Goal: Information Seeking & Learning: Learn about a topic

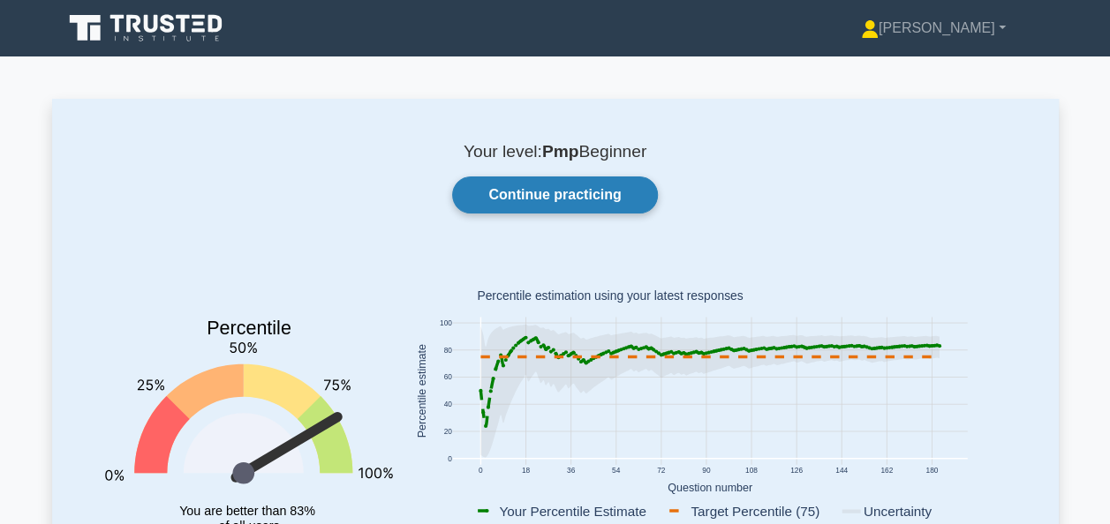
drag, startPoint x: 0, startPoint y: 0, endPoint x: 547, endPoint y: 208, distance: 585.7
click at [547, 208] on link "Continue practicing" at bounding box center [554, 195] width 205 height 37
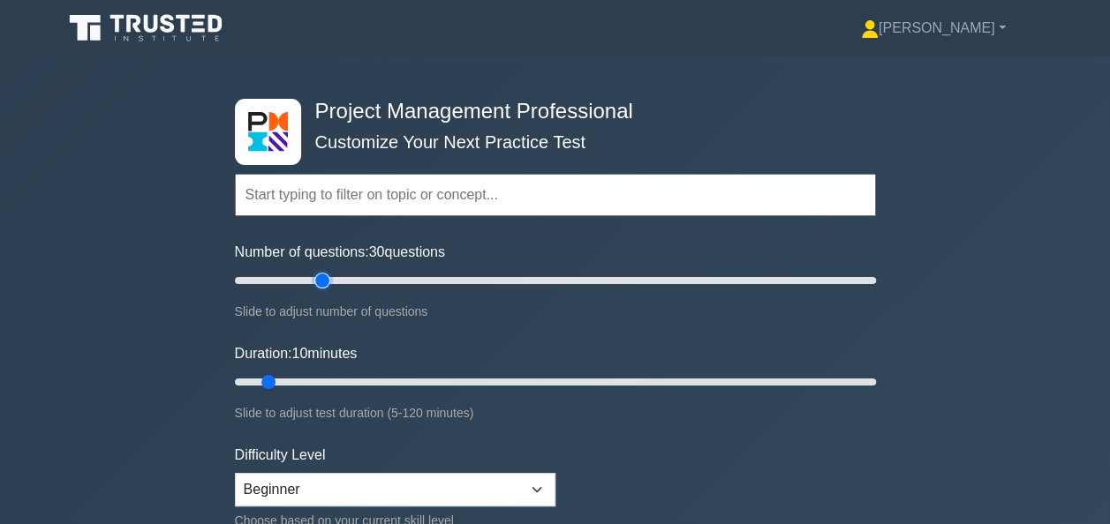
type input "30"
click at [320, 279] on input "Number of questions: 30 questions" at bounding box center [555, 280] width 641 height 21
click at [339, 382] on input "Duration: 25 minutes" at bounding box center [555, 382] width 641 height 21
type input "30"
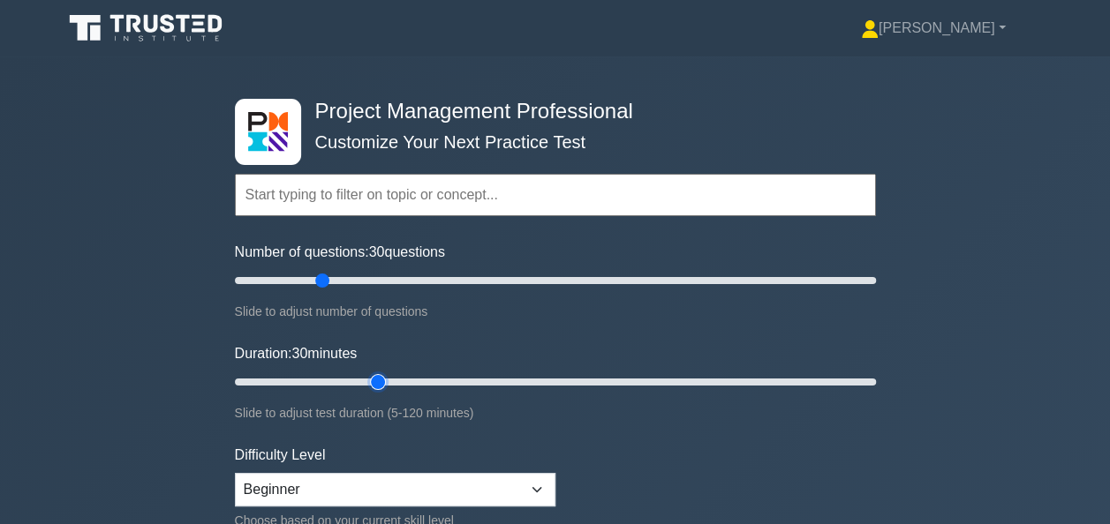
click at [386, 378] on input "Duration: 30 minutes" at bounding box center [555, 382] width 641 height 21
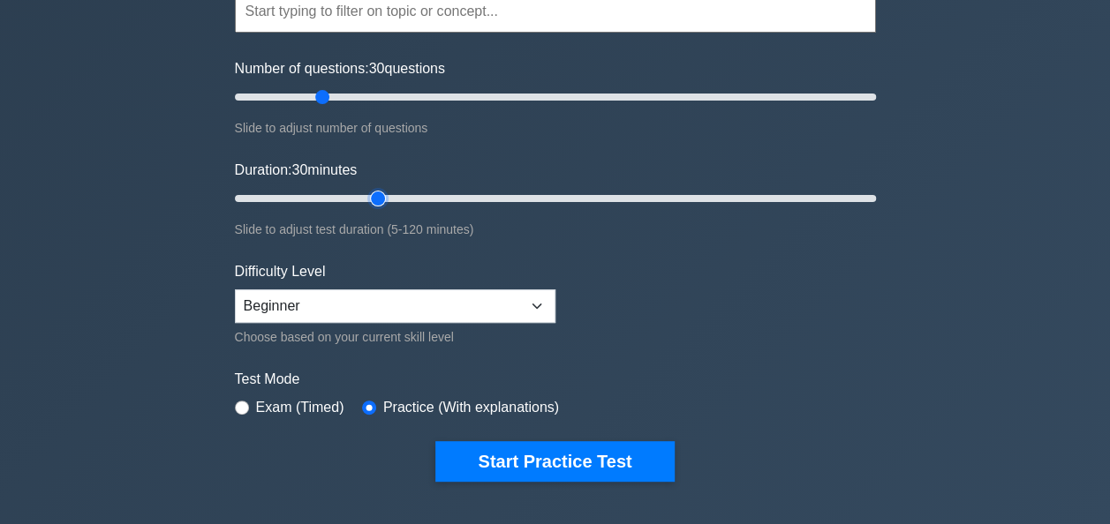
scroll to position [185, 0]
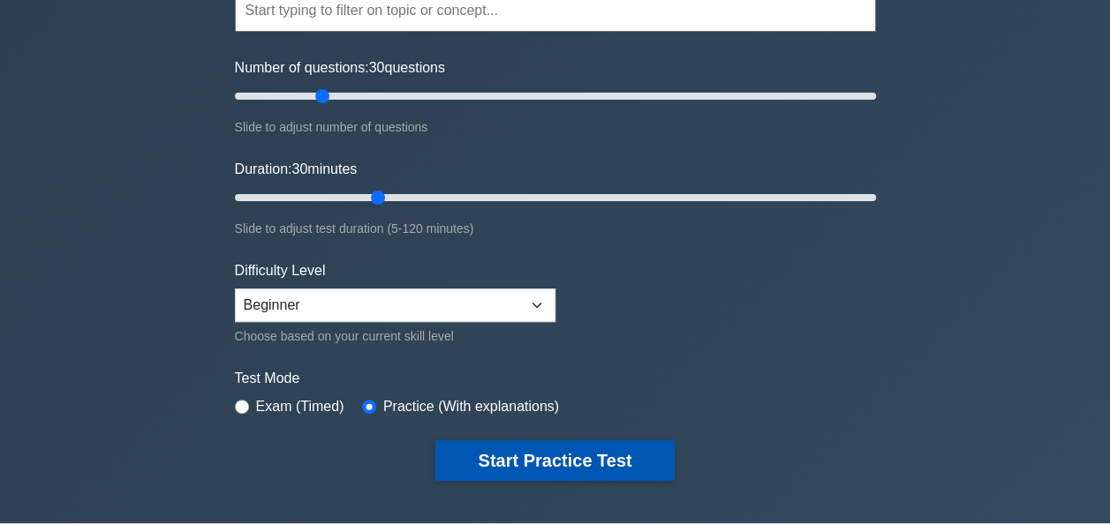
click at [544, 448] on button "Start Practice Test" at bounding box center [554, 461] width 238 height 41
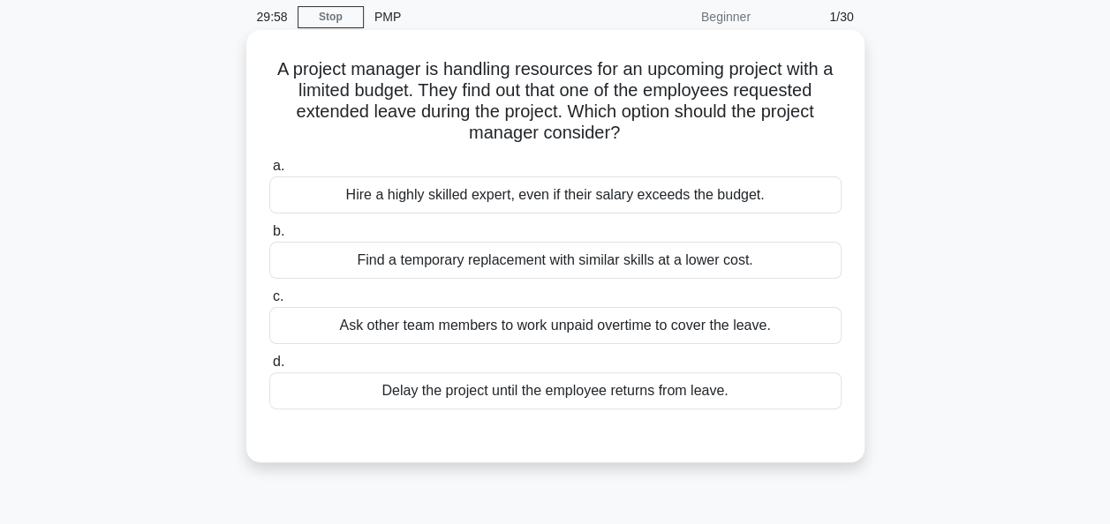
scroll to position [77, 0]
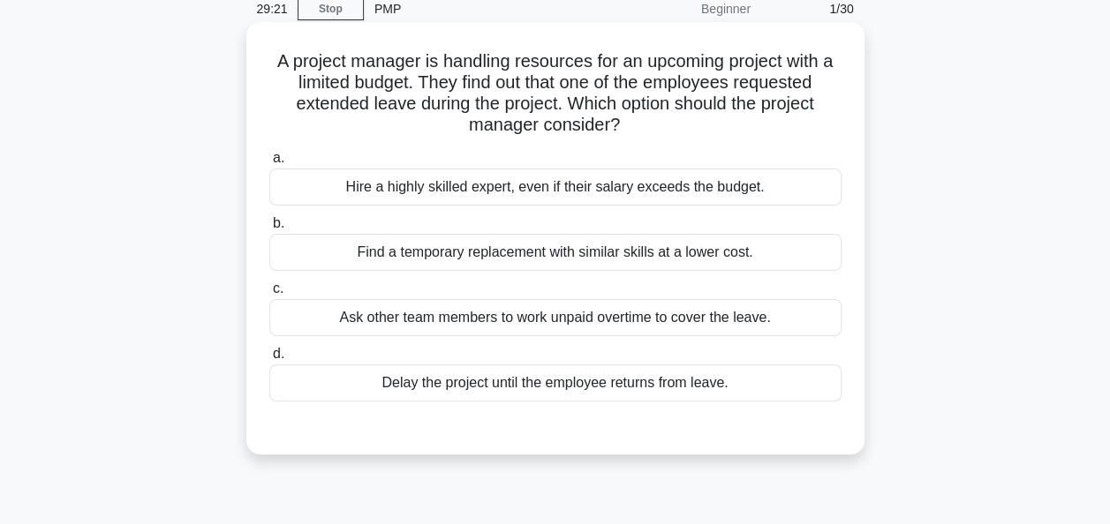
click at [575, 251] on div "Find a temporary replacement with similar skills at a lower cost." at bounding box center [555, 252] width 572 height 37
click at [269, 230] on input "b. Find a temporary replacement with similar skills at a lower cost." at bounding box center [269, 223] width 0 height 11
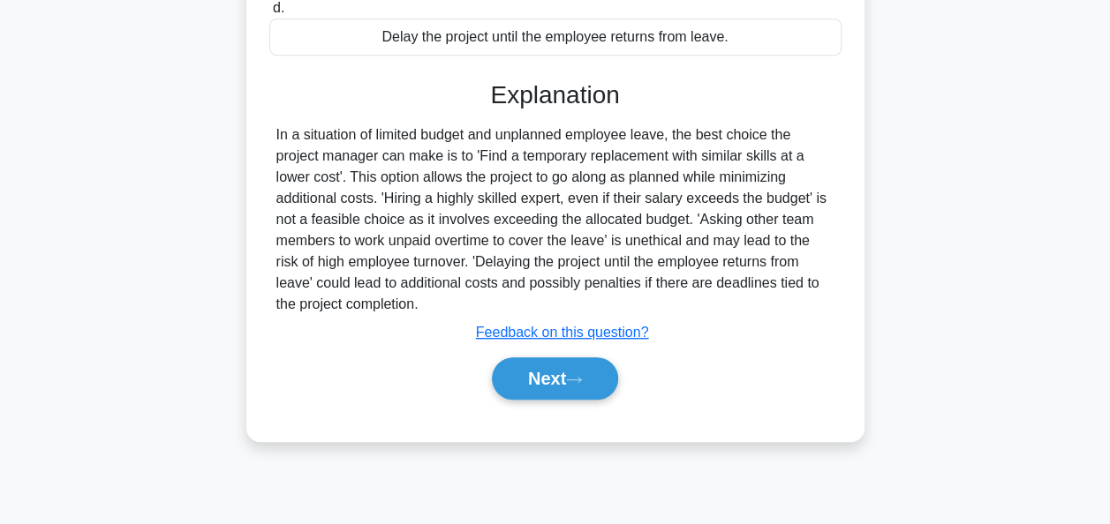
scroll to position [429, 0]
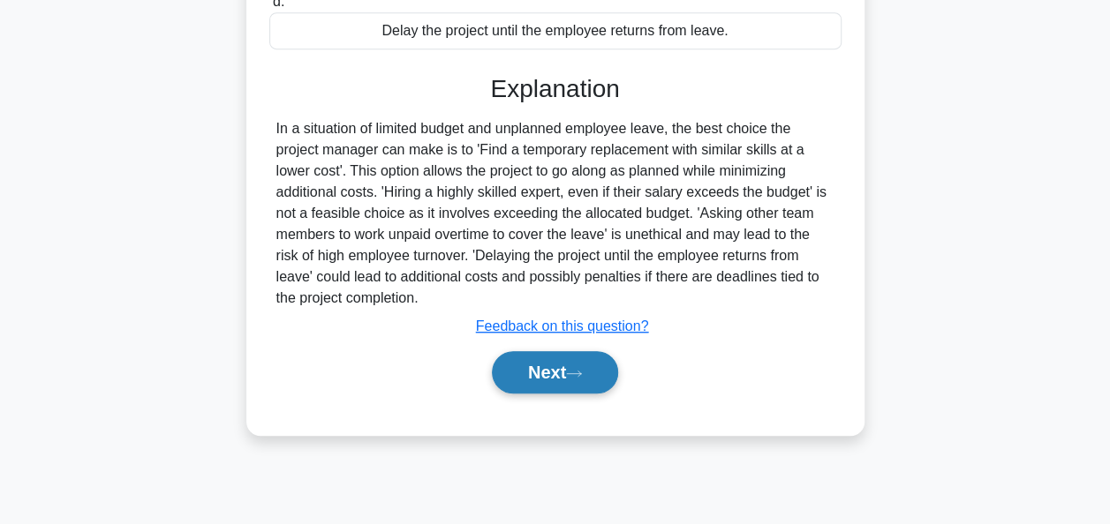
click at [558, 368] on button "Next" at bounding box center [555, 372] width 126 height 42
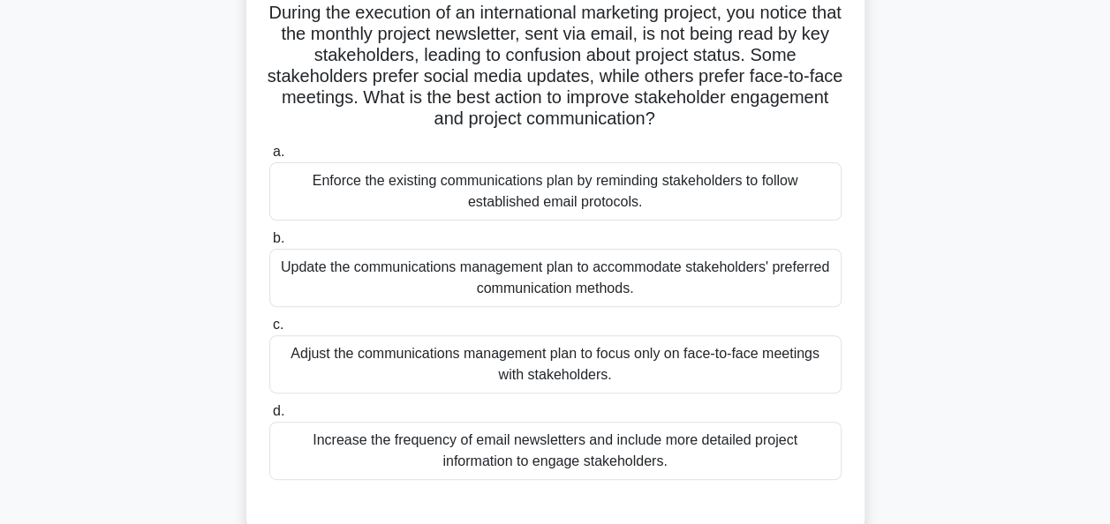
scroll to position [131, 0]
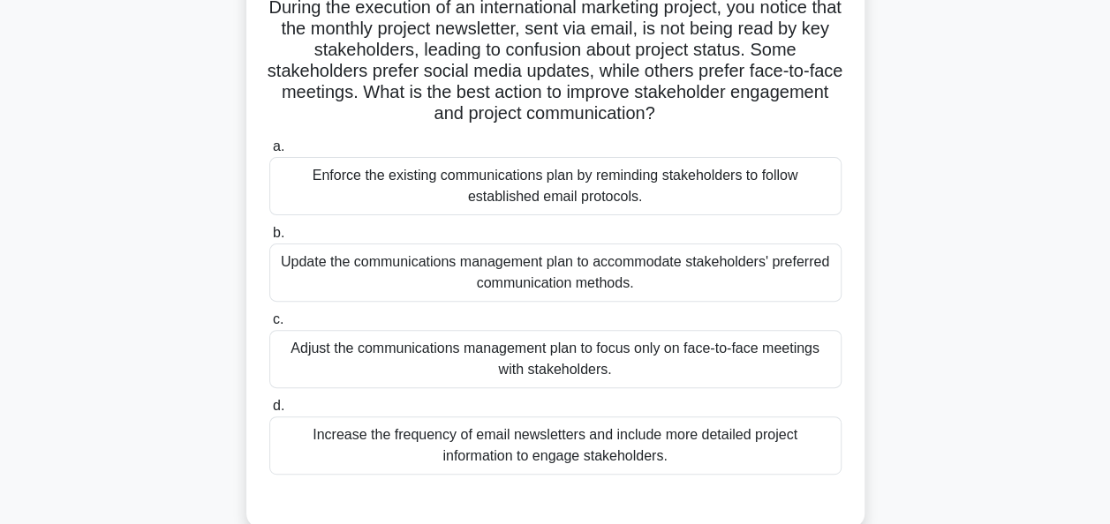
click at [501, 275] on div "Update the communications management plan to accommodate stakeholders' preferre…" at bounding box center [555, 273] width 572 height 58
click at [269, 239] on input "b. Update the communications management plan to accommodate stakeholders' prefe…" at bounding box center [269, 233] width 0 height 11
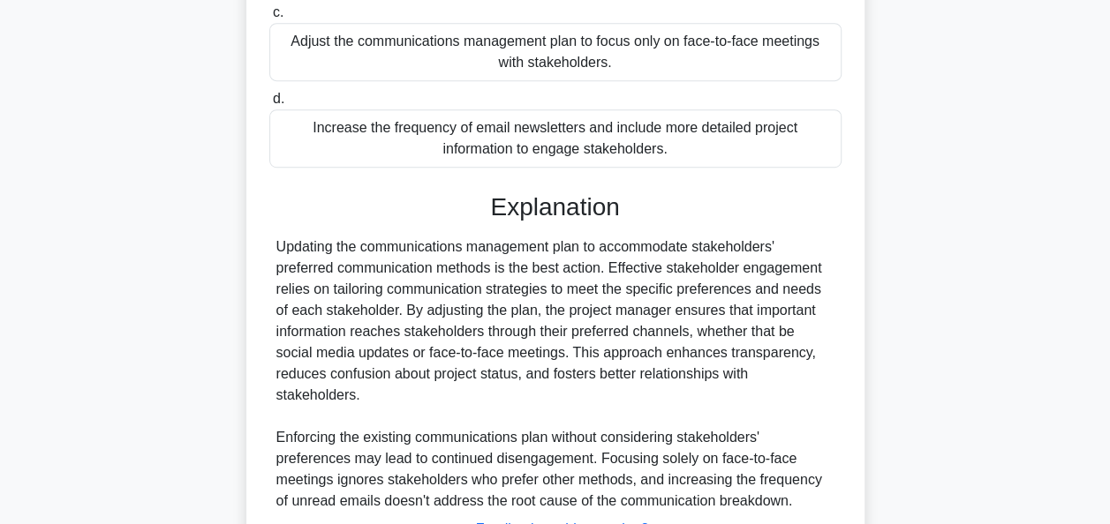
scroll to position [561, 0]
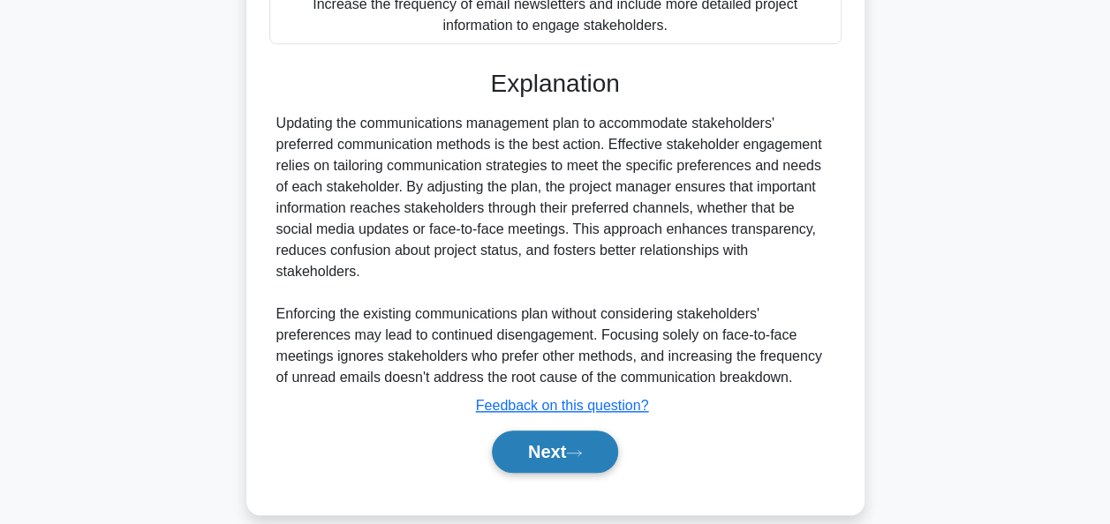
click at [537, 431] on button "Next" at bounding box center [555, 452] width 126 height 42
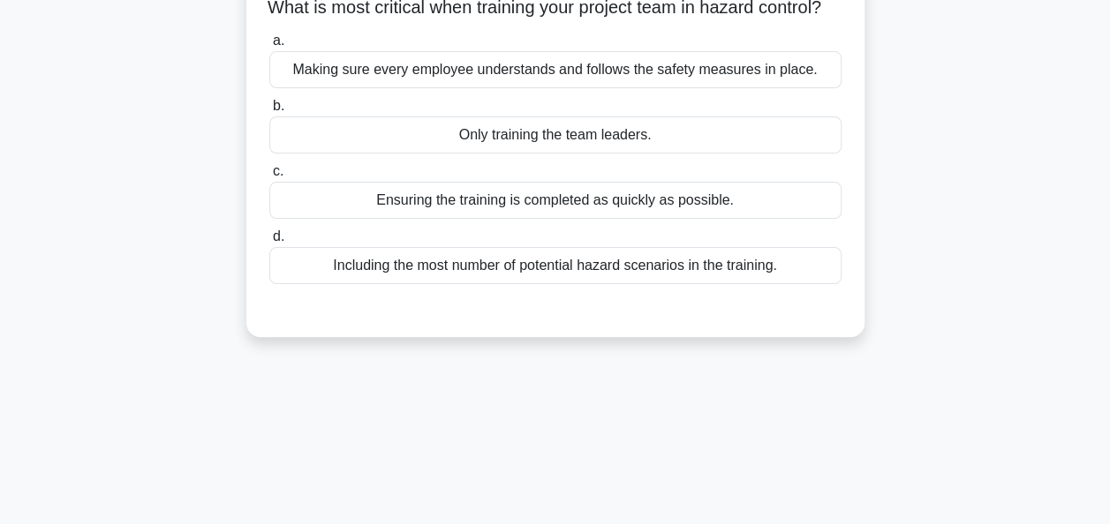
scroll to position [132, 0]
click at [610, 87] on div "Making sure every employee understands and follows the safety measures in place." at bounding box center [555, 67] width 572 height 37
click at [269, 45] on input "a. Making sure every employee understands and follows the safety measures in pl…" at bounding box center [269, 39] width 0 height 11
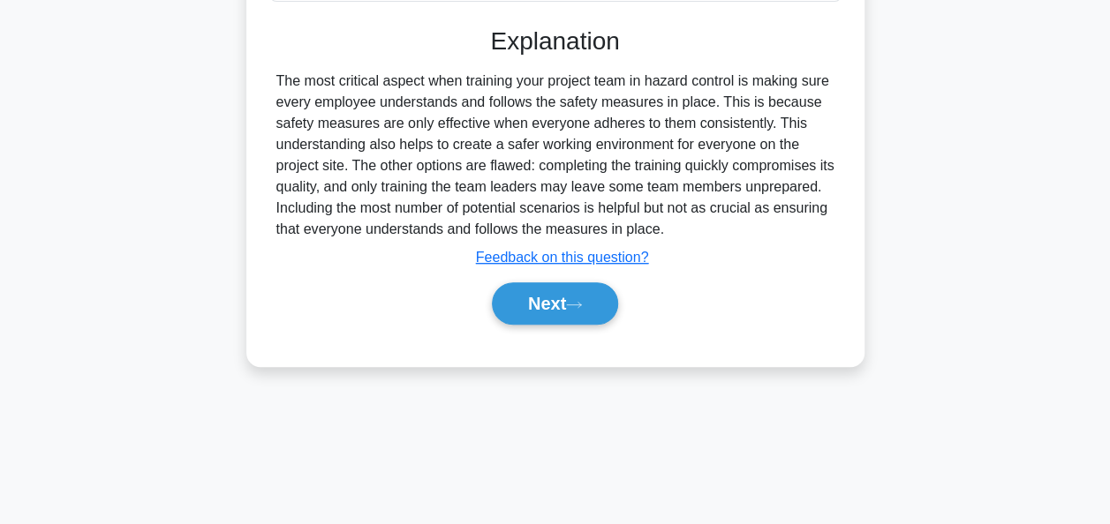
scroll to position [429, 0]
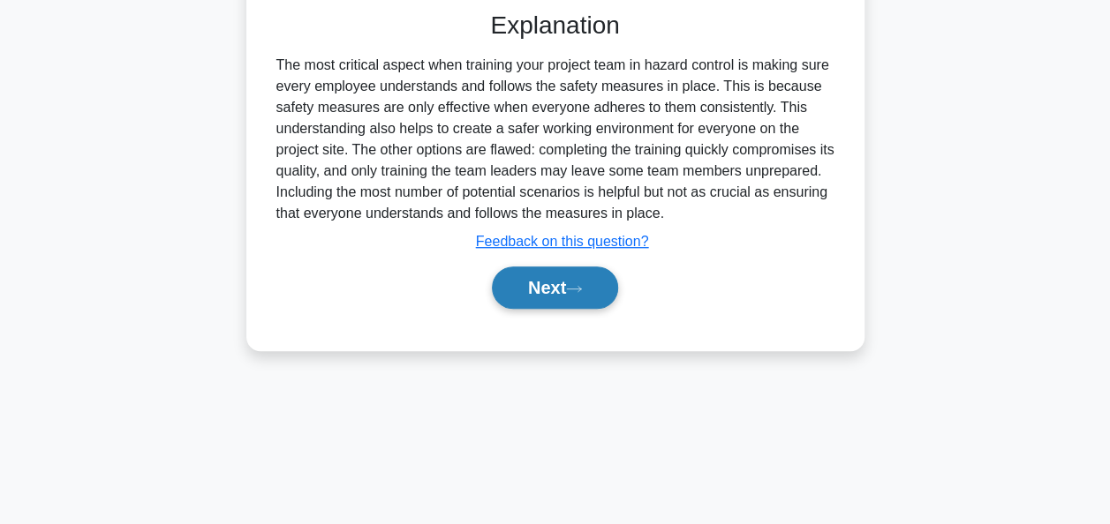
click at [561, 299] on button "Next" at bounding box center [555, 288] width 126 height 42
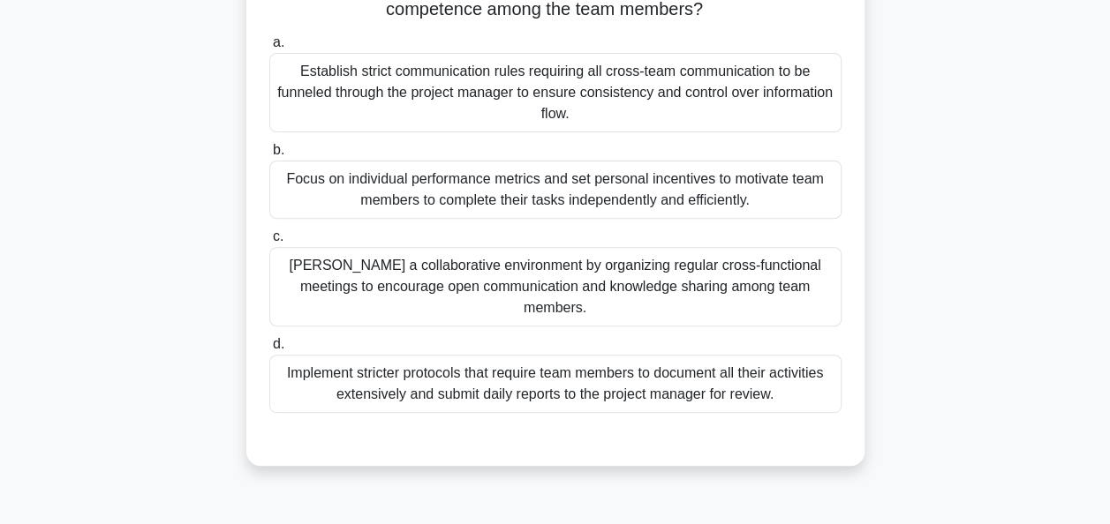
scroll to position [215, 0]
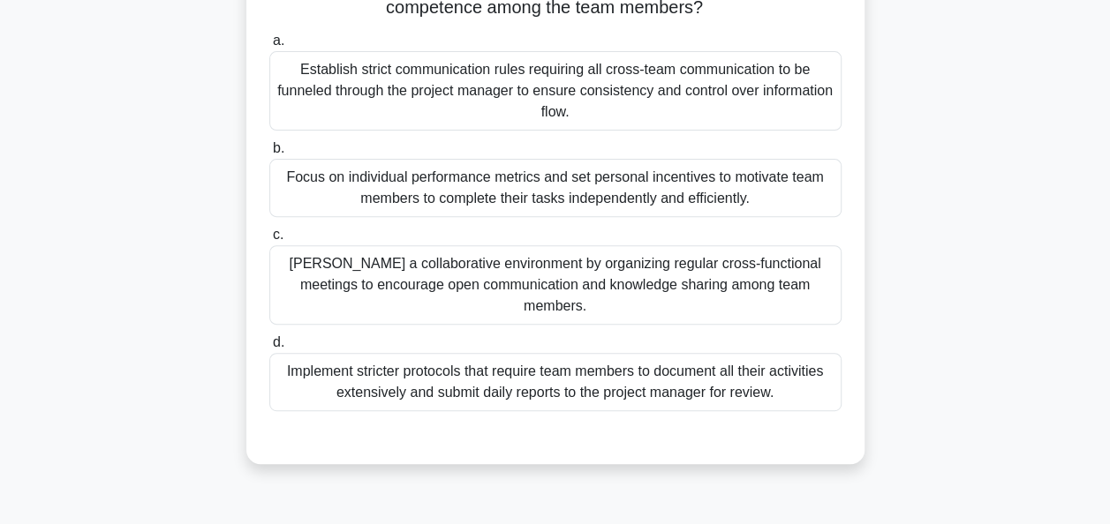
click at [524, 273] on div "Foster a collaborative environment by organizing regular cross-functional meeti…" at bounding box center [555, 284] width 572 height 79
click at [269, 241] on input "c. Foster a collaborative environment by organizing regular cross-functional me…" at bounding box center [269, 235] width 0 height 11
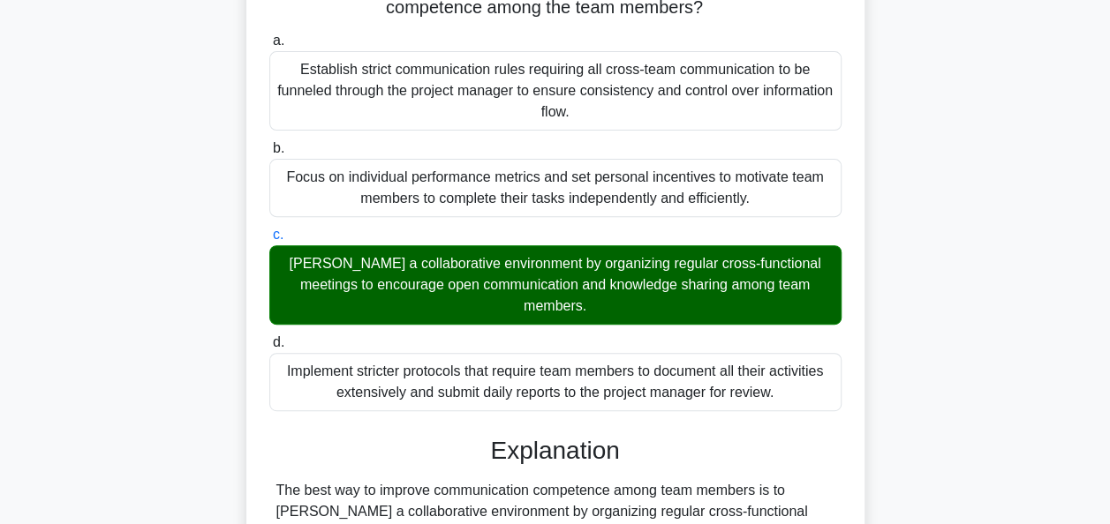
scroll to position [434, 0]
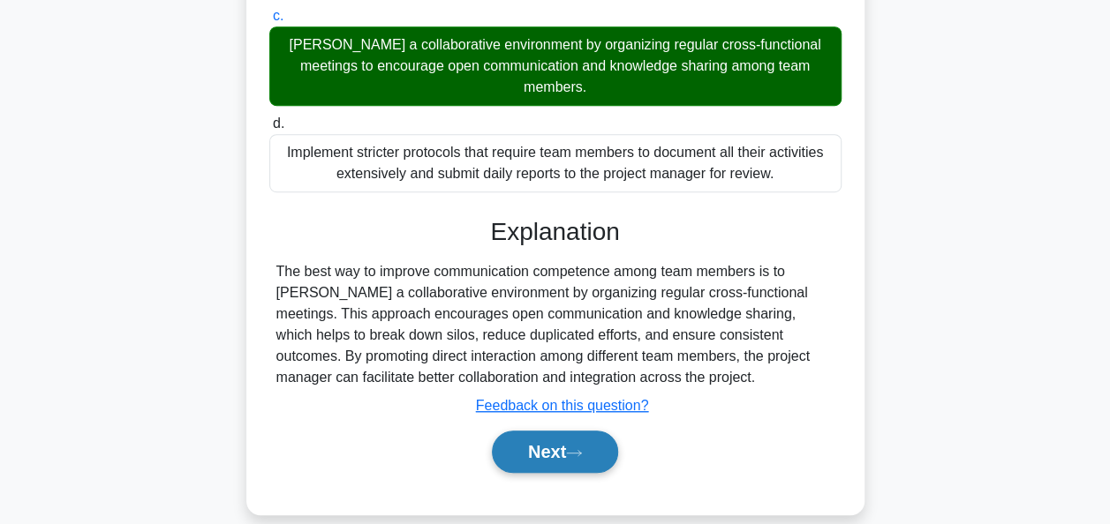
click at [539, 431] on button "Next" at bounding box center [555, 452] width 126 height 42
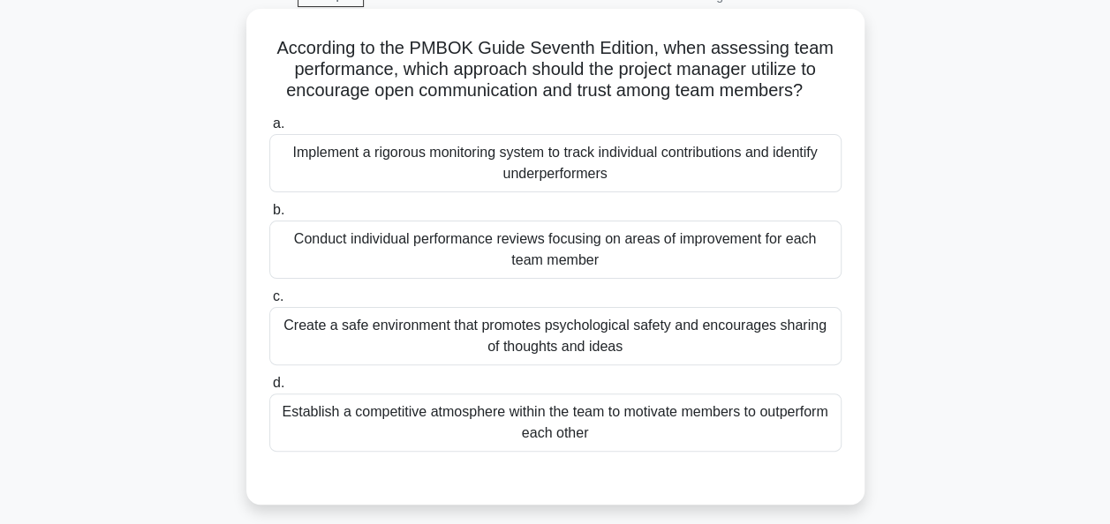
scroll to position [89, 0]
click at [560, 349] on div "Create a safe environment that promotes psychological safety and encourages sha…" at bounding box center [555, 337] width 572 height 58
click at [269, 304] on input "c. Create a safe environment that promotes psychological safety and encourages …" at bounding box center [269, 297] width 0 height 11
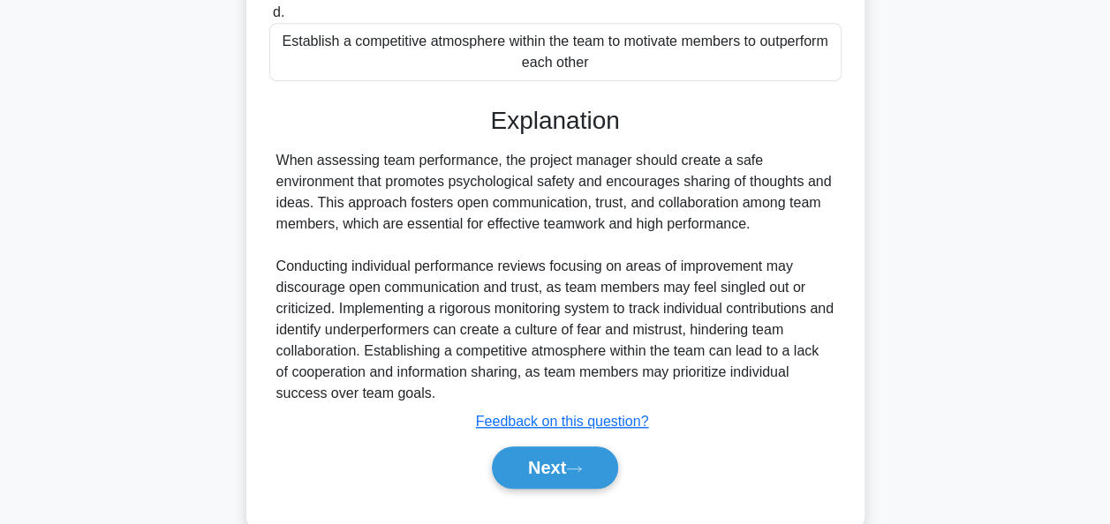
scroll to position [498, 0]
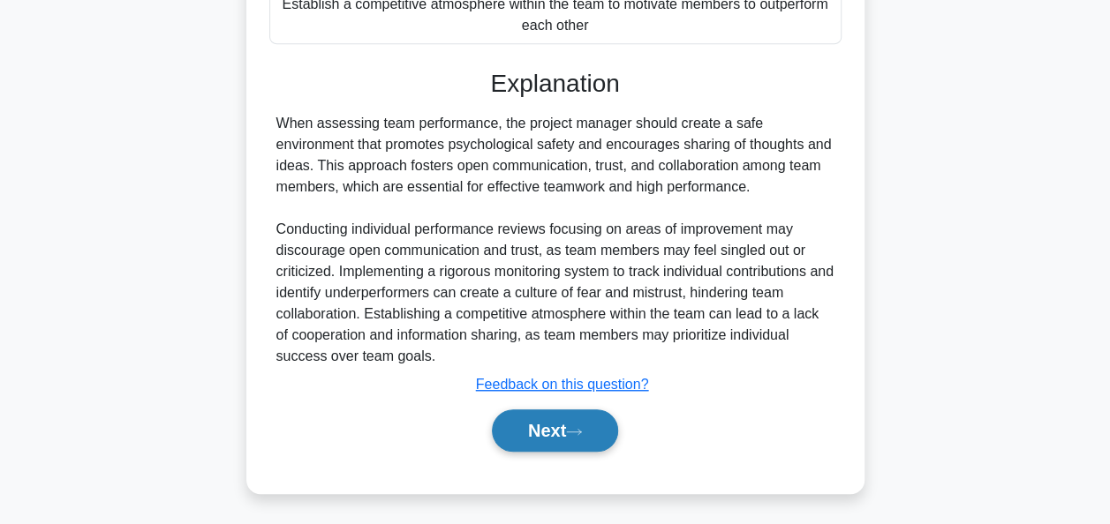
click at [546, 426] on button "Next" at bounding box center [555, 431] width 126 height 42
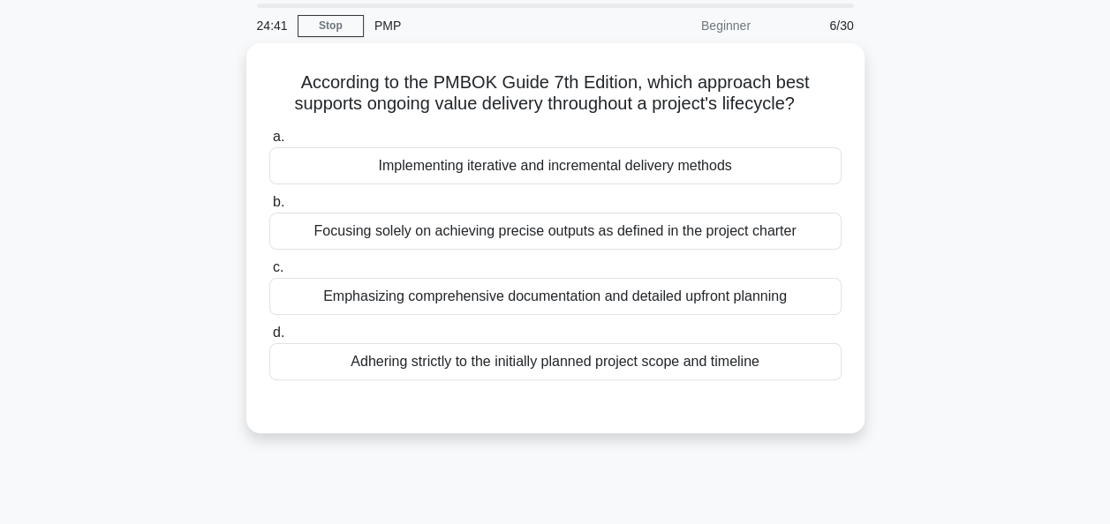
scroll to position [61, 0]
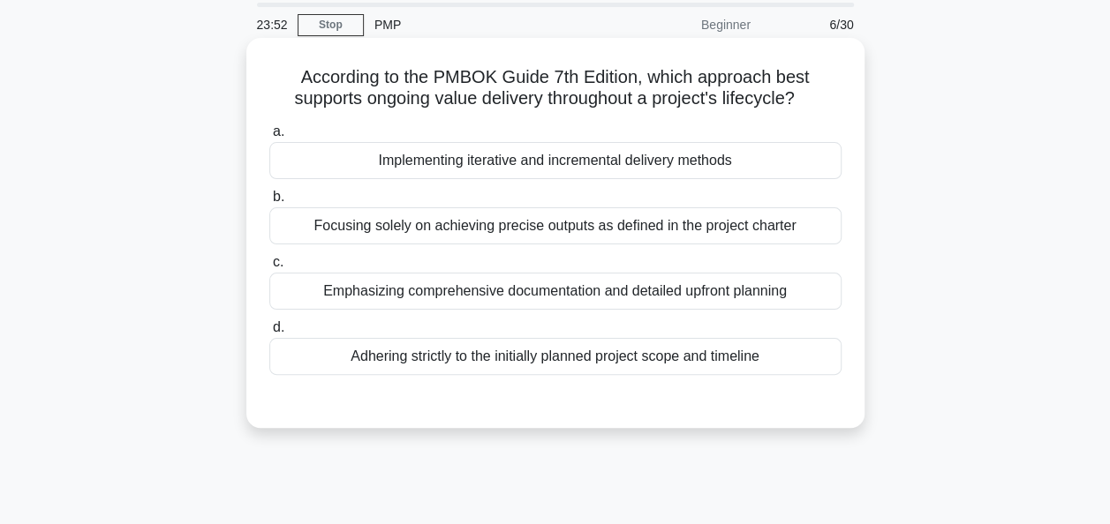
click at [614, 164] on div "Implementing iterative and incremental delivery methods" at bounding box center [555, 160] width 572 height 37
click at [269, 138] on input "a. Implementing iterative and incremental delivery methods" at bounding box center [269, 131] width 0 height 11
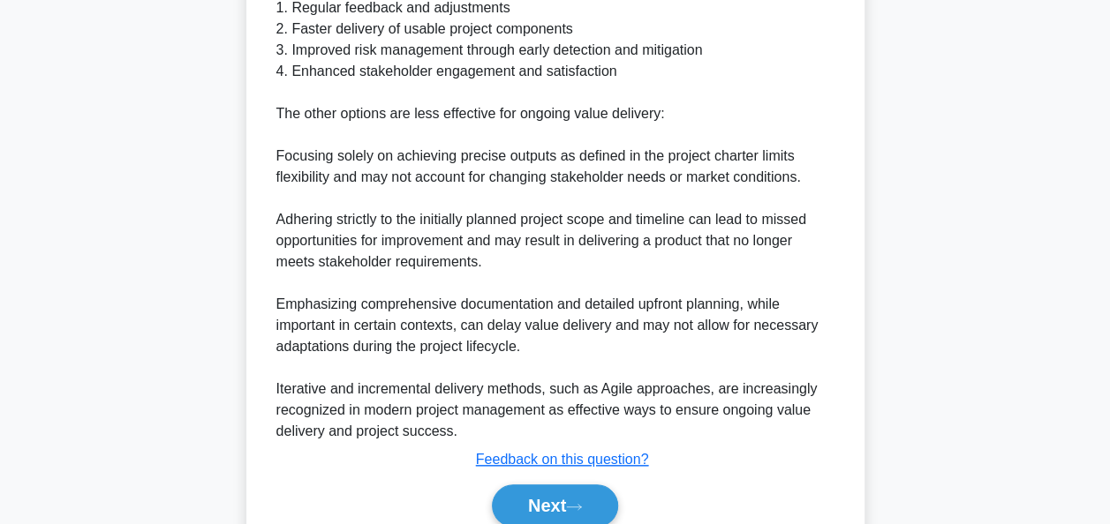
scroll to position [752, 0]
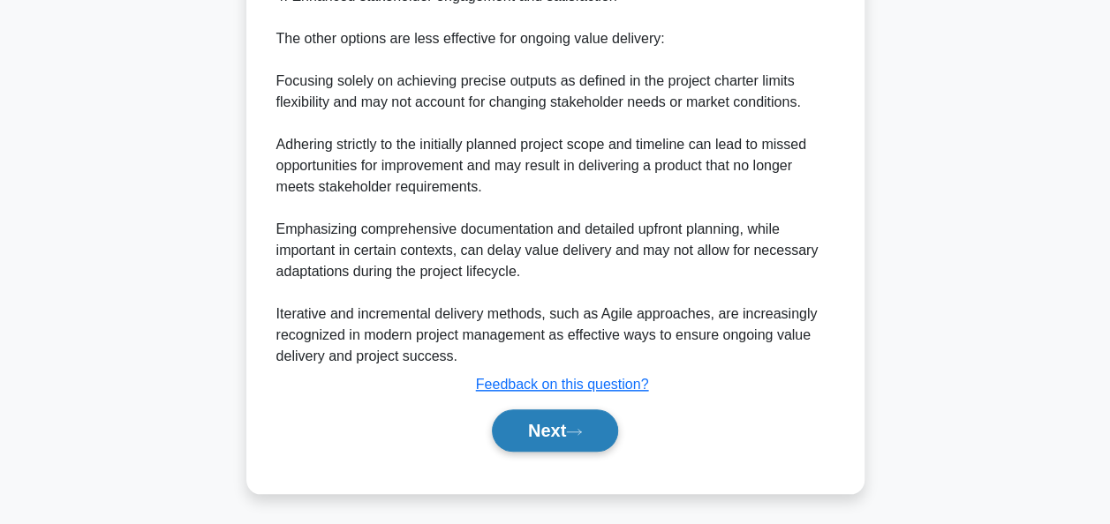
click at [549, 448] on button "Next" at bounding box center [555, 431] width 126 height 42
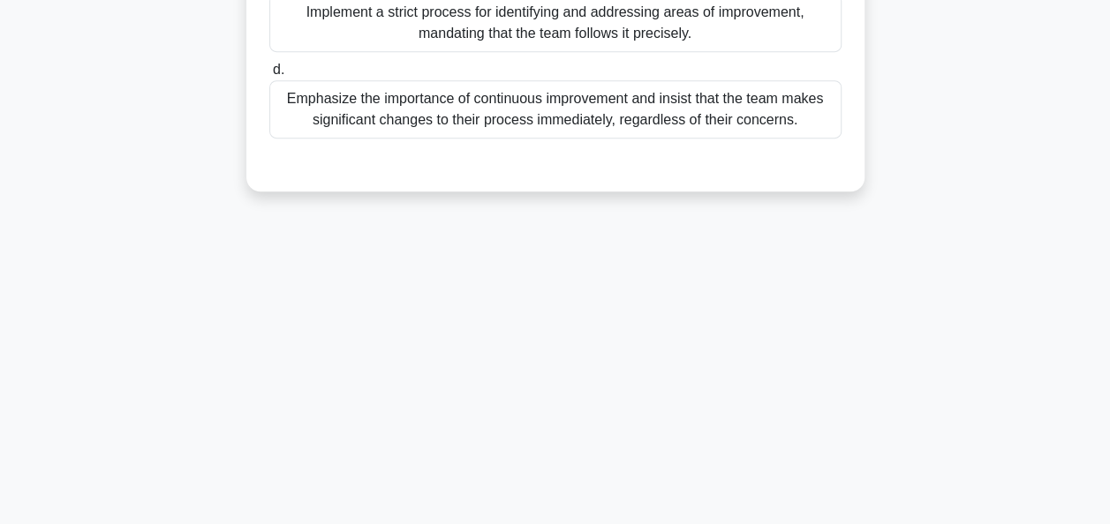
click at [553, 441] on div "23:44 Stop PMP Beginner 7/30 As an Agile coach, you are working with a team tha…" at bounding box center [555, 76] width 1006 height 883
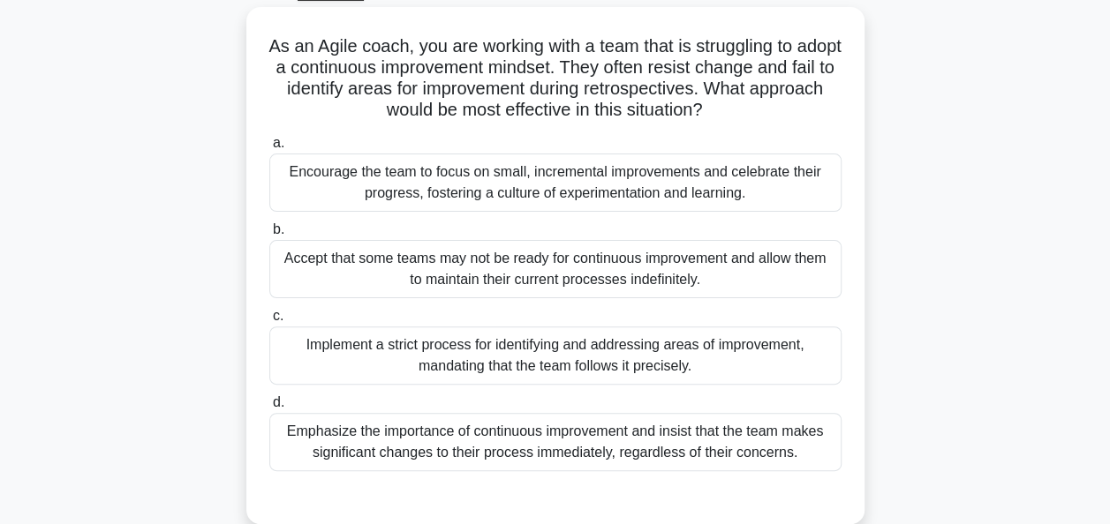
scroll to position [102, 0]
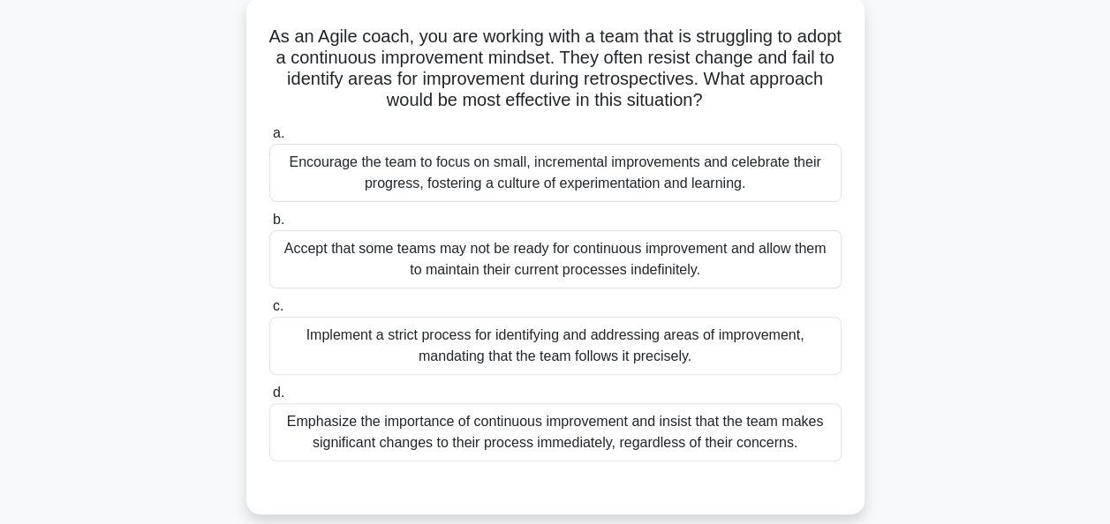
click at [607, 176] on div "Encourage the team to focus on small, incremental improvements and celebrate th…" at bounding box center [555, 173] width 572 height 58
click at [269, 139] on input "a. Encourage the team to focus on small, incremental improvements and celebrate…" at bounding box center [269, 133] width 0 height 11
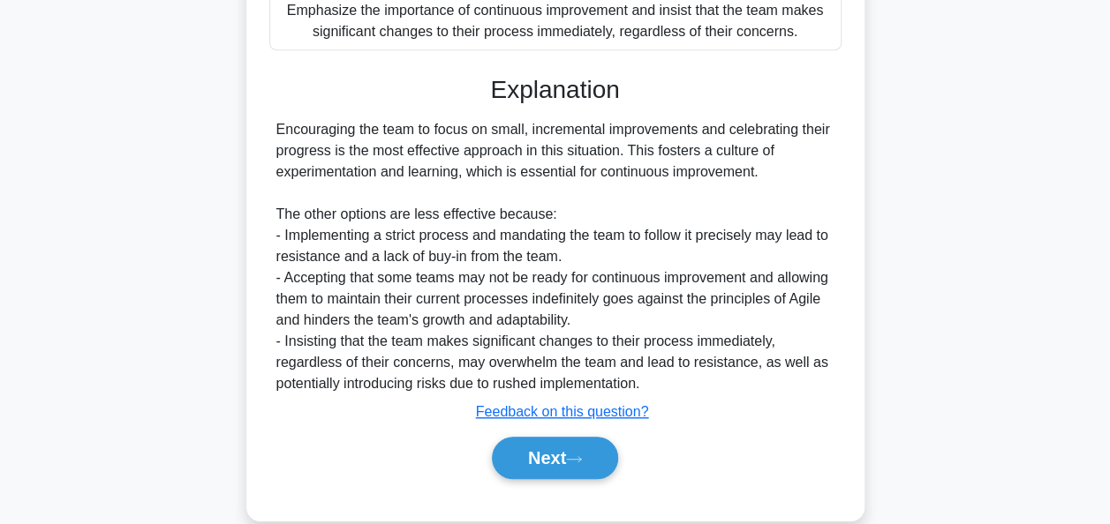
scroll to position [540, 0]
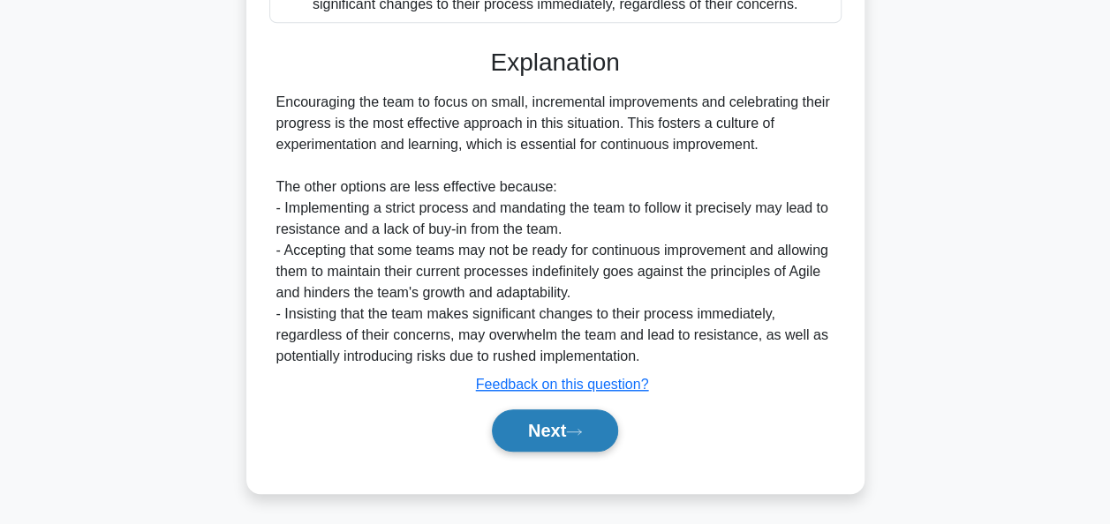
click at [549, 430] on button "Next" at bounding box center [555, 431] width 126 height 42
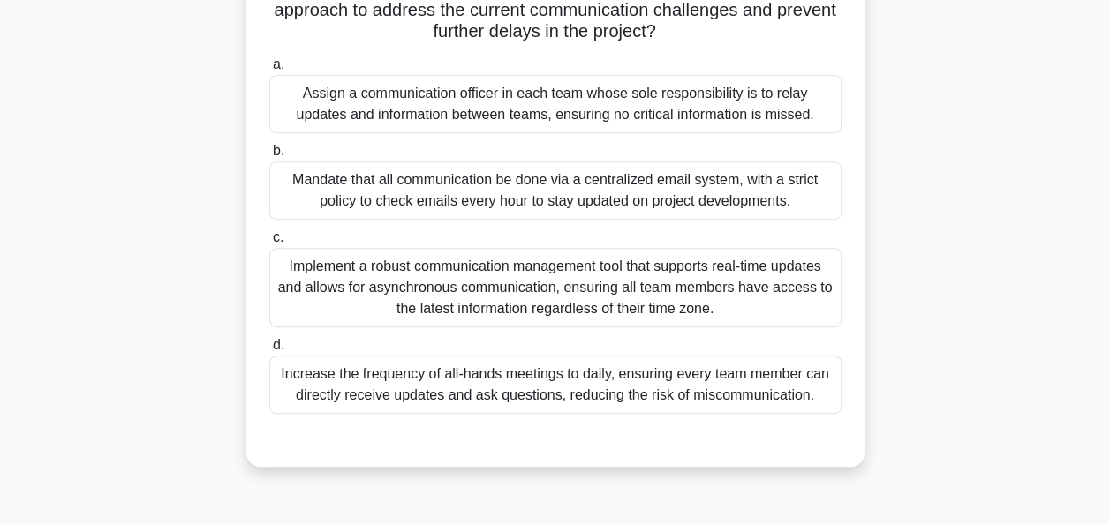
scroll to position [341, 0]
click at [560, 322] on div "Implement a robust communication management tool that supports real-time update…" at bounding box center [555, 286] width 572 height 79
click at [269, 243] on input "c. Implement a robust communication management tool that supports real-time upd…" at bounding box center [269, 236] width 0 height 11
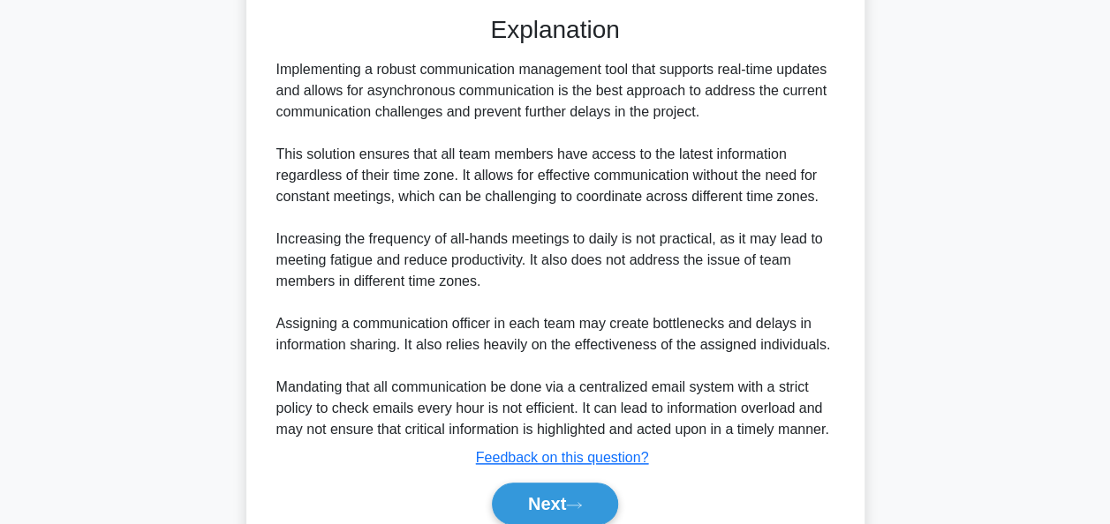
scroll to position [879, 0]
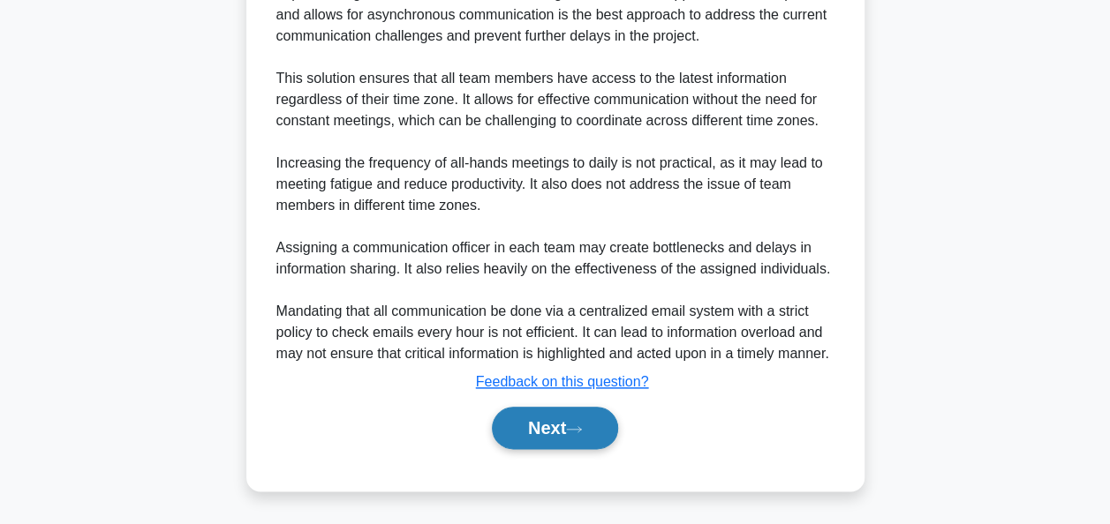
click at [544, 420] on button "Next" at bounding box center [555, 428] width 126 height 42
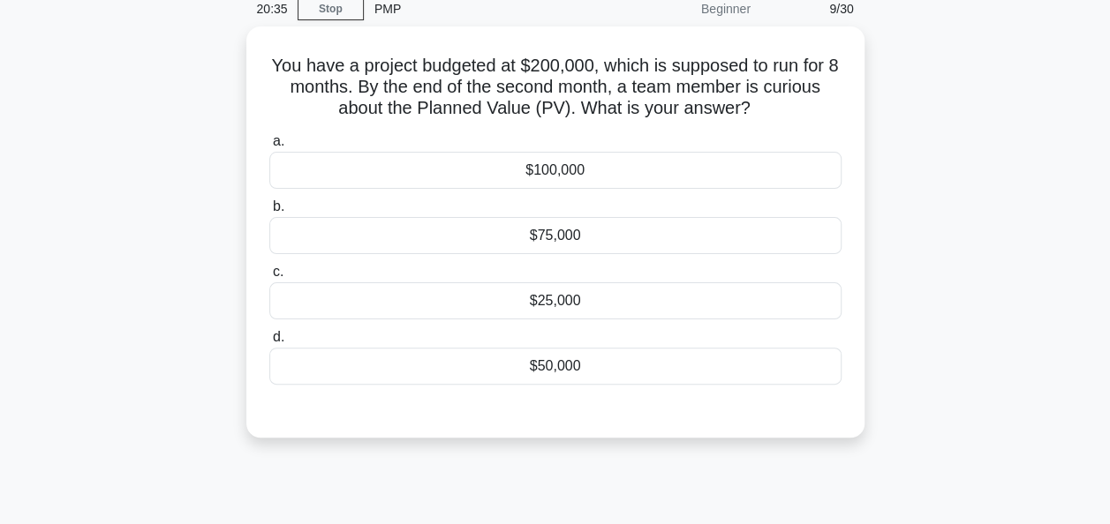
scroll to position [81, 0]
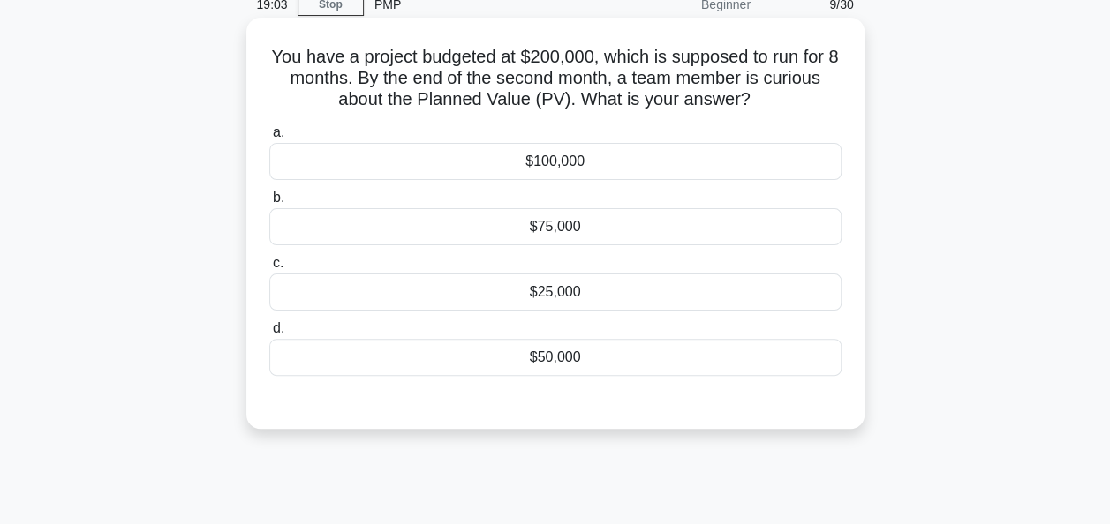
click at [559, 358] on div "$50,000" at bounding box center [555, 357] width 572 height 37
click at [269, 335] on input "d. $50,000" at bounding box center [269, 328] width 0 height 11
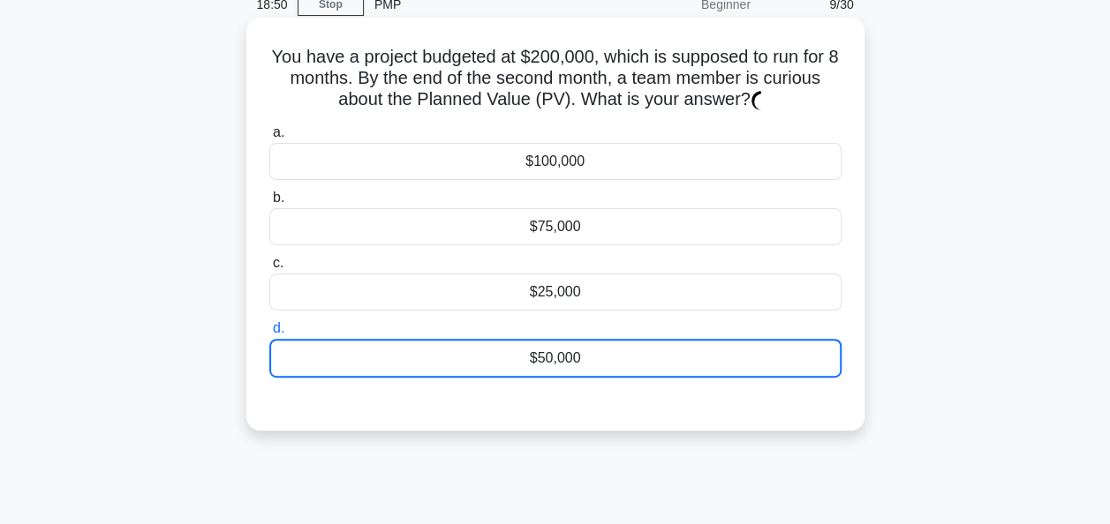
click at [652, 366] on div "$50,000" at bounding box center [555, 358] width 572 height 39
click at [269, 335] on input "d. $50,000" at bounding box center [269, 328] width 0 height 11
click at [686, 350] on div "$50,000" at bounding box center [555, 358] width 572 height 39
click at [269, 335] on input "d. $50,000" at bounding box center [269, 328] width 0 height 11
click at [689, 404] on div "a. $100,000 b. $75,000 c. d." at bounding box center [555, 263] width 576 height 291
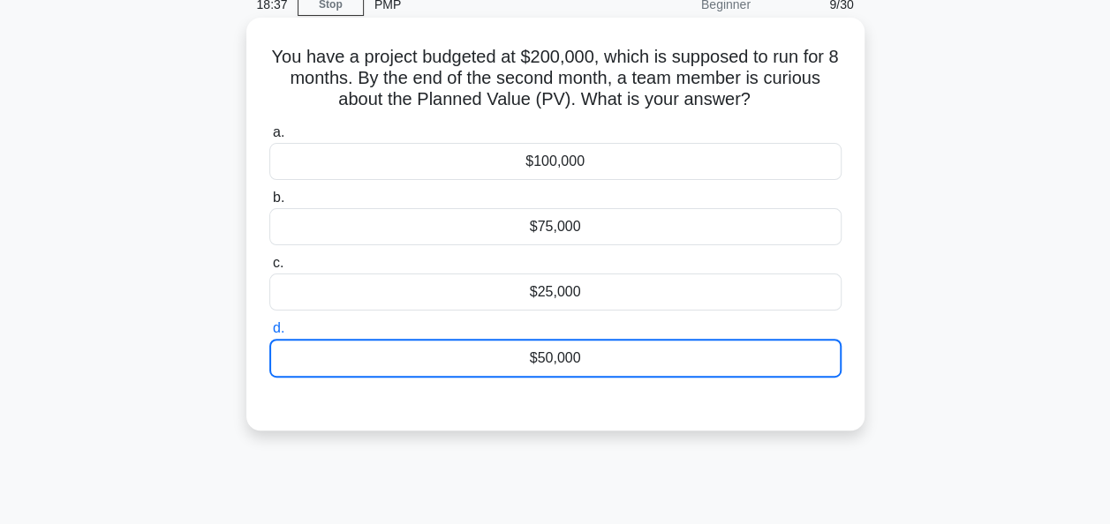
click at [743, 357] on div "$50,000" at bounding box center [555, 358] width 572 height 39
click at [269, 335] on input "d. $50,000" at bounding box center [269, 328] width 0 height 11
click at [780, 37] on div "You have a project budgeted at $200,000, which is supposed to run for 8 months.…" at bounding box center [555, 224] width 604 height 399
click at [669, 363] on div "$50,000" at bounding box center [555, 358] width 572 height 39
click at [269, 335] on input "d. $50,000" at bounding box center [269, 328] width 0 height 11
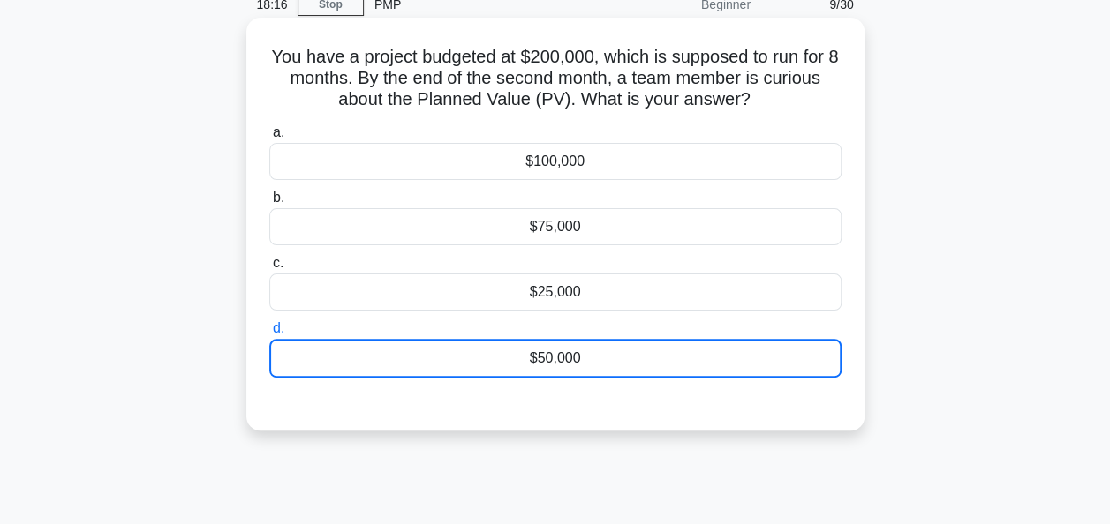
click at [704, 109] on h5 "You have a project budgeted at $200,000, which is supposed to run for 8 months.…" at bounding box center [555, 78] width 576 height 65
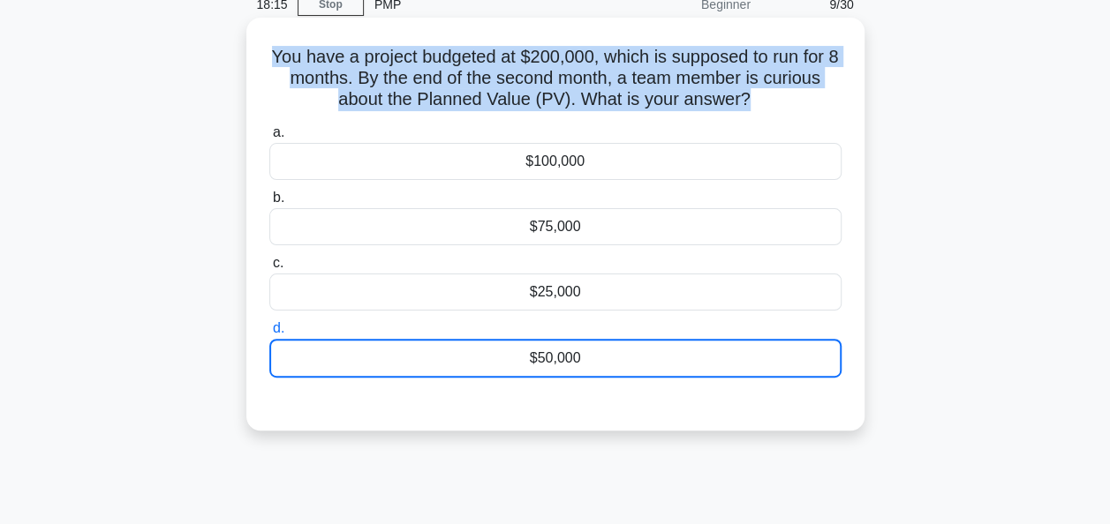
click at [704, 109] on h5 "You have a project budgeted at $200,000, which is supposed to run for 8 months.…" at bounding box center [555, 78] width 576 height 65
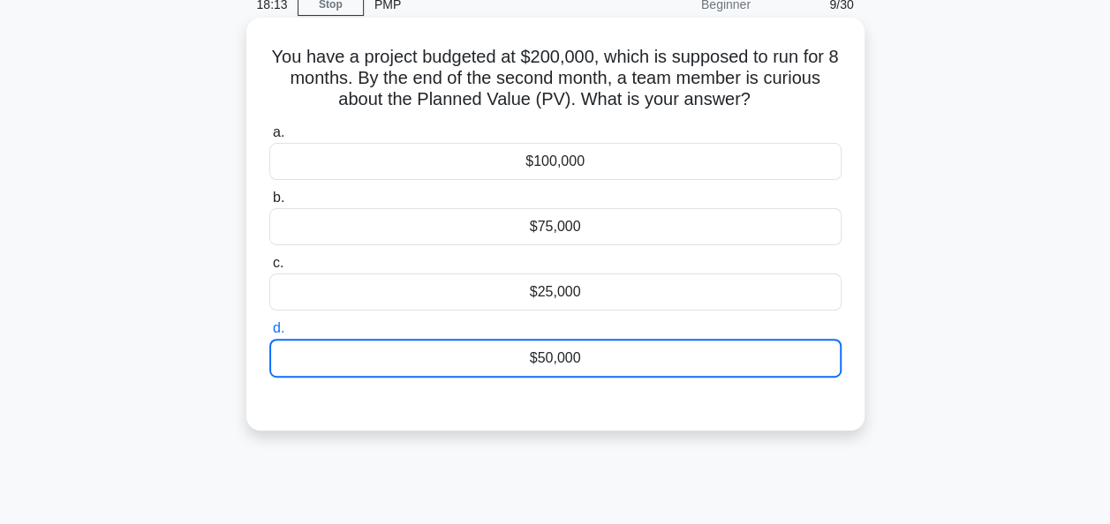
click at [621, 358] on div "$50,000" at bounding box center [555, 358] width 572 height 39
click at [269, 335] on input "d. $50,000" at bounding box center [269, 328] width 0 height 11
click at [621, 358] on div "$50,000" at bounding box center [555, 358] width 572 height 39
click at [269, 335] on input "d. $50,000" at bounding box center [269, 328] width 0 height 11
click at [621, 358] on div "$50,000" at bounding box center [555, 358] width 572 height 39
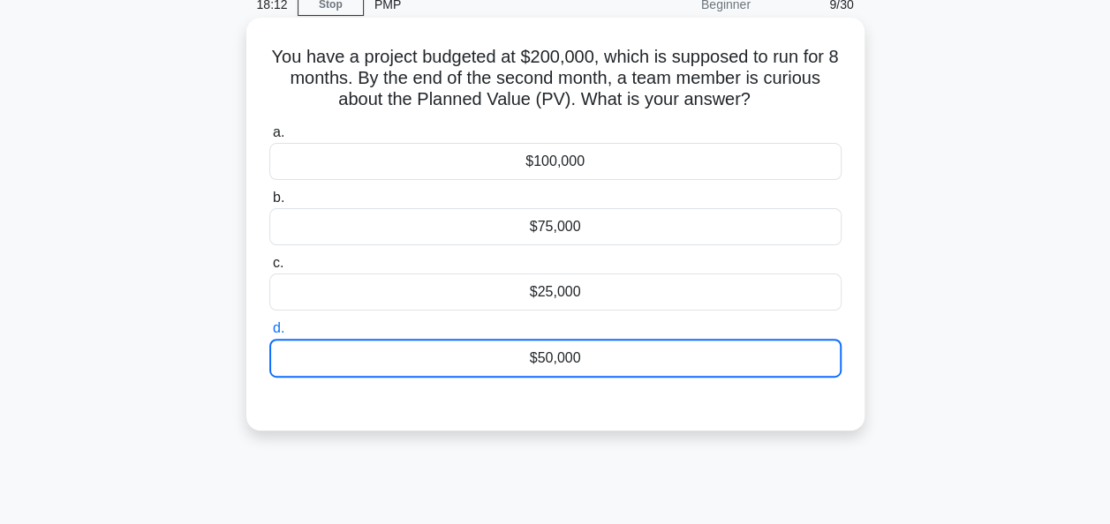
click at [269, 335] on input "d. $50,000" at bounding box center [269, 328] width 0 height 11
click at [494, 376] on div "$50,000" at bounding box center [555, 358] width 572 height 39
click at [269, 335] on input "d. $50,000" at bounding box center [269, 328] width 0 height 11
click at [494, 376] on div "$50,000" at bounding box center [555, 358] width 572 height 39
click at [269, 335] on input "d. $50,000" at bounding box center [269, 328] width 0 height 11
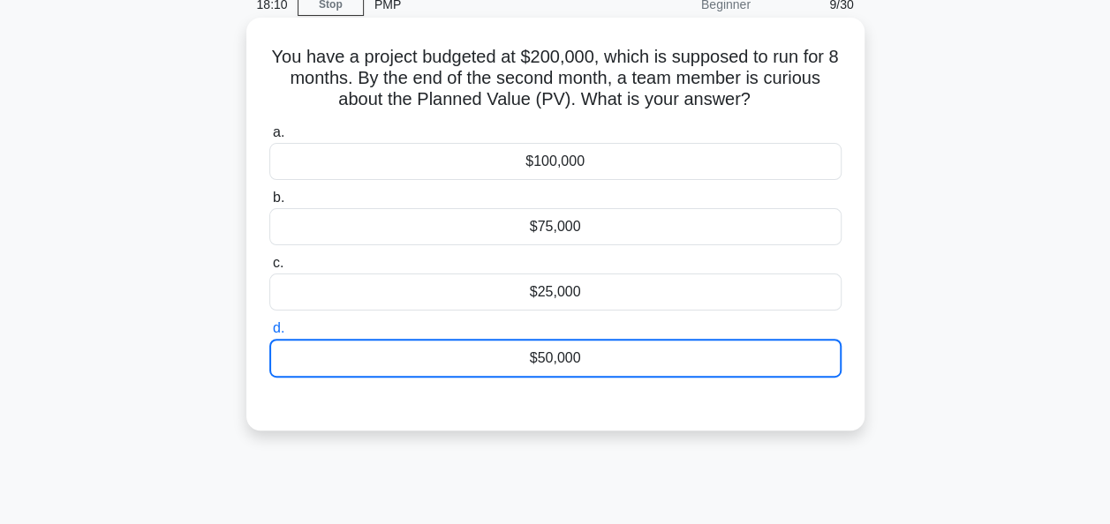
click at [494, 376] on div "$50,000" at bounding box center [555, 358] width 572 height 39
click at [269, 335] on input "d. $50,000" at bounding box center [269, 328] width 0 height 11
drag, startPoint x: 494, startPoint y: 376, endPoint x: 707, endPoint y: 367, distance: 212.9
click at [707, 367] on div "$50,000" at bounding box center [555, 358] width 572 height 39
click at [269, 335] on input "d. $50,000" at bounding box center [269, 328] width 0 height 11
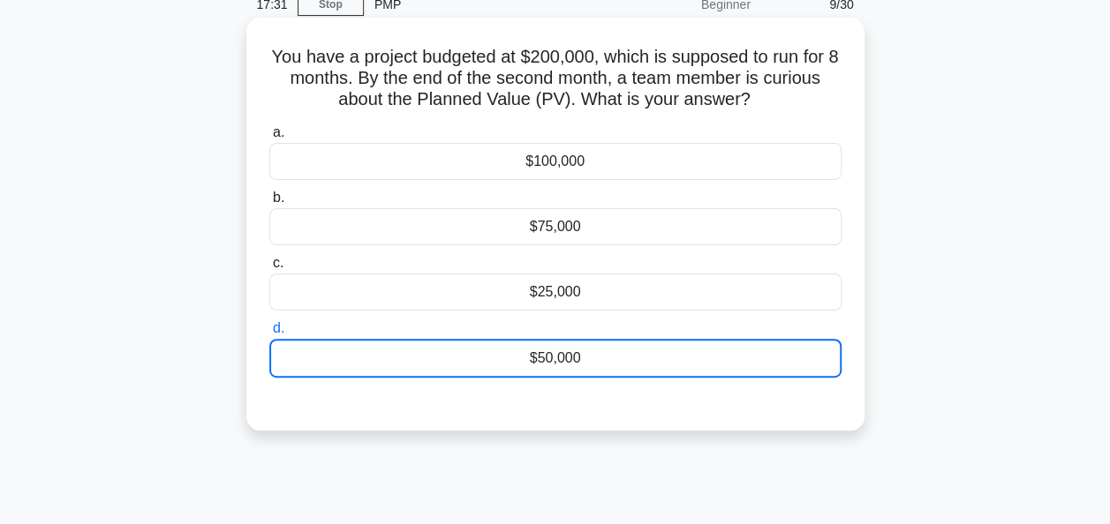
click at [703, 402] on div at bounding box center [555, 395] width 572 height 14
click at [755, 98] on icon at bounding box center [756, 97] width 19 height 21
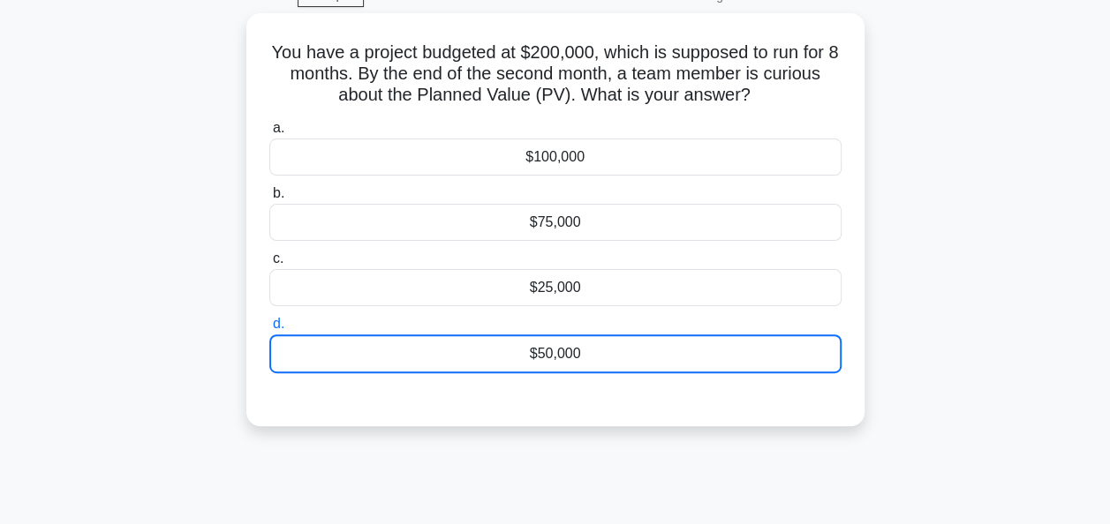
scroll to position [88, 0]
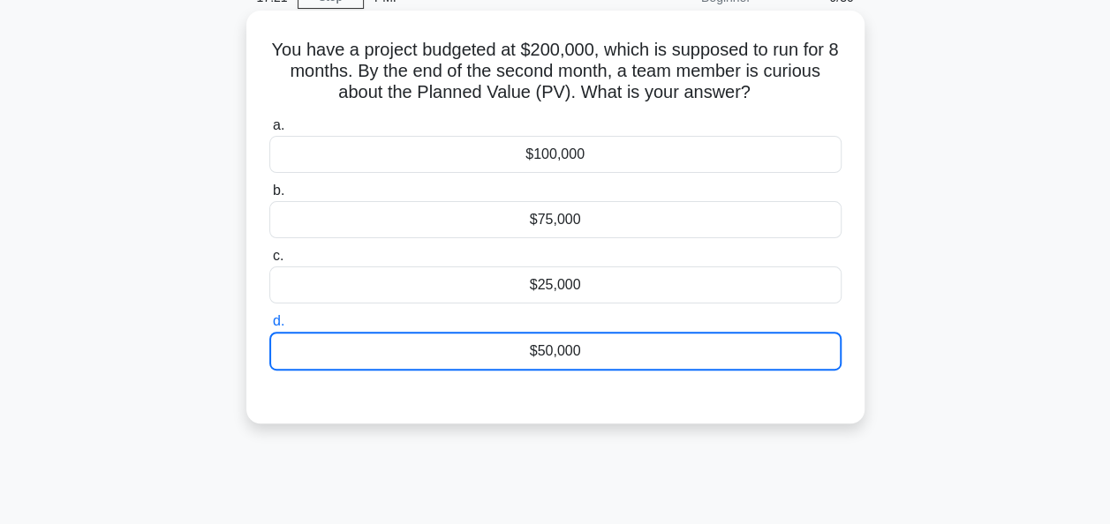
click at [700, 351] on div "$50,000" at bounding box center [555, 351] width 572 height 39
click at [269, 328] on input "d. $50,000" at bounding box center [269, 321] width 0 height 11
click at [700, 351] on div "$50,000" at bounding box center [555, 351] width 572 height 39
click at [269, 328] on input "d. $50,000" at bounding box center [269, 321] width 0 height 11
click at [700, 351] on div "$50,000" at bounding box center [555, 351] width 572 height 39
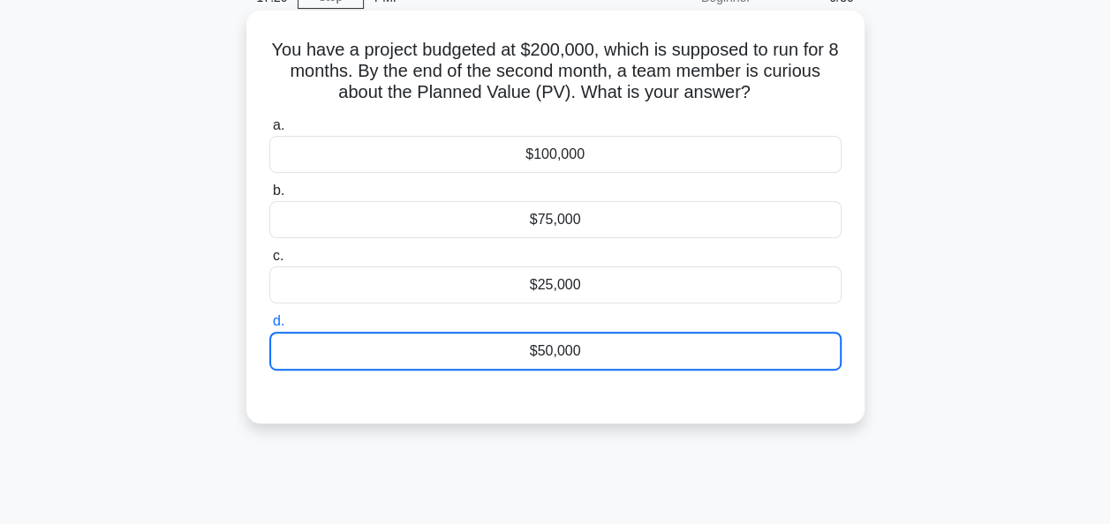
click at [269, 328] on input "d. $50,000" at bounding box center [269, 321] width 0 height 11
click at [700, 351] on div "$50,000" at bounding box center [555, 351] width 572 height 39
click at [269, 328] on input "d. $50,000" at bounding box center [269, 321] width 0 height 11
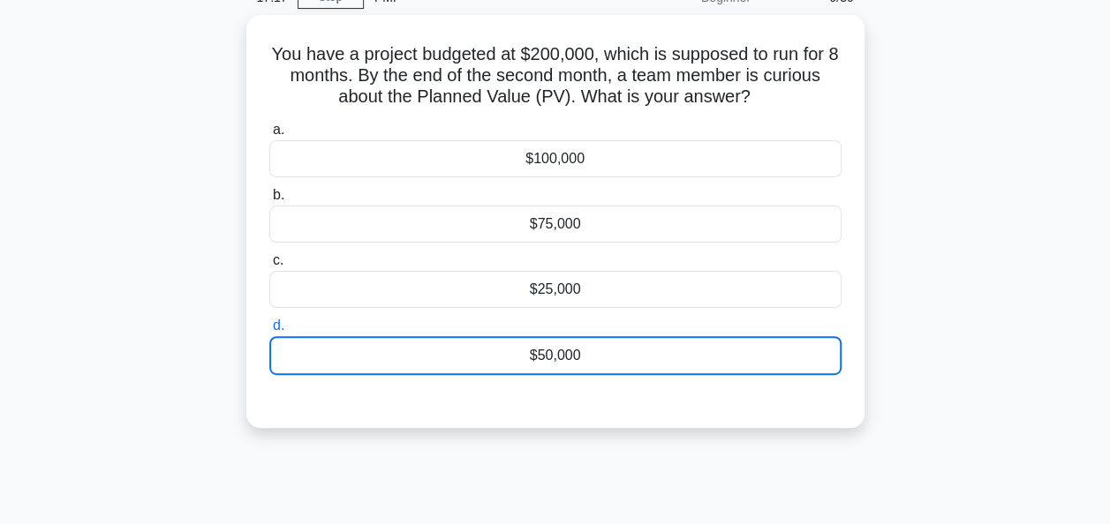
drag, startPoint x: 700, startPoint y: 351, endPoint x: 900, endPoint y: 387, distance: 203.5
click at [900, 387] on div "You have a project budgeted at $200,000, which is supposed to run for 8 months.…" at bounding box center [555, 232] width 1006 height 434
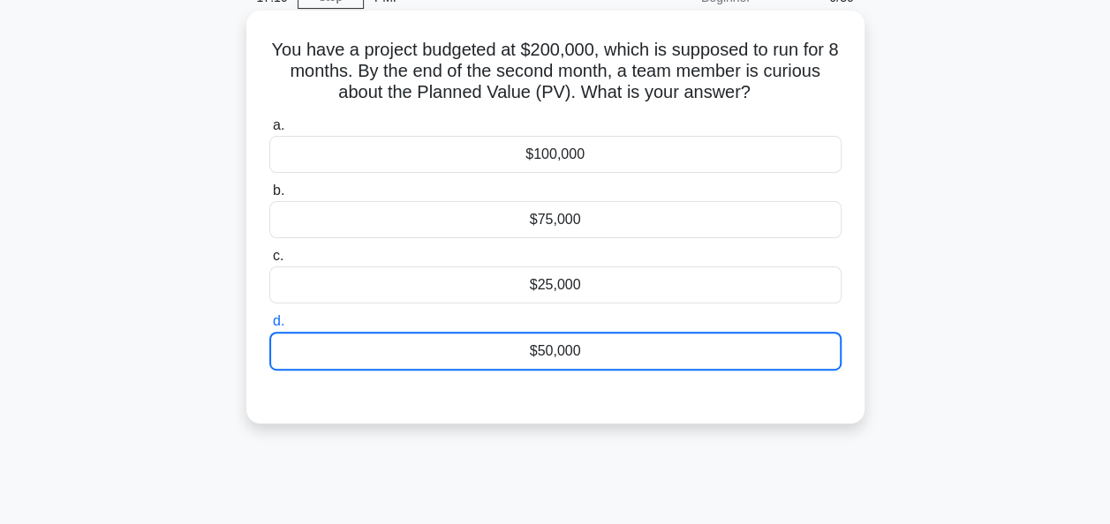
click at [768, 82] on h5 "You have a project budgeted at $200,000, which is supposed to run for 8 months.…" at bounding box center [555, 71] width 576 height 65
click at [648, 366] on div "$50,000" at bounding box center [555, 351] width 572 height 39
click at [269, 328] on input "d. $50,000" at bounding box center [269, 321] width 0 height 11
click at [666, 286] on div "$25,000" at bounding box center [555, 285] width 572 height 37
click at [269, 262] on input "c. $25,000" at bounding box center [269, 256] width 0 height 11
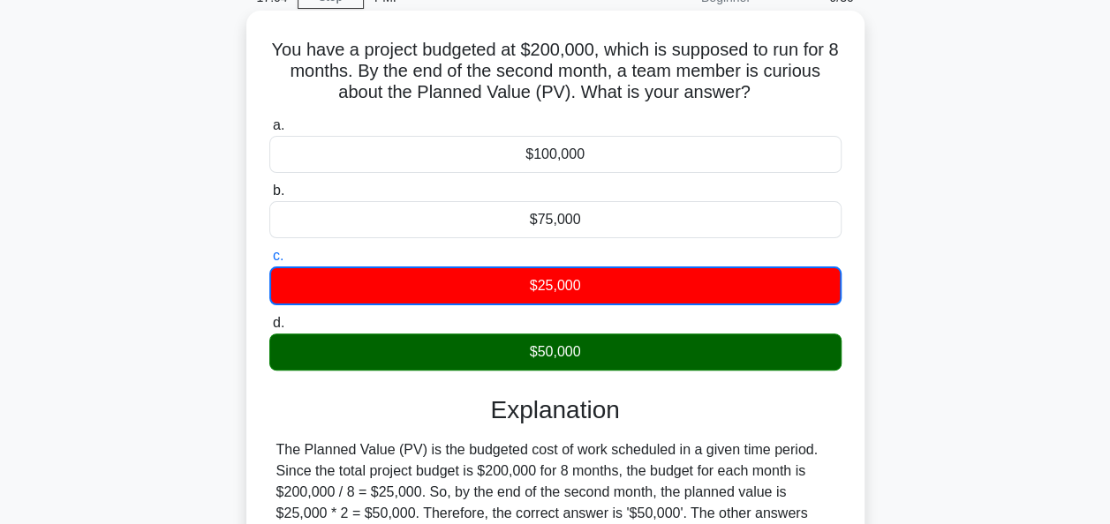
click at [639, 368] on div "$50,000" at bounding box center [555, 352] width 572 height 37
click at [269, 329] on input "d. $50,000" at bounding box center [269, 323] width 0 height 11
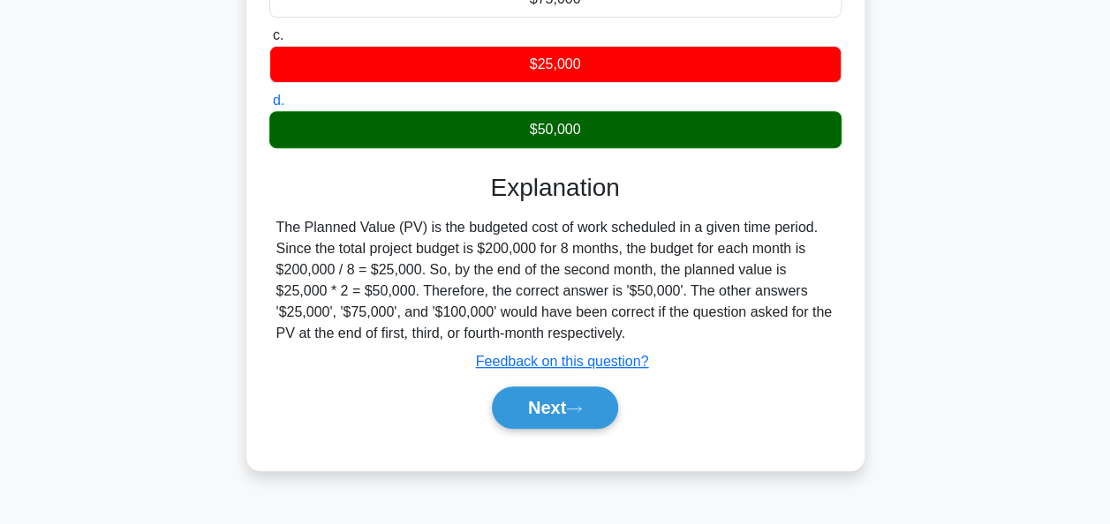
scroll to position [311, 0]
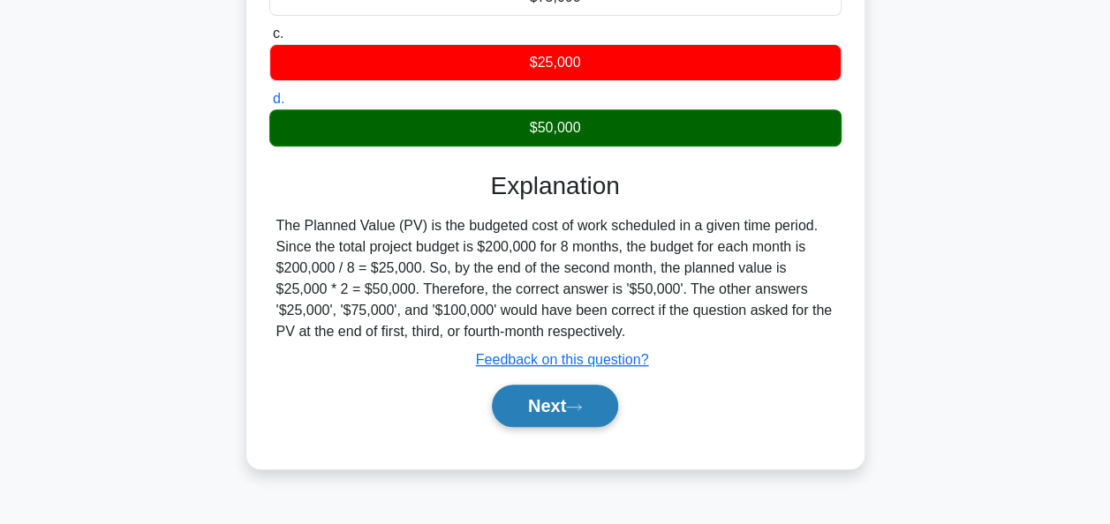
click at [582, 404] on icon at bounding box center [574, 408] width 16 height 10
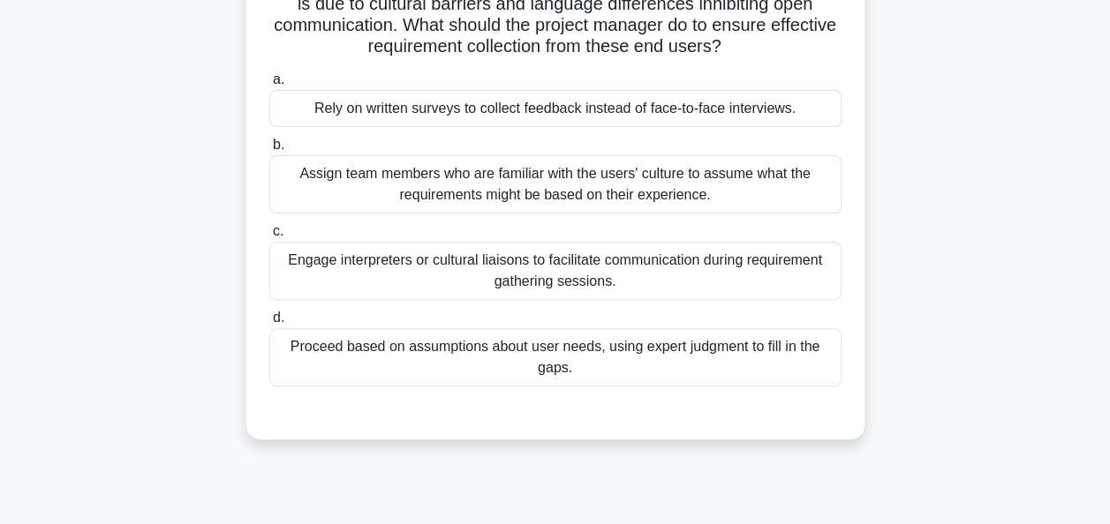
scroll to position [198, 0]
click at [610, 263] on div "Engage interpreters or cultural liaisons to facilitate communication during req…" at bounding box center [555, 271] width 572 height 58
click at [269, 237] on input "c. Engage interpreters or cultural liaisons to facilitate communication during …" at bounding box center [269, 231] width 0 height 11
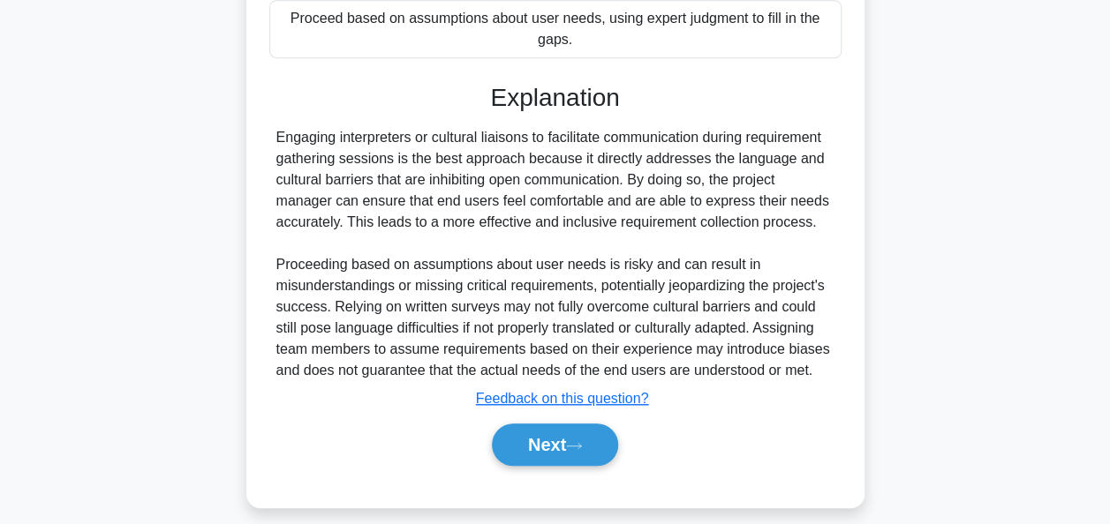
scroll to position [540, 0]
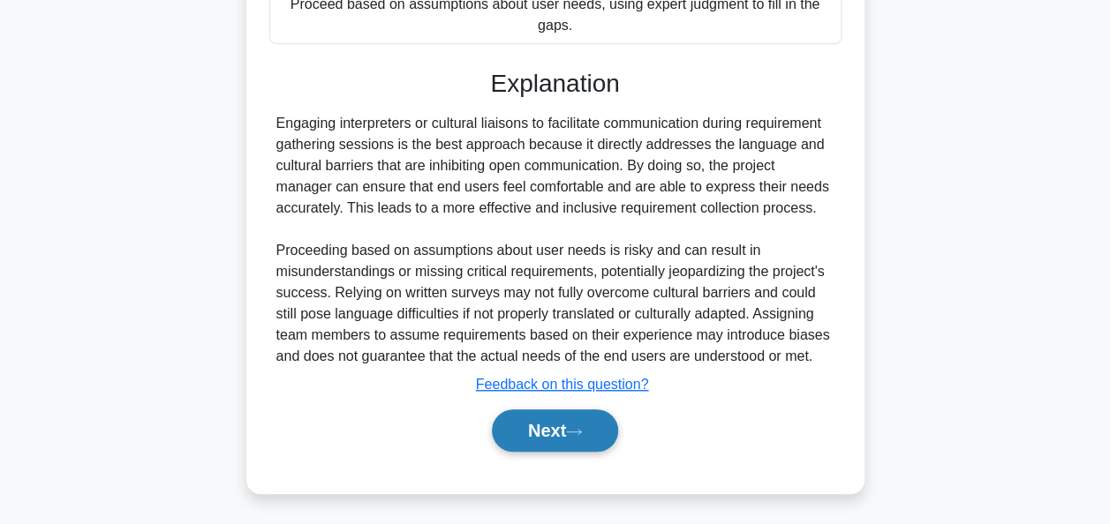
click at [547, 427] on button "Next" at bounding box center [555, 431] width 126 height 42
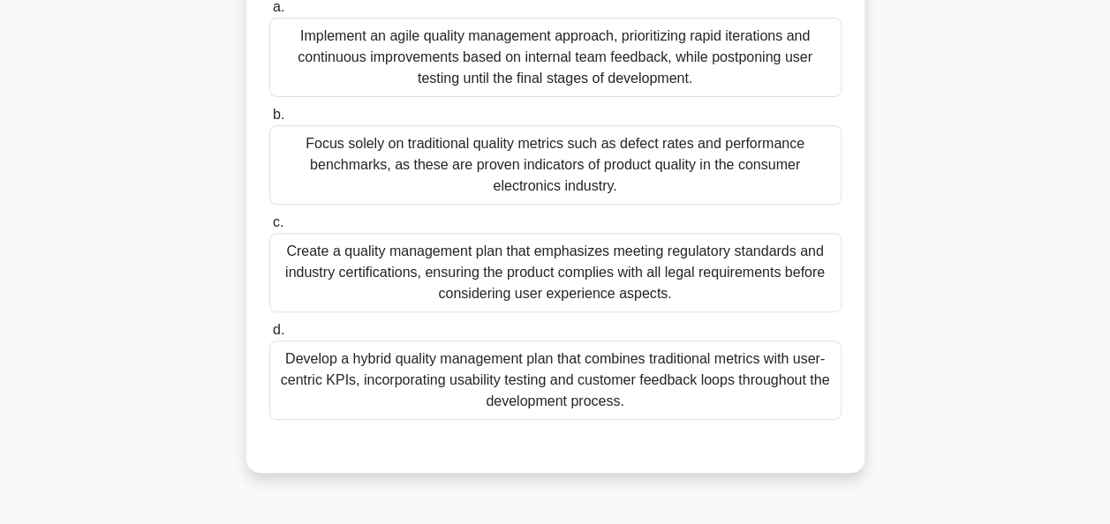
scroll to position [293, 0]
click at [558, 388] on div "Develop a hybrid quality management plan that combines traditional metrics with…" at bounding box center [555, 378] width 572 height 79
click at [269, 335] on input "d. Develop a hybrid quality management plan that combines traditional metrics w…" at bounding box center [269, 328] width 0 height 11
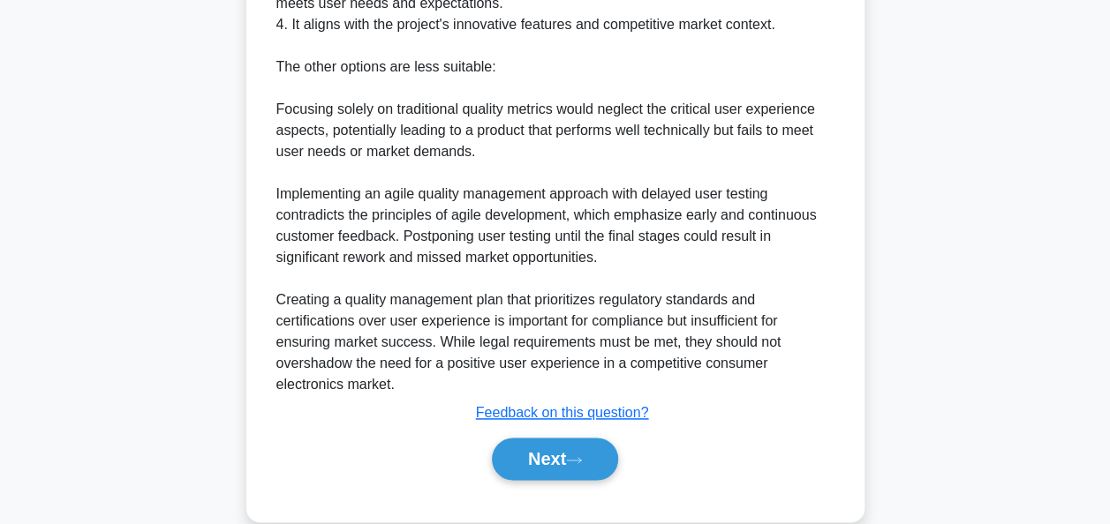
scroll to position [1028, 0]
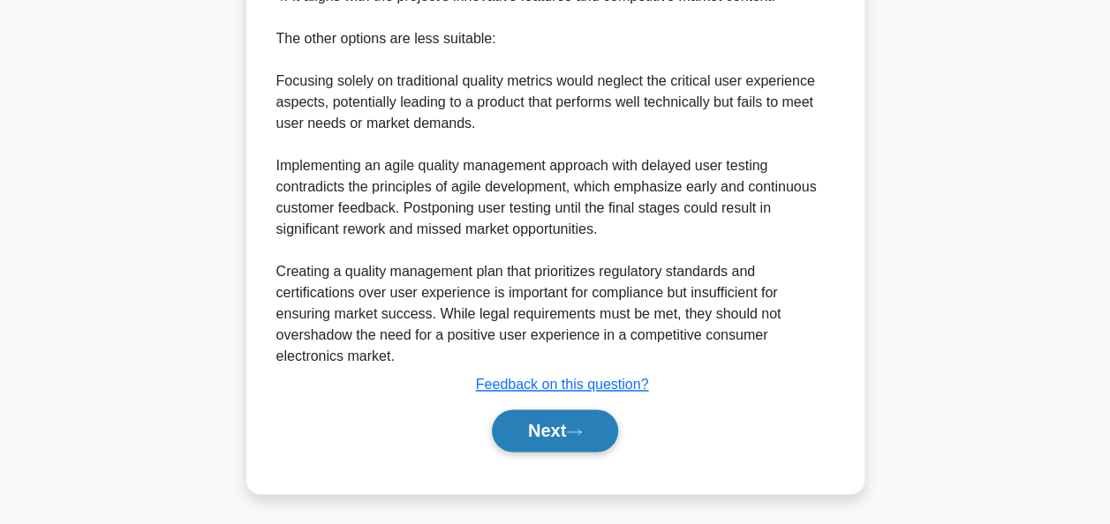
click at [554, 417] on button "Next" at bounding box center [555, 431] width 126 height 42
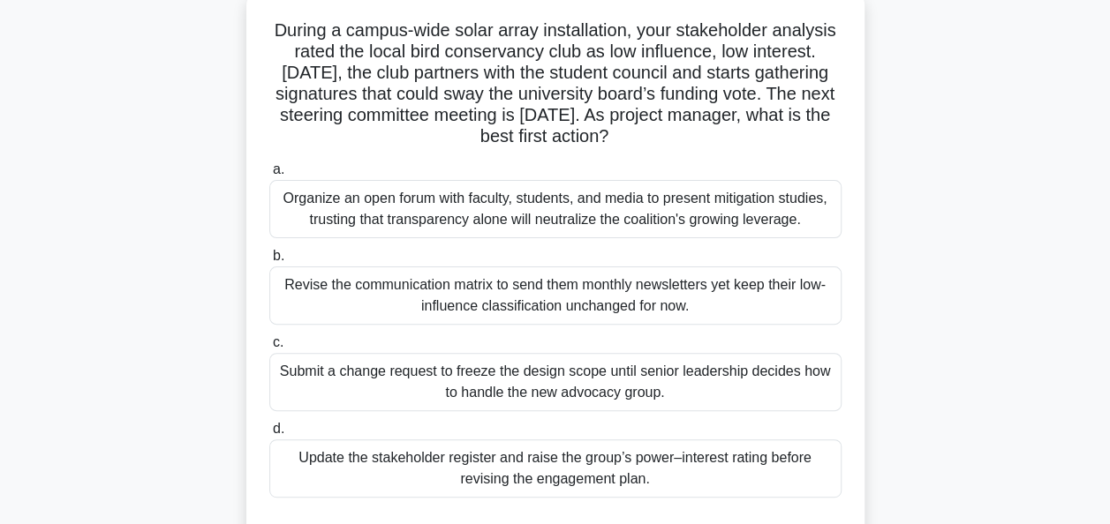
scroll to position [111, 0]
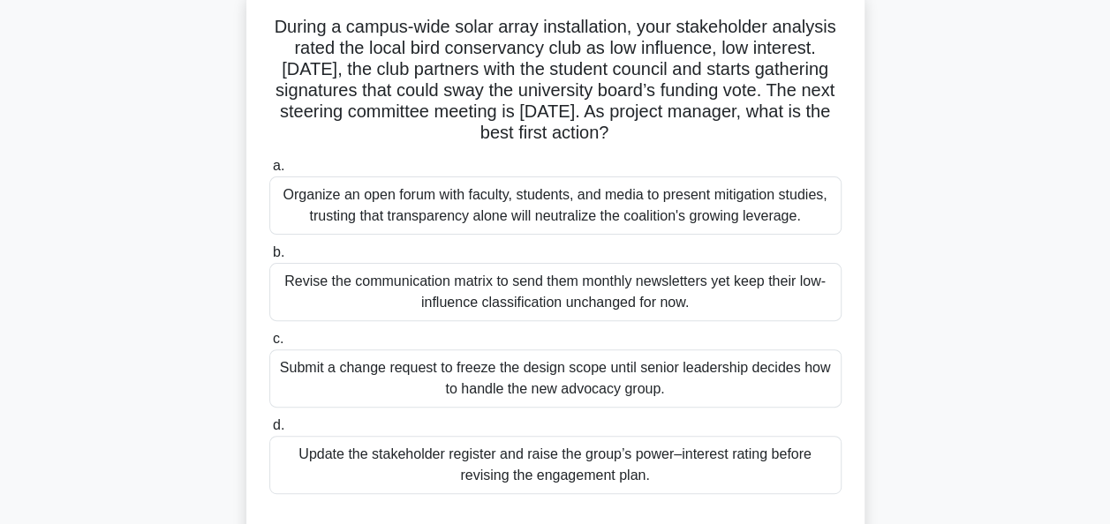
click at [585, 465] on div "Update the stakeholder register and raise the group’s power–interest rating bef…" at bounding box center [555, 465] width 572 height 58
click at [269, 432] on input "d. Update the stakeholder register and raise the group’s power–interest rating …" at bounding box center [269, 425] width 0 height 11
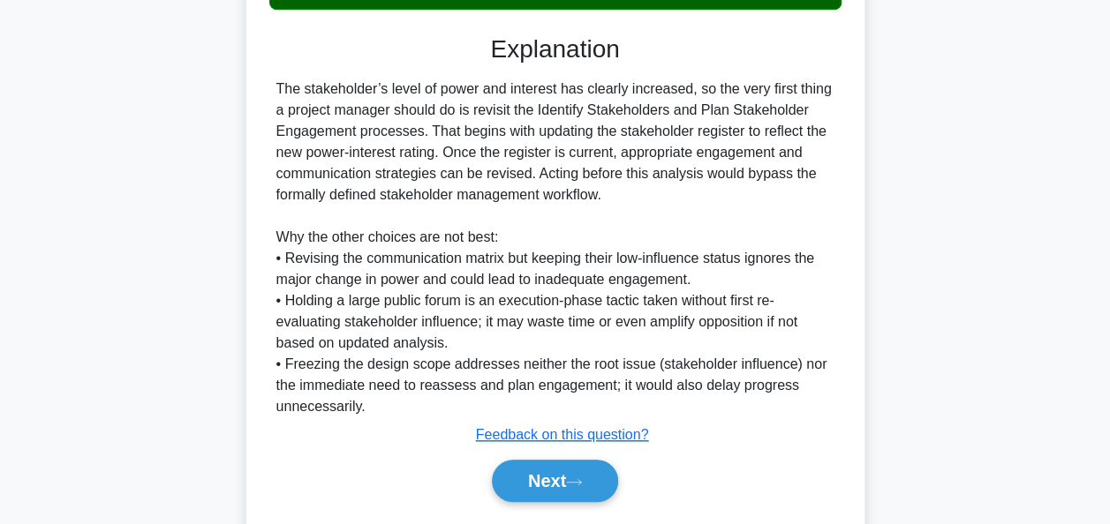
scroll to position [646, 0]
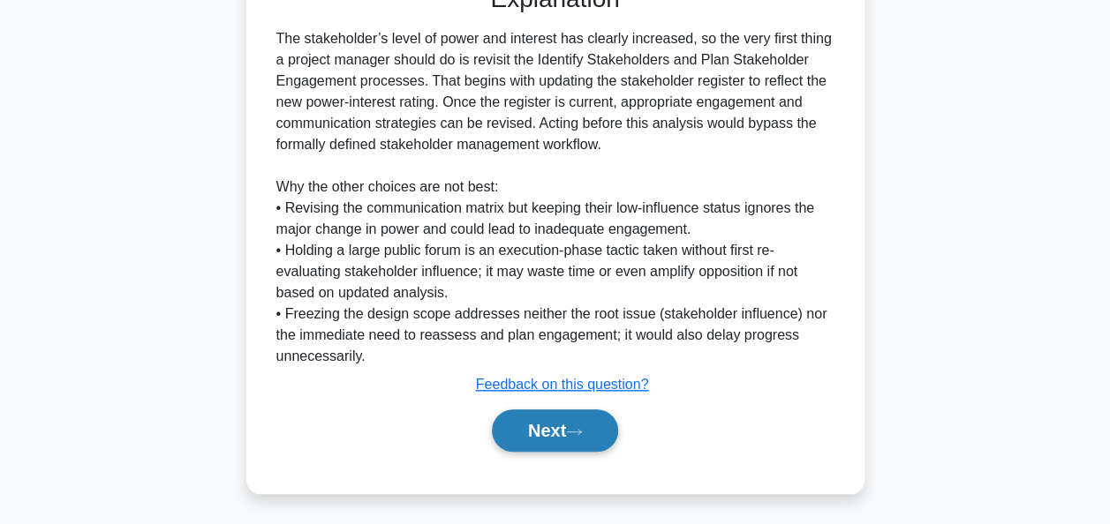
click at [561, 431] on button "Next" at bounding box center [555, 431] width 126 height 42
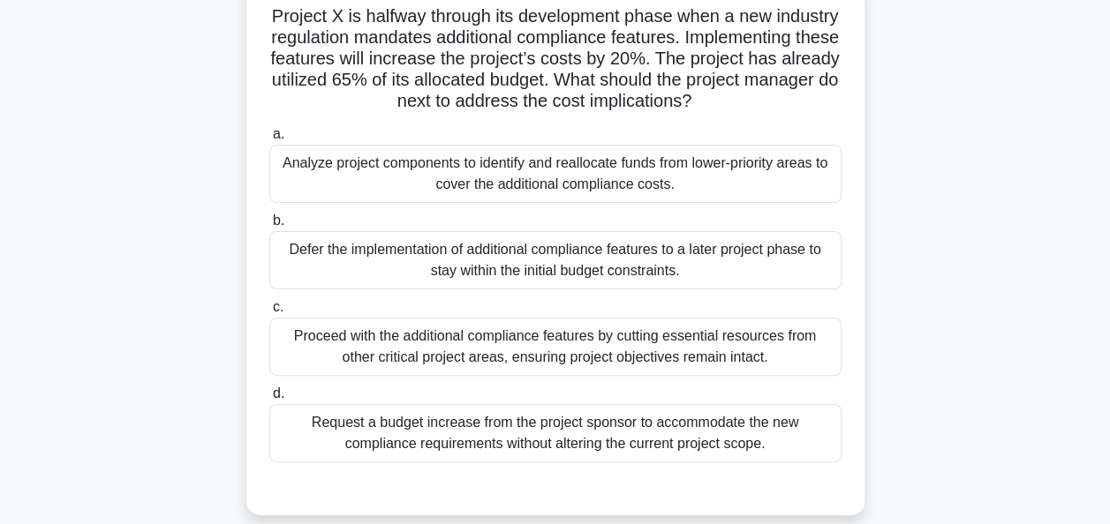
scroll to position [120, 0]
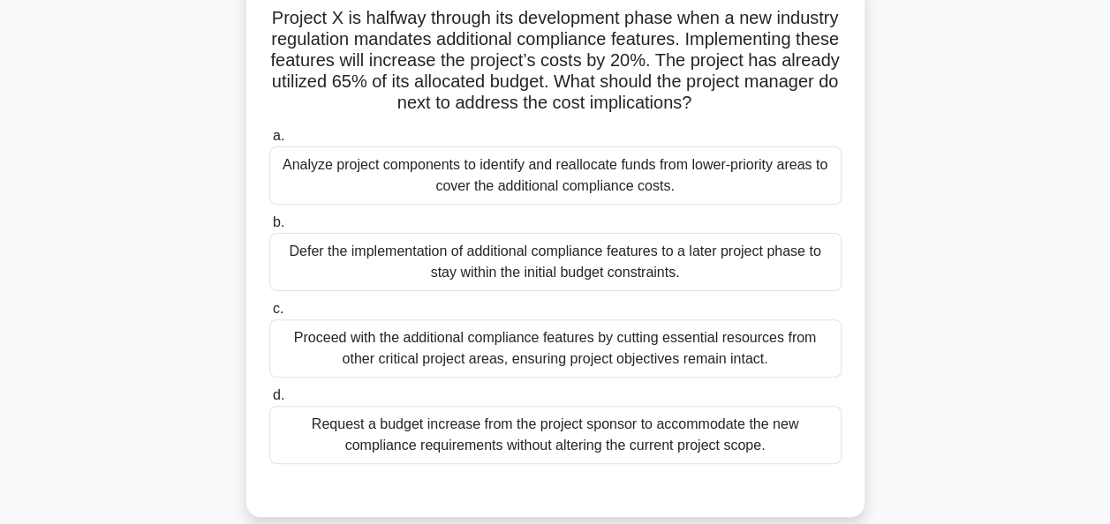
click at [713, 205] on div "Analyze project components to identify and reallocate funds from lower-priority…" at bounding box center [555, 176] width 572 height 58
click at [269, 142] on input "a. Analyze project components to identify and reallocate funds from lower-prior…" at bounding box center [269, 136] width 0 height 11
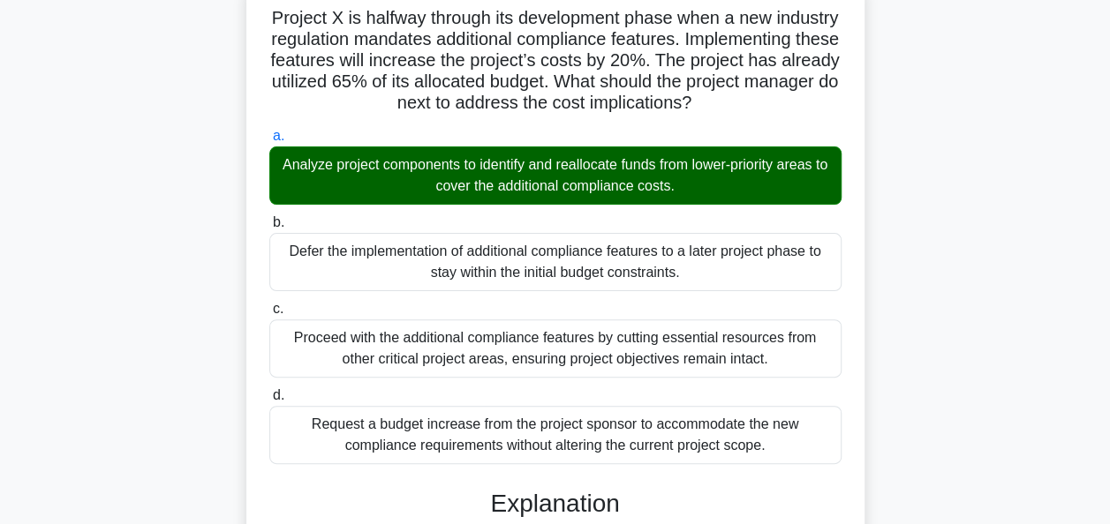
scroll to position [456, 0]
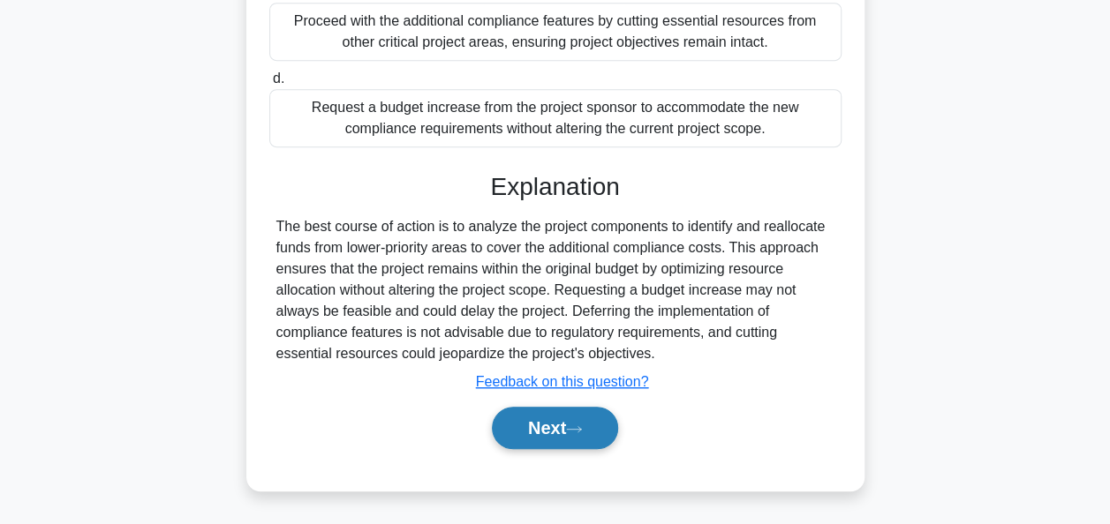
click at [555, 433] on button "Next" at bounding box center [555, 428] width 126 height 42
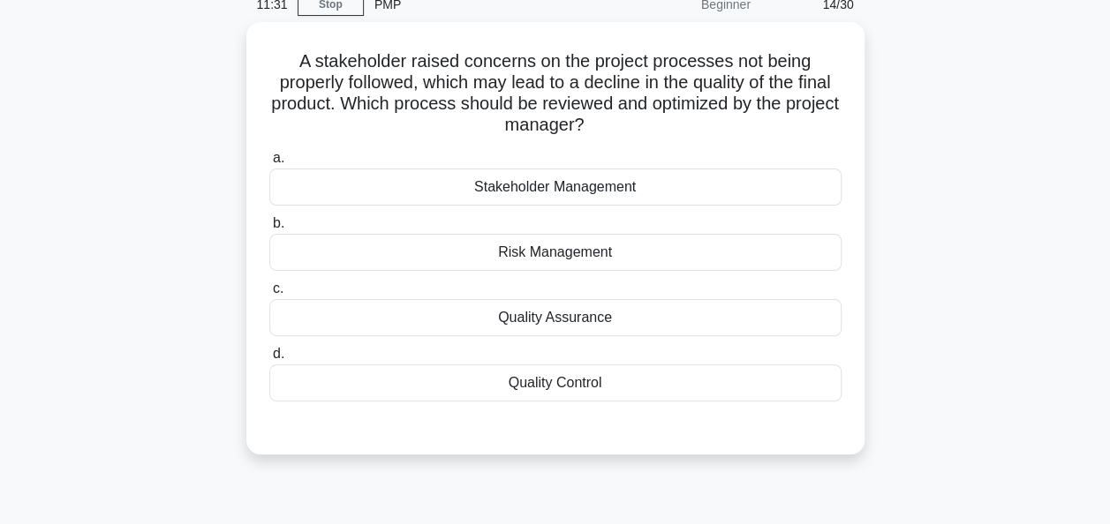
scroll to position [81, 0]
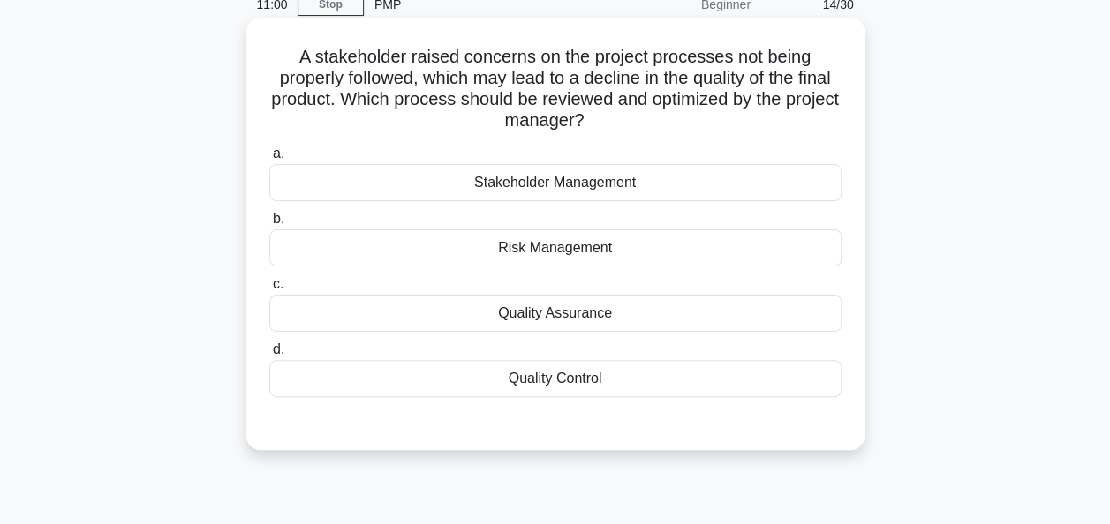
click at [569, 324] on div "Quality Assurance" at bounding box center [555, 313] width 572 height 37
click at [269, 290] on input "c. Quality Assurance" at bounding box center [269, 284] width 0 height 11
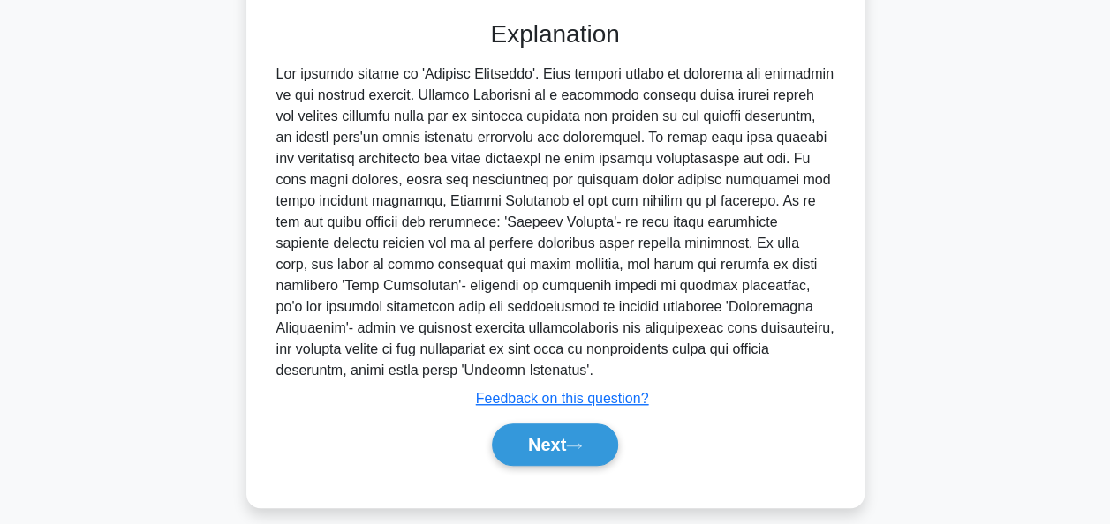
scroll to position [498, 0]
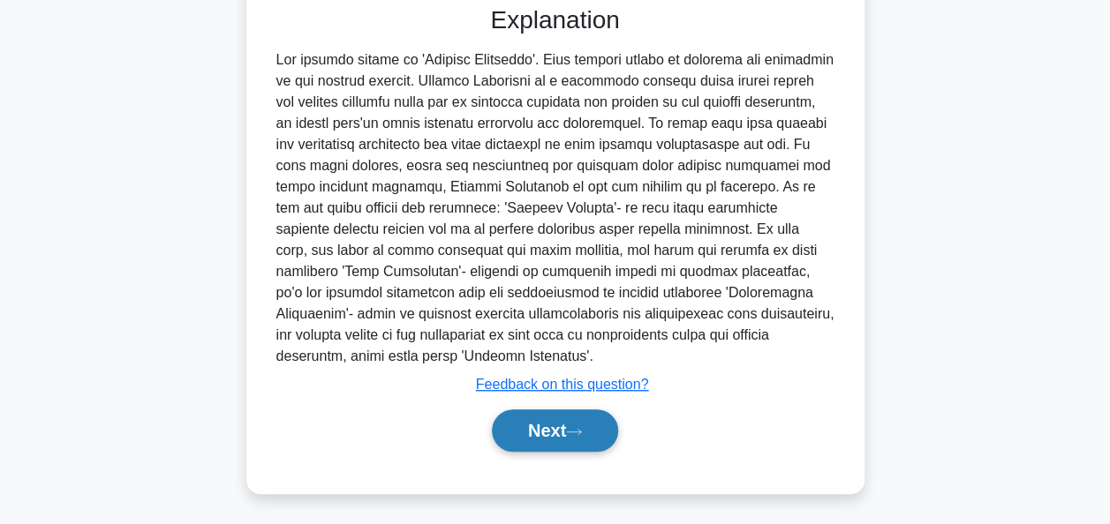
click at [542, 433] on button "Next" at bounding box center [555, 431] width 126 height 42
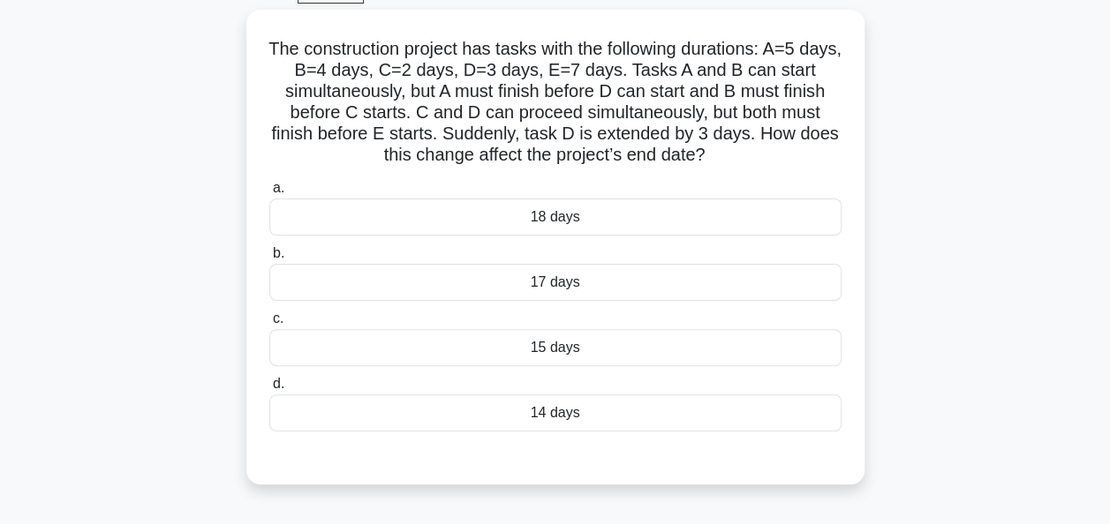
scroll to position [92, 0]
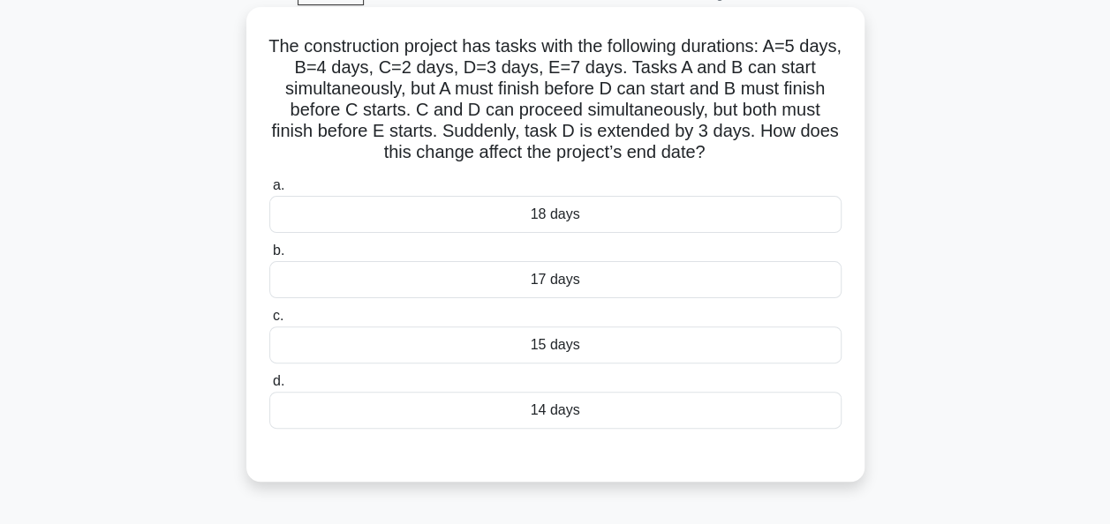
click at [567, 349] on div "15 days" at bounding box center [555, 345] width 572 height 37
click at [269, 322] on input "c. 15 days" at bounding box center [269, 316] width 0 height 11
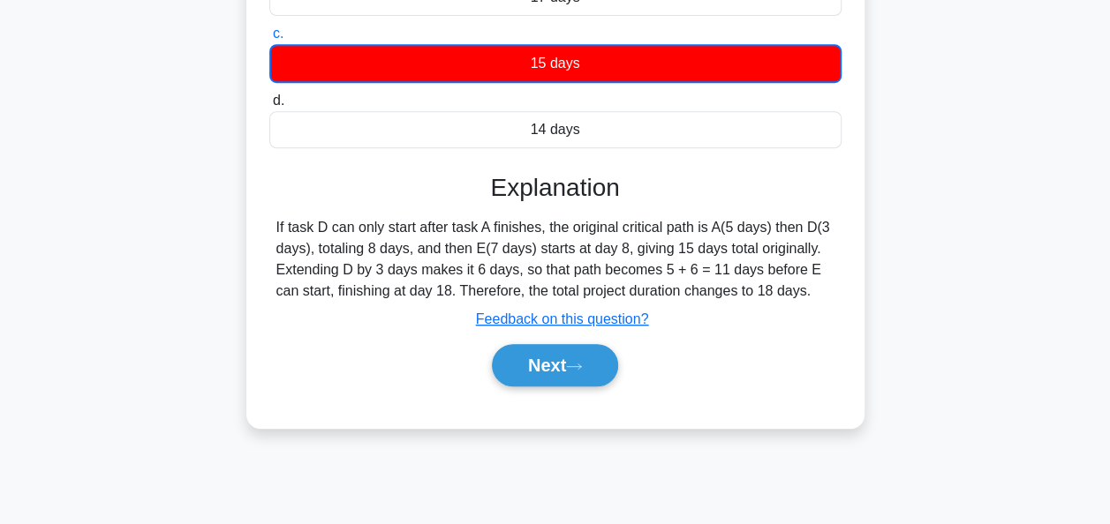
scroll to position [429, 0]
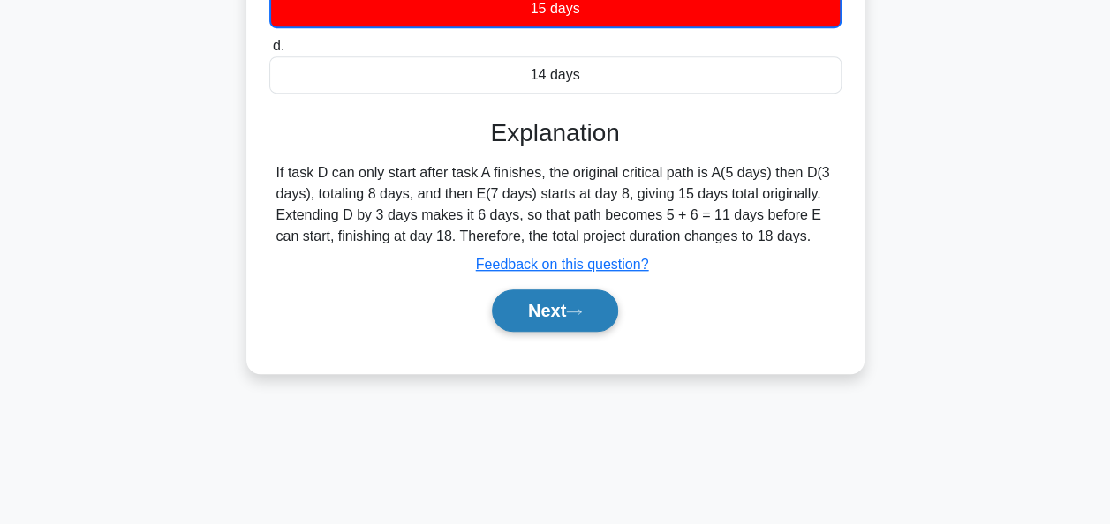
click at [551, 318] on button "Next" at bounding box center [555, 311] width 126 height 42
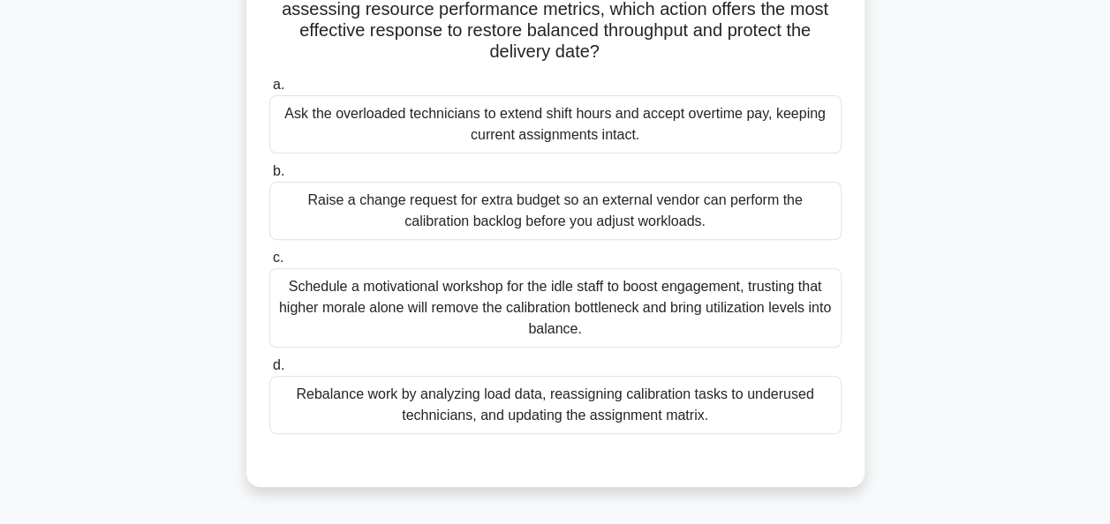
scroll to position [215, 0]
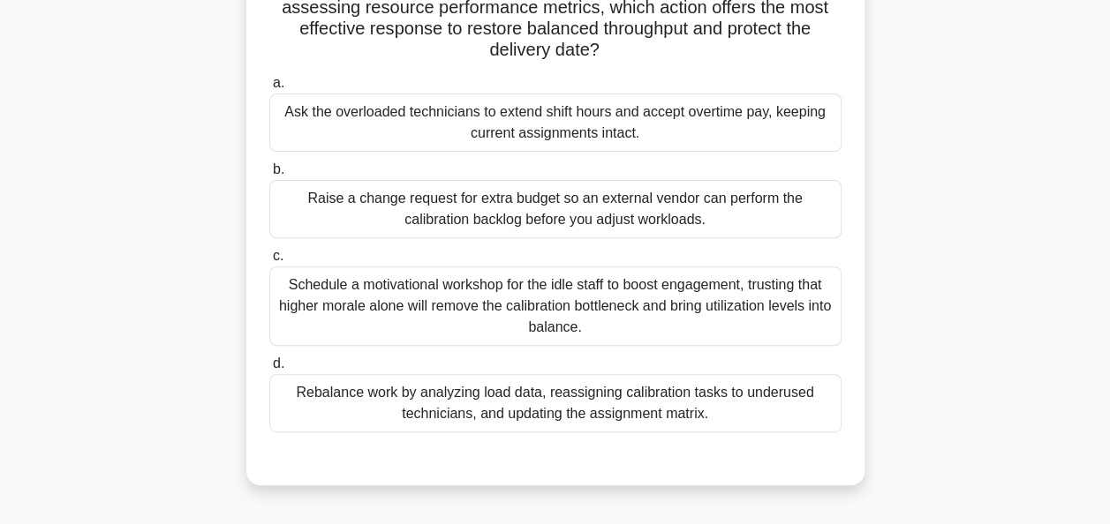
click at [585, 413] on div "Rebalance work by analyzing load data, reassigning calibration tasks to underus…" at bounding box center [555, 403] width 572 height 58
click at [269, 370] on input "d. Rebalance work by analyzing load data, reassigning calibration tasks to unde…" at bounding box center [269, 363] width 0 height 11
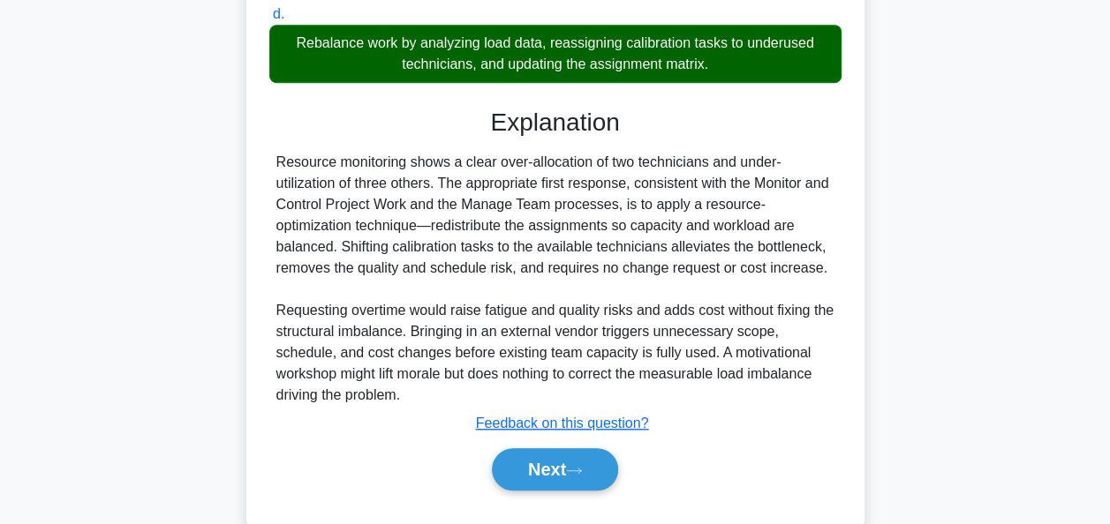
scroll to position [604, 0]
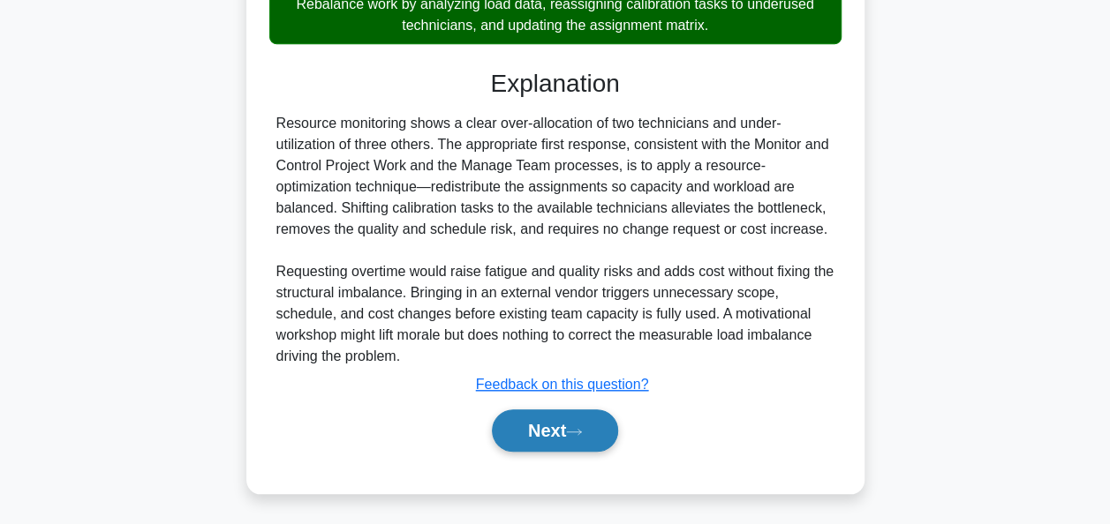
click at [551, 429] on button "Next" at bounding box center [555, 431] width 126 height 42
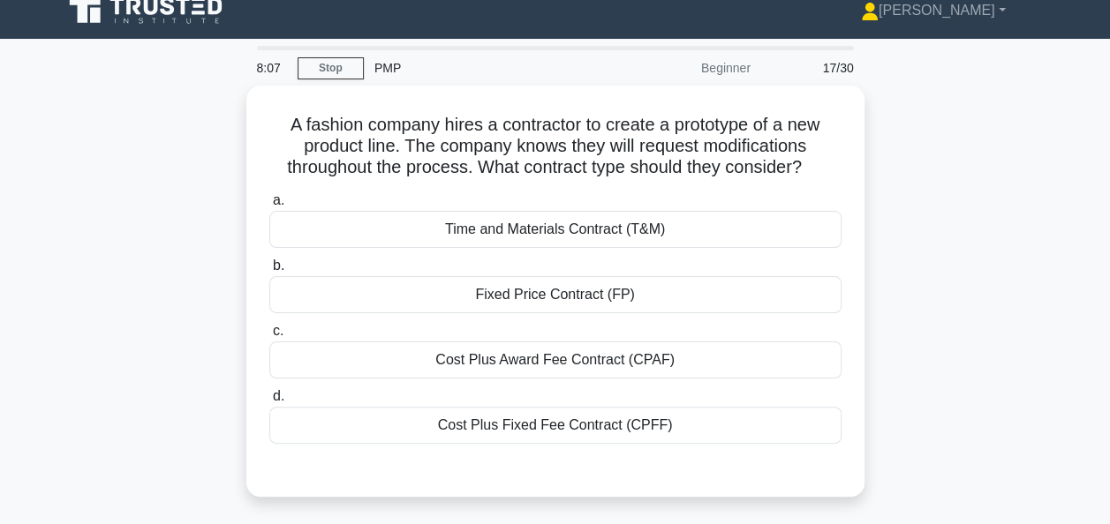
scroll to position [16, 0]
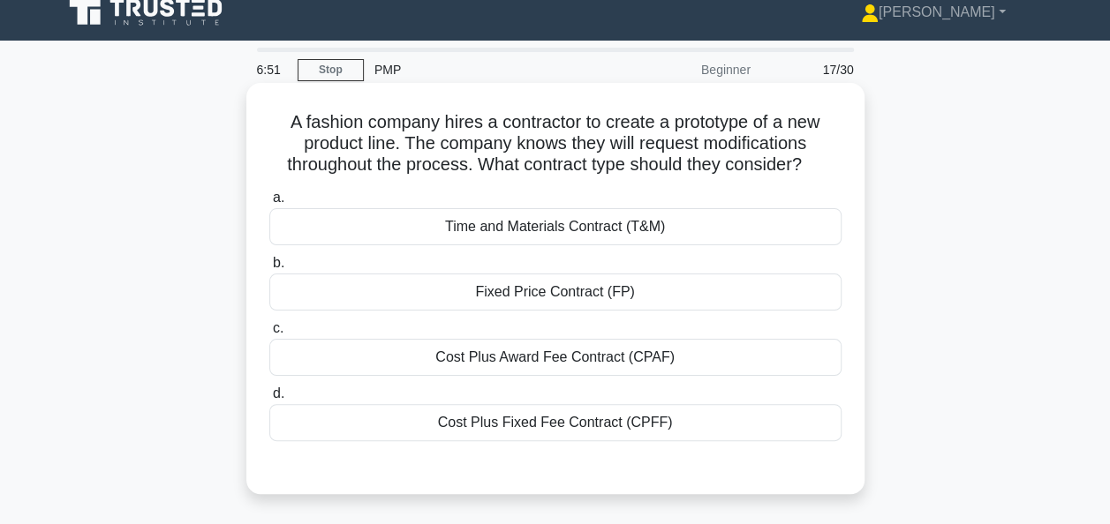
click at [544, 426] on div "Cost Plus Fixed Fee Contract (CPFF)" at bounding box center [555, 422] width 572 height 37
click at [269, 400] on input "d. Cost Plus Fixed Fee Contract (CPFF)" at bounding box center [269, 393] width 0 height 11
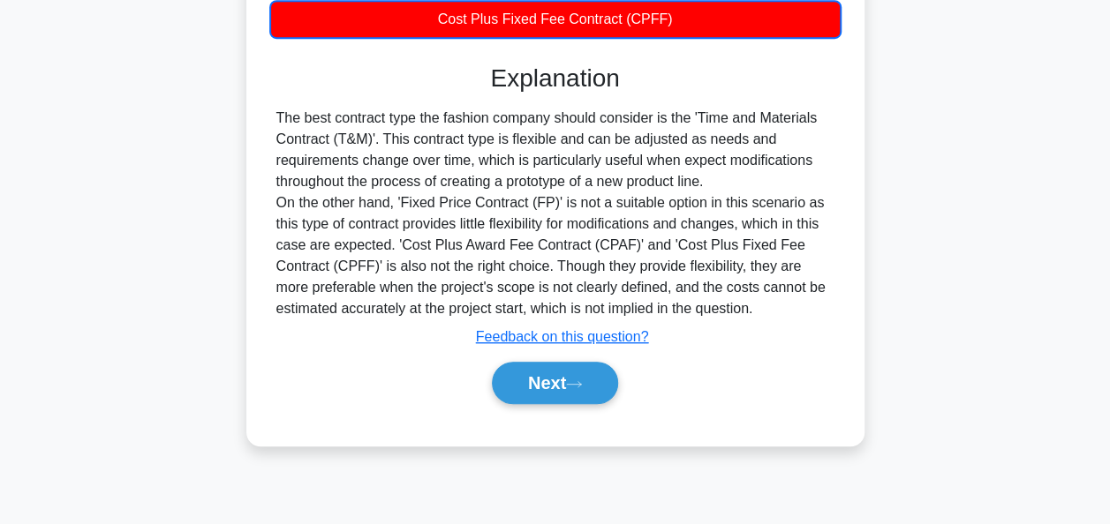
scroll to position [429, 0]
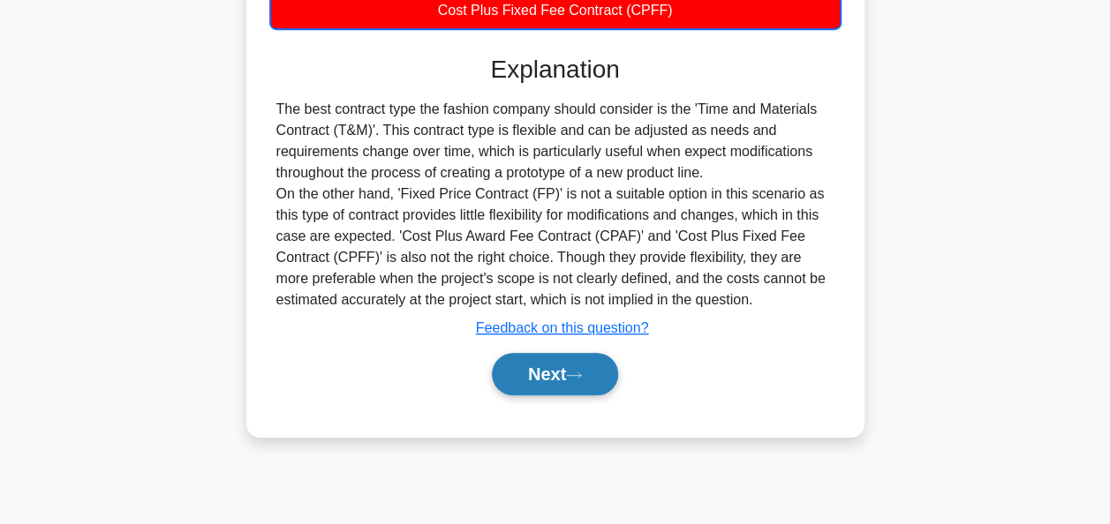
click at [554, 371] on button "Next" at bounding box center [555, 374] width 126 height 42
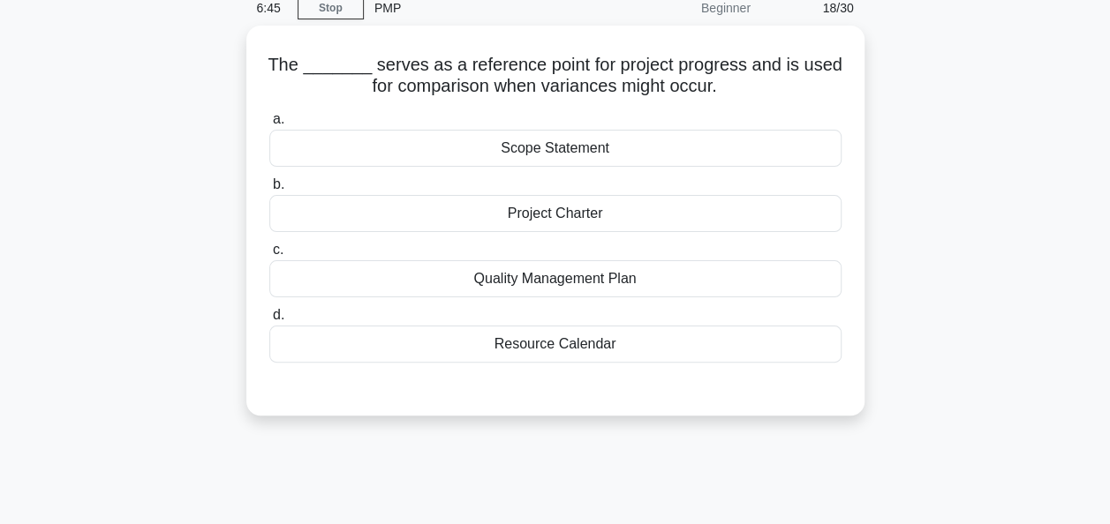
scroll to position [0, 0]
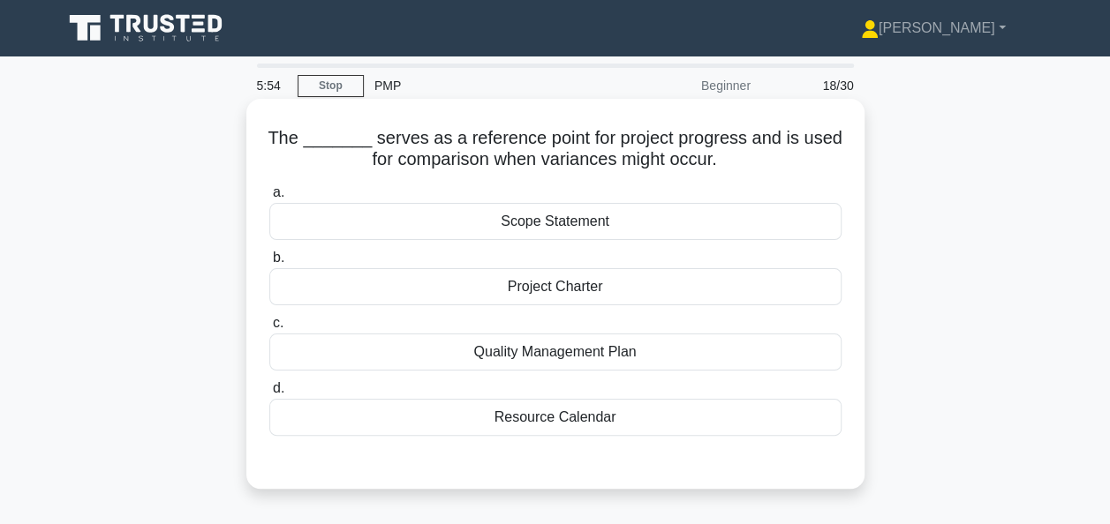
click at [607, 221] on div "Scope Statement" at bounding box center [555, 221] width 572 height 37
click at [269, 199] on input "a. Scope Statement" at bounding box center [269, 192] width 0 height 11
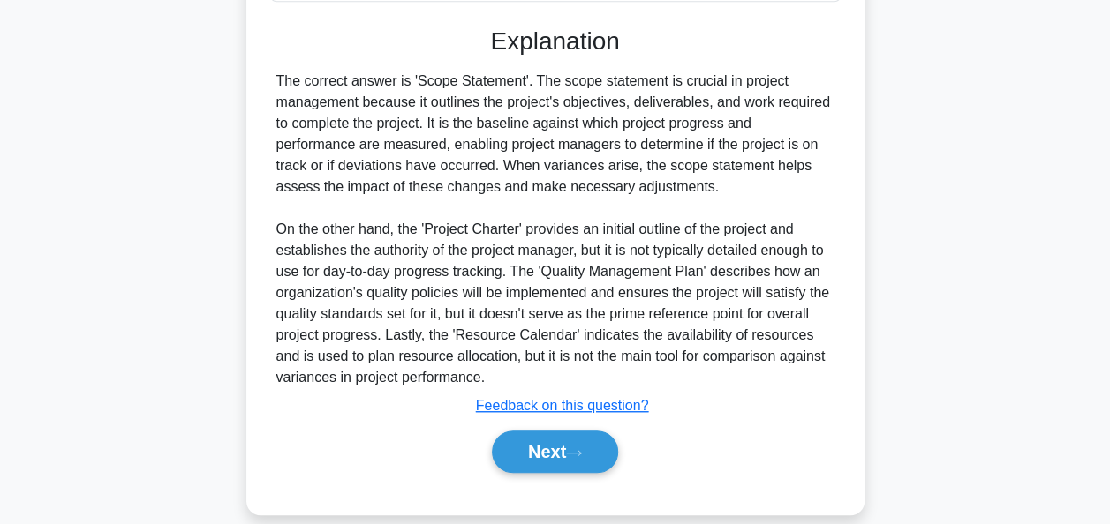
scroll to position [456, 0]
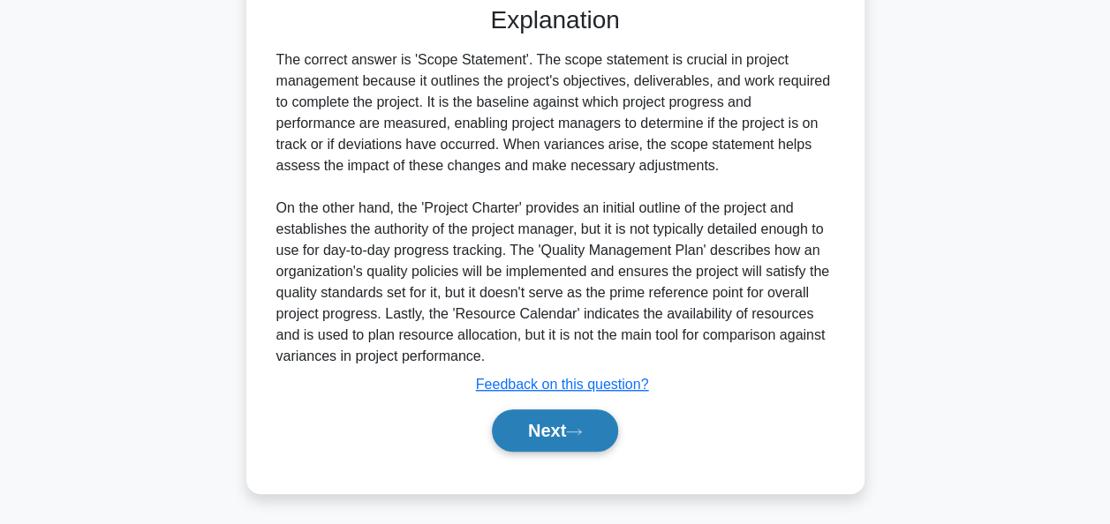
click at [549, 426] on button "Next" at bounding box center [555, 431] width 126 height 42
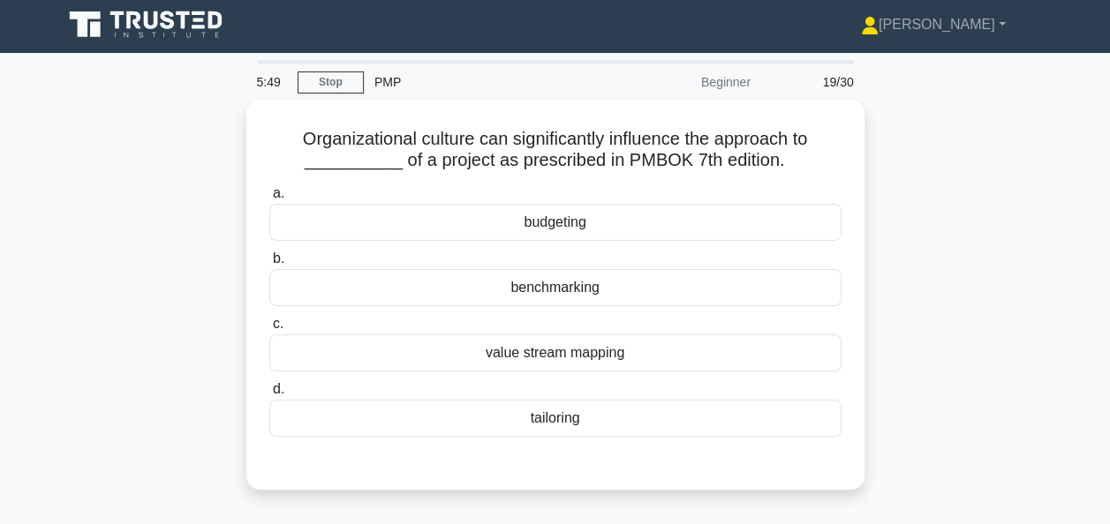
scroll to position [0, 0]
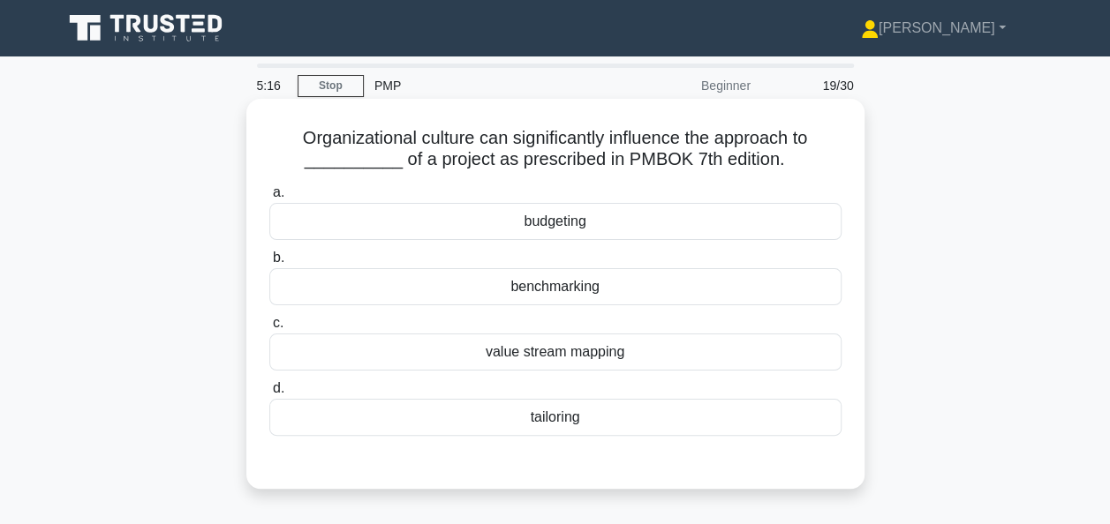
click at [562, 417] on div "tailoring" at bounding box center [555, 417] width 572 height 37
click at [269, 395] on input "d. tailoring" at bounding box center [269, 388] width 0 height 11
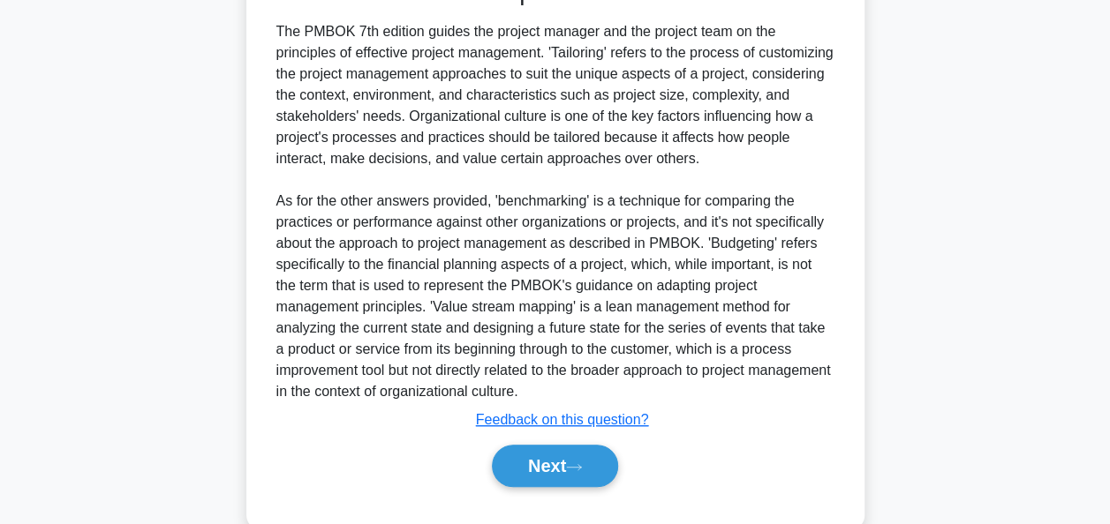
scroll to position [519, 0]
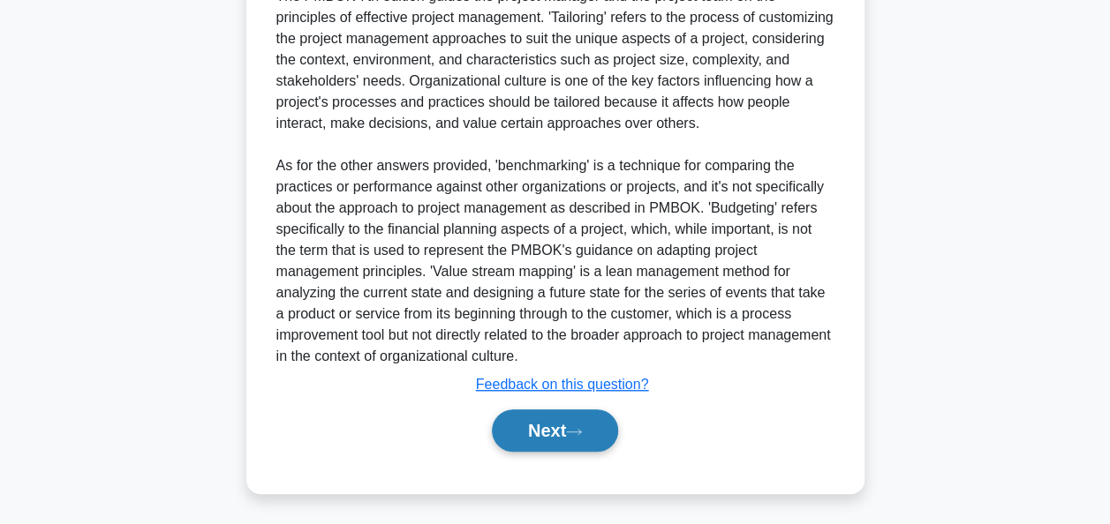
click at [550, 437] on button "Next" at bounding box center [555, 431] width 126 height 42
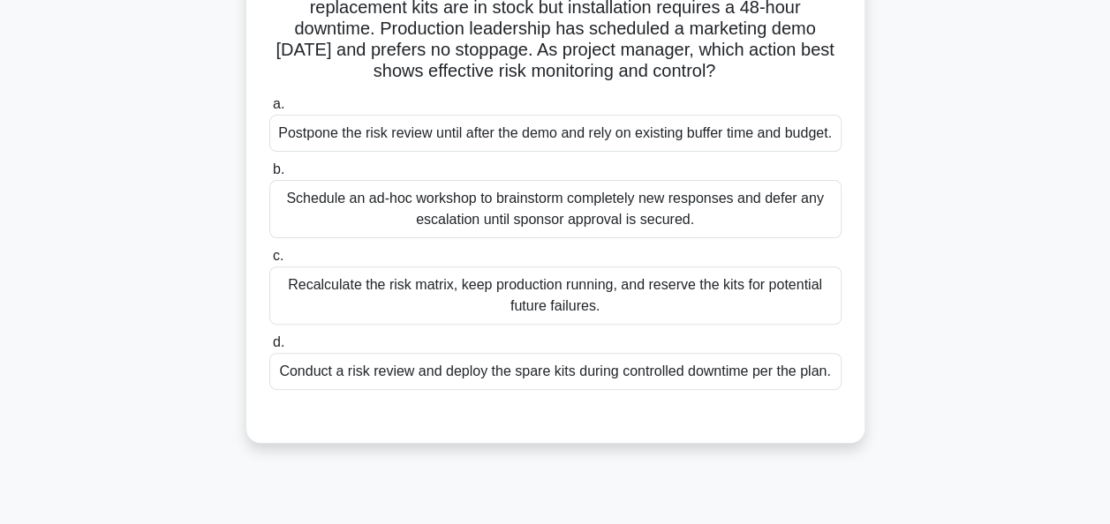
scroll to position [175, 0]
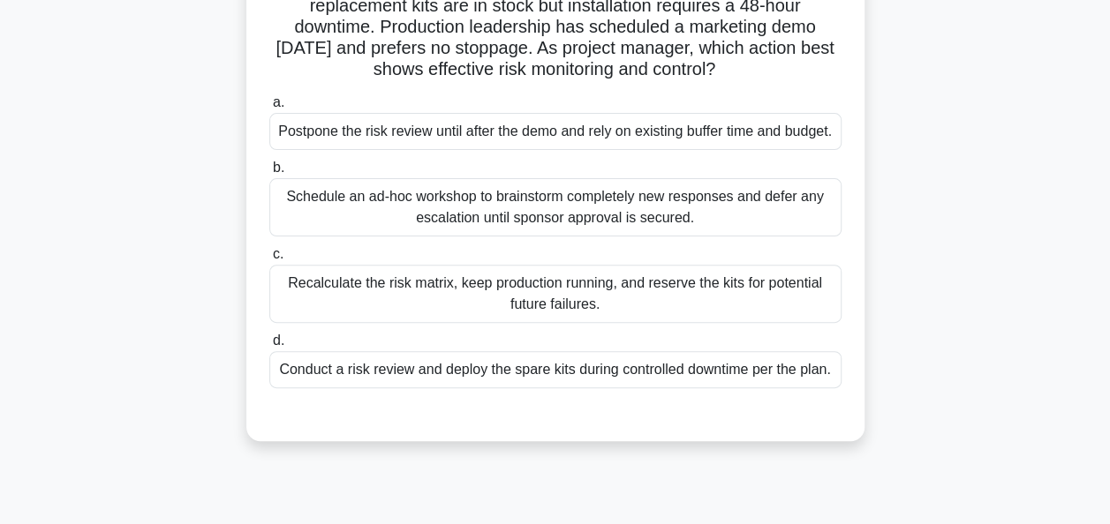
click at [563, 388] on div "Conduct a risk review and deploy the spare kits during controlled downtime per …" at bounding box center [555, 369] width 572 height 37
click at [269, 347] on input "d. Conduct a risk review and deploy the spare kits during controlled downtime p…" at bounding box center [269, 340] width 0 height 11
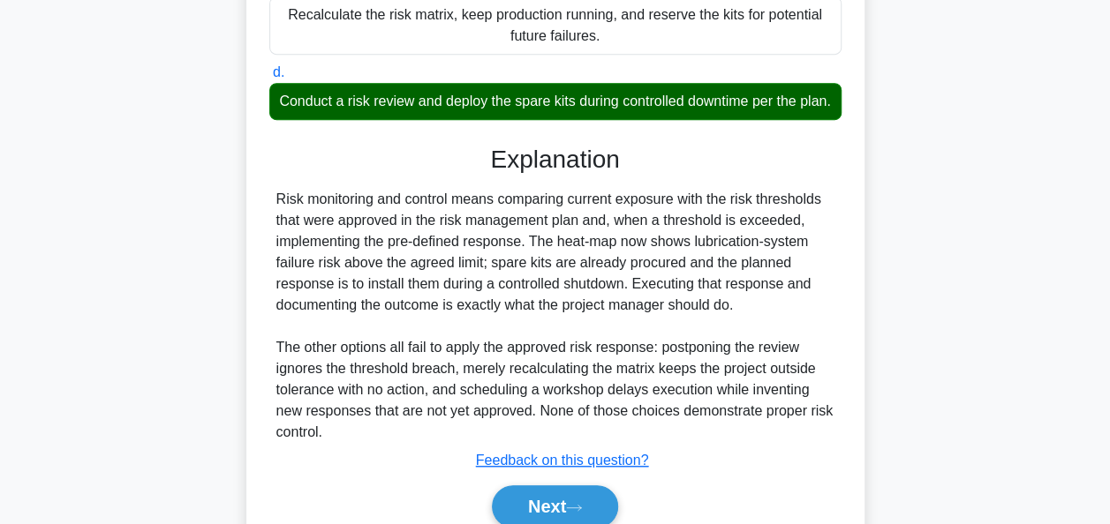
scroll to position [561, 0]
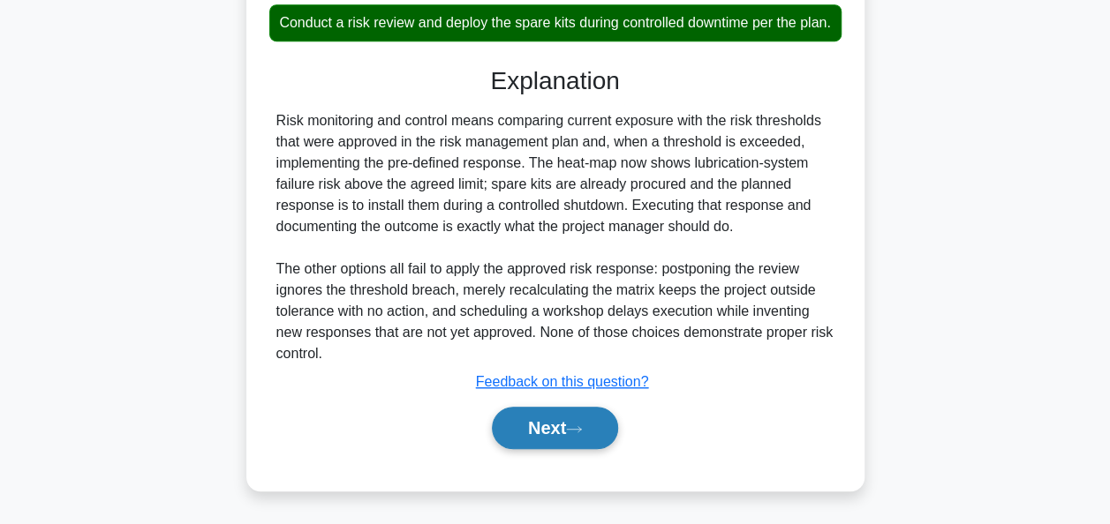
click at [553, 431] on button "Next" at bounding box center [555, 428] width 126 height 42
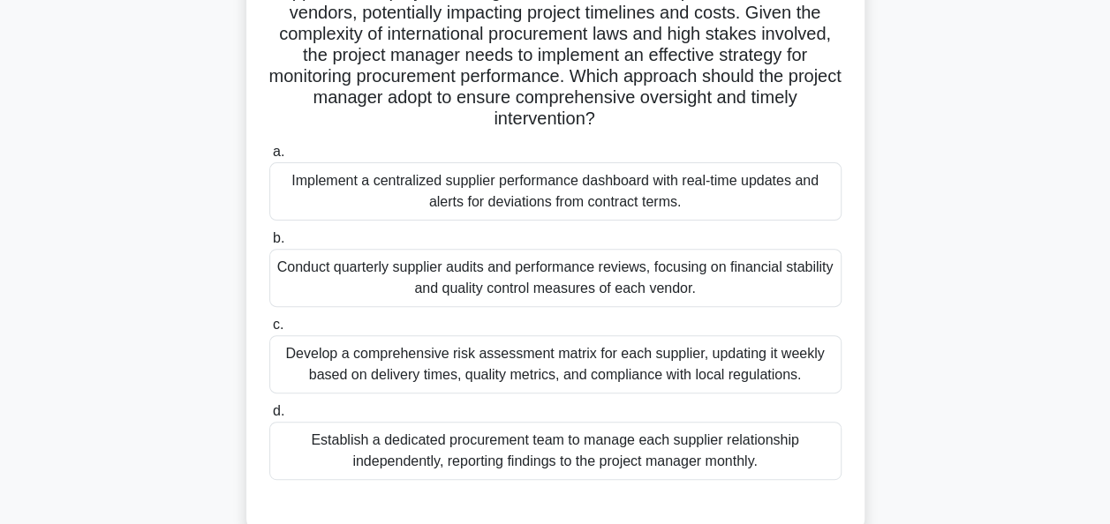
scroll to position [162, 0]
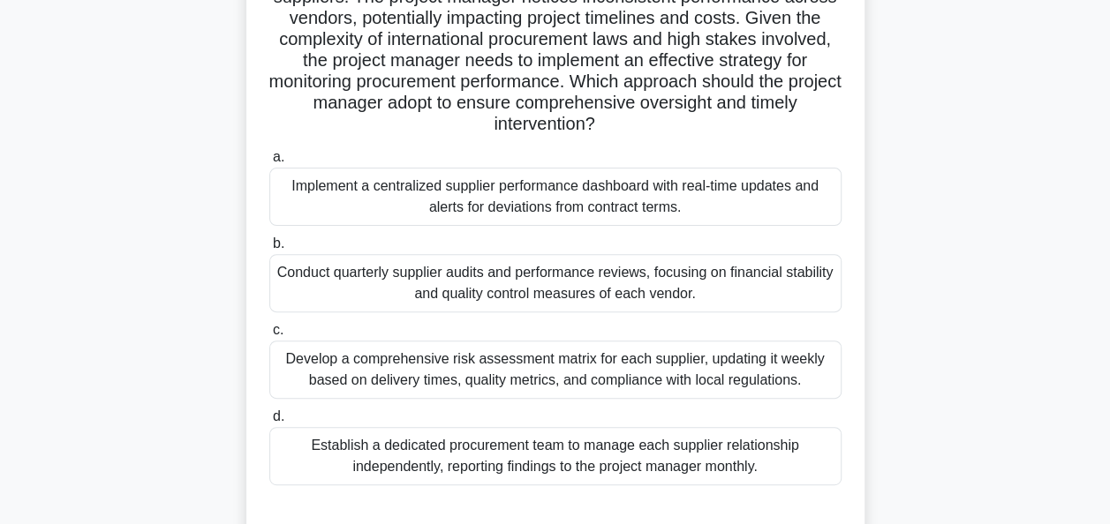
click at [536, 201] on div "Implement a centralized supplier performance dashboard with real-time updates a…" at bounding box center [555, 197] width 572 height 58
click at [269, 163] on input "a. Implement a centralized supplier performance dashboard with real-time update…" at bounding box center [269, 157] width 0 height 11
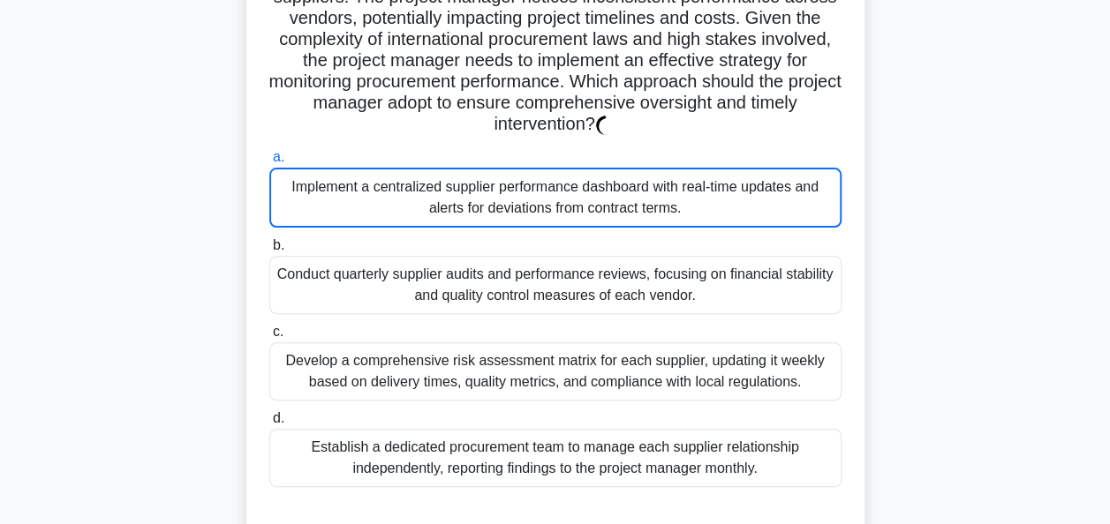
click at [569, 94] on h5 "A large-scale construction project involves multiple international suppliers. T…" at bounding box center [555, 50] width 576 height 171
click at [556, 201] on div "Implement a centralized supplier performance dashboard with real-time updates a…" at bounding box center [555, 198] width 572 height 60
click at [269, 163] on input "a. Implement a centralized supplier performance dashboard with real-time update…" at bounding box center [269, 157] width 0 height 11
click at [742, 124] on h5 "A large-scale construction project involves multiple international suppliers. T…" at bounding box center [555, 50] width 576 height 171
click at [734, 45] on h5 "A large-scale construction project involves multiple international suppliers. T…" at bounding box center [555, 50] width 576 height 171
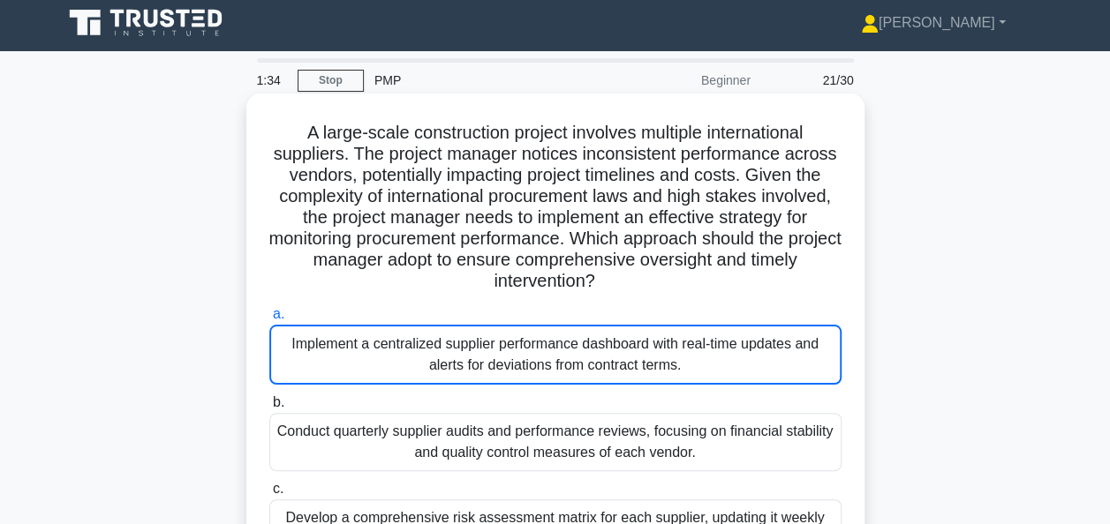
scroll to position [0, 0]
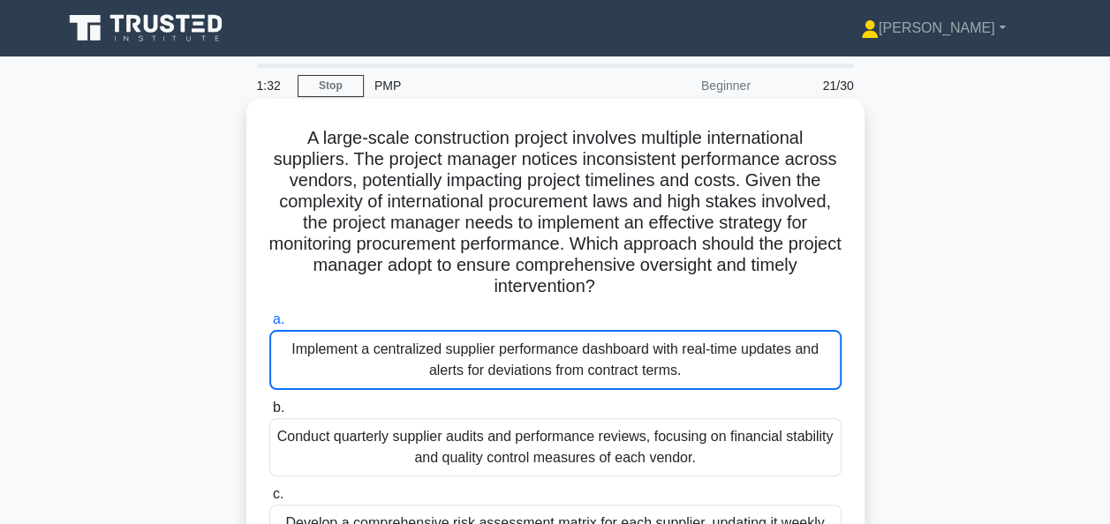
click at [607, 355] on div "Implement a centralized supplier performance dashboard with real-time updates a…" at bounding box center [555, 360] width 572 height 60
click at [269, 326] on input "a. Implement a centralized supplier performance dashboard with real-time update…" at bounding box center [269, 319] width 0 height 11
click at [611, 263] on h5 "A large-scale construction project involves multiple international suppliers. T…" at bounding box center [555, 212] width 576 height 171
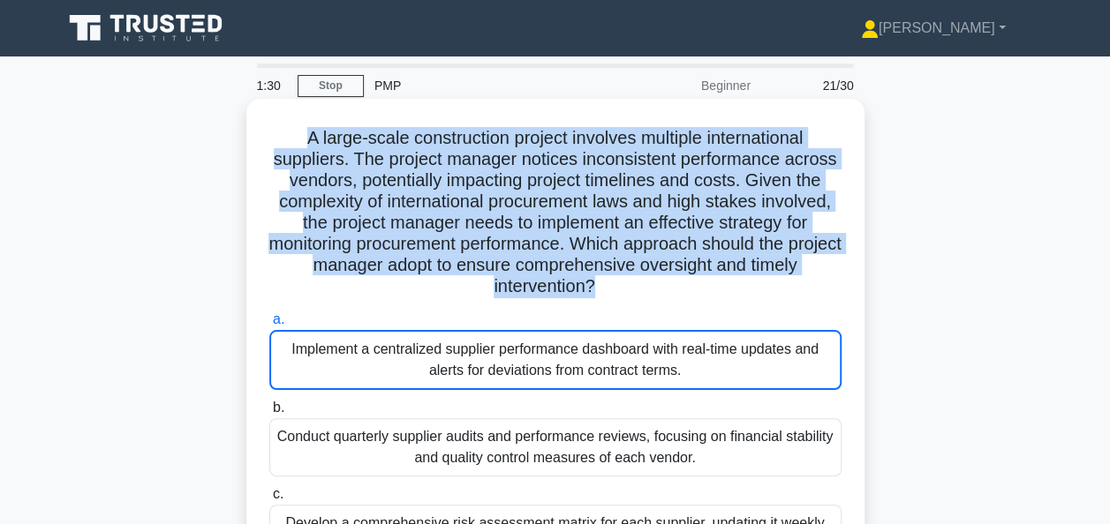
click at [611, 263] on h5 "A large-scale construction project involves multiple international suppliers. T…" at bounding box center [555, 212] width 576 height 171
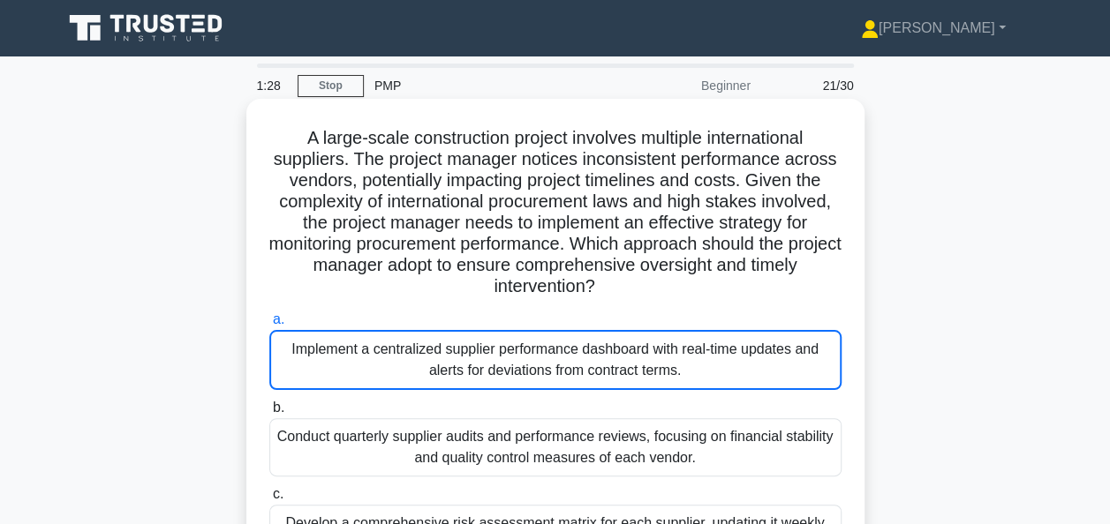
click at [450, 353] on div "Implement a centralized supplier performance dashboard with real-time updates a…" at bounding box center [555, 360] width 572 height 60
click at [269, 326] on input "a. Implement a centralized supplier performance dashboard with real-time update…" at bounding box center [269, 319] width 0 height 11
click at [408, 279] on h5 "A large-scale construction project involves multiple international suppliers. T…" at bounding box center [555, 212] width 576 height 171
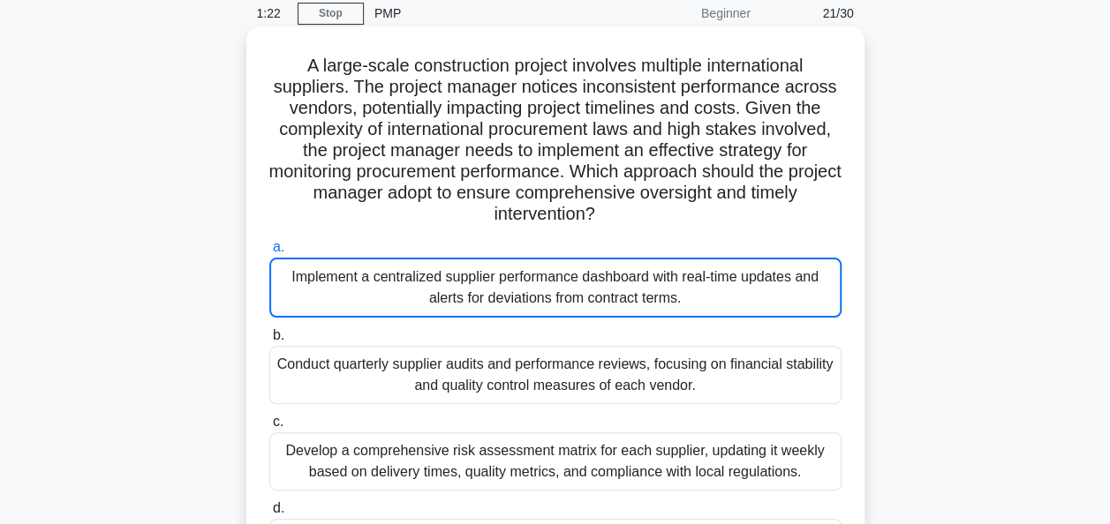
scroll to position [71, 0]
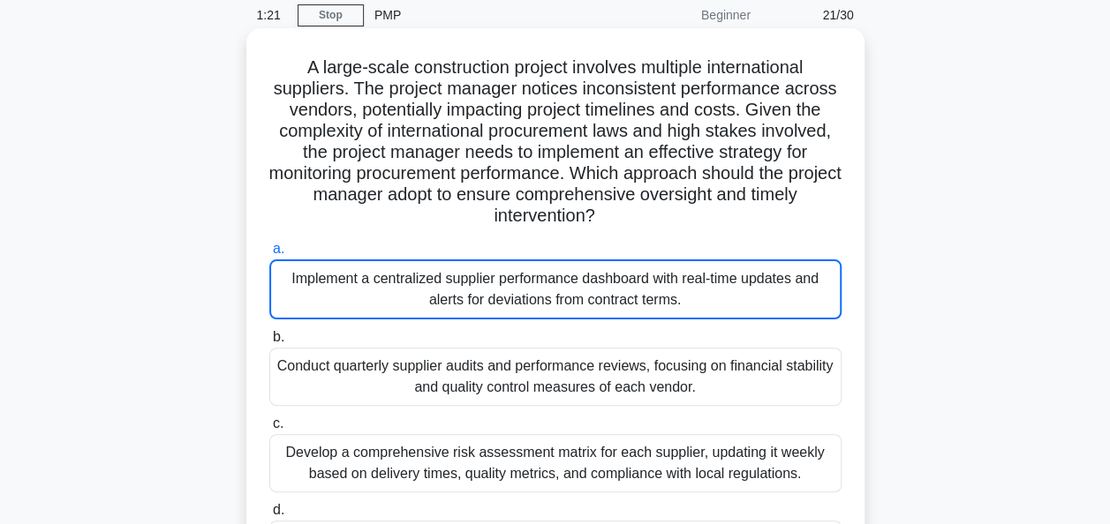
click at [460, 305] on div "Implement a centralized supplier performance dashboard with real-time updates a…" at bounding box center [555, 290] width 572 height 60
click at [269, 255] on input "a. Implement a centralized supplier performance dashboard with real-time update…" at bounding box center [269, 249] width 0 height 11
click at [460, 305] on div "Implement a centralized supplier performance dashboard with real-time updates a…" at bounding box center [555, 290] width 572 height 60
click at [269, 255] on input "a. Implement a centralized supplier performance dashboard with real-time update…" at bounding box center [269, 249] width 0 height 11
click at [460, 305] on div "Implement a centralized supplier performance dashboard with real-time updates a…" at bounding box center [555, 290] width 572 height 60
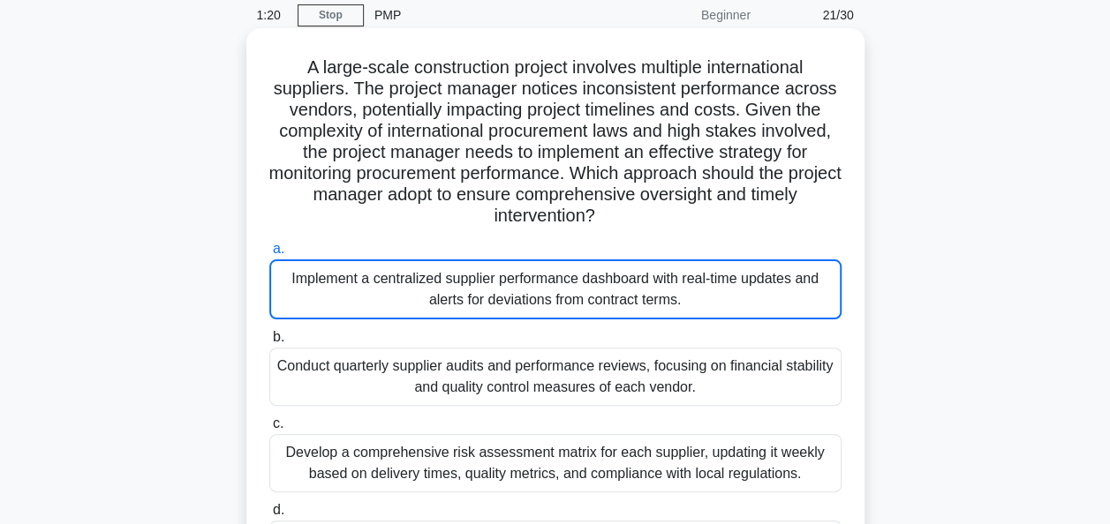
click at [269, 255] on input "a. Implement a centralized supplier performance dashboard with real-time update…" at bounding box center [269, 249] width 0 height 11
click at [460, 305] on div "Implement a centralized supplier performance dashboard with real-time updates a…" at bounding box center [555, 290] width 572 height 60
click at [269, 255] on input "a. Implement a centralized supplier performance dashboard with real-time update…" at bounding box center [269, 249] width 0 height 11
drag, startPoint x: 460, startPoint y: 305, endPoint x: 364, endPoint y: 287, distance: 98.0
click at [364, 287] on div "Implement a centralized supplier performance dashboard with real-time updates a…" at bounding box center [555, 290] width 572 height 60
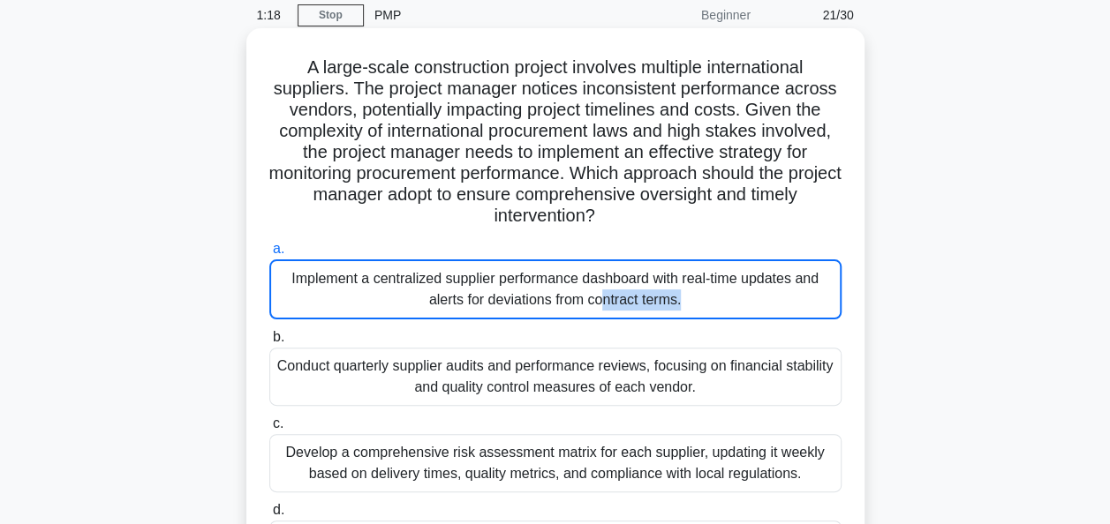
click at [269, 255] on input "a. Implement a centralized supplier performance dashboard with real-time update…" at bounding box center [269, 249] width 0 height 11
click at [336, 306] on div "Implement a centralized supplier performance dashboard with real-time updates a…" at bounding box center [555, 290] width 572 height 60
click at [269, 255] on input "a. Implement a centralized supplier performance dashboard with real-time update…" at bounding box center [269, 249] width 0 height 11
click at [336, 306] on div "Implement a centralized supplier performance dashboard with real-time updates a…" at bounding box center [555, 290] width 572 height 60
click at [269, 255] on input "a. Implement a centralized supplier performance dashboard with real-time update…" at bounding box center [269, 249] width 0 height 11
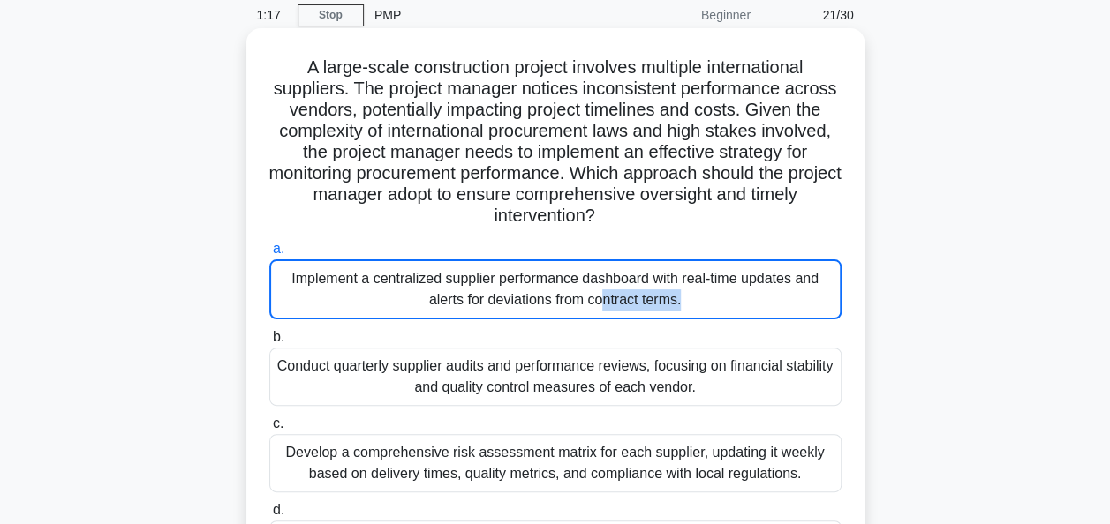
click at [336, 306] on div "Implement a centralized supplier performance dashboard with real-time updates a…" at bounding box center [555, 290] width 572 height 60
click at [269, 255] on input "a. Implement a centralized supplier performance dashboard with real-time update…" at bounding box center [269, 249] width 0 height 11
click at [336, 306] on div "Implement a centralized supplier performance dashboard with real-time updates a…" at bounding box center [555, 290] width 572 height 60
click at [269, 255] on input "a. Implement a centralized supplier performance dashboard with real-time update…" at bounding box center [269, 249] width 0 height 11
click at [353, 162] on h5 "A large-scale construction project involves multiple international suppliers. T…" at bounding box center [555, 141] width 576 height 171
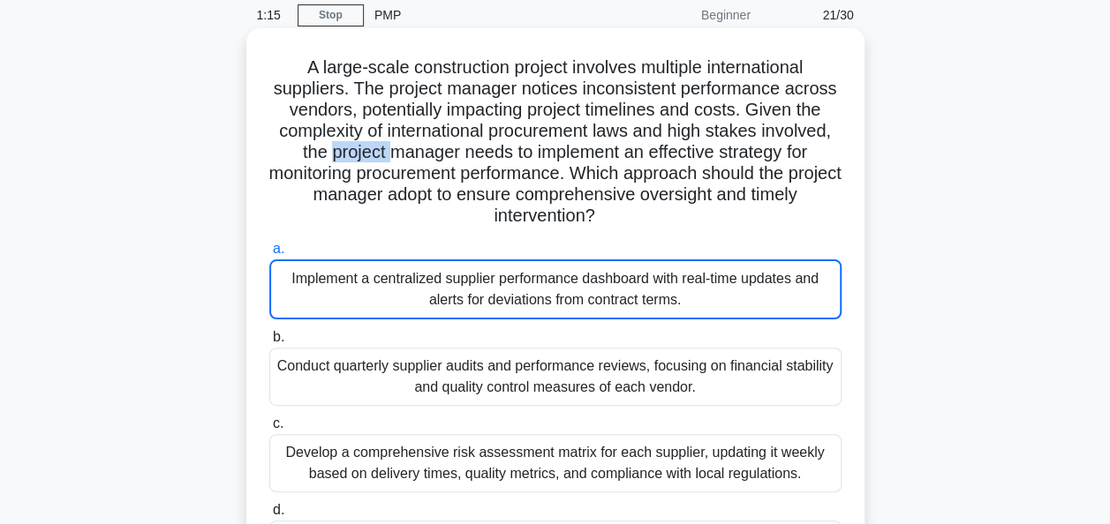
click at [353, 162] on h5 "A large-scale construction project involves multiple international suppliers. T…" at bounding box center [555, 141] width 576 height 171
drag, startPoint x: 353, startPoint y: 162, endPoint x: 320, endPoint y: 290, distance: 132.3
click at [320, 290] on div "Implement a centralized supplier performance dashboard with real-time updates a…" at bounding box center [555, 290] width 572 height 60
click at [269, 255] on input "a. Implement a centralized supplier performance dashboard with real-time update…" at bounding box center [269, 249] width 0 height 11
click at [306, 301] on div "Implement a centralized supplier performance dashboard with real-time updates a…" at bounding box center [555, 290] width 572 height 60
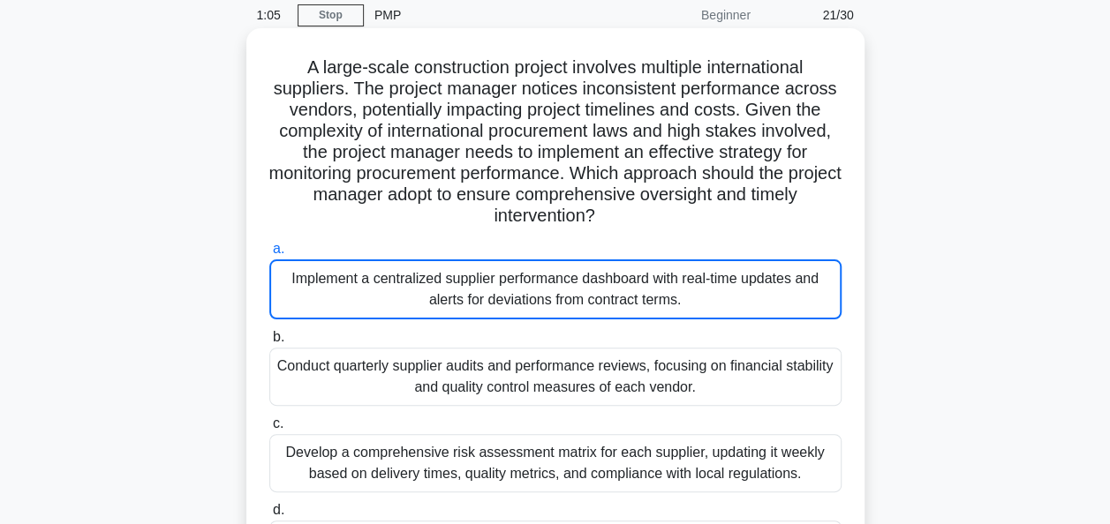
click at [269, 255] on input "a. Implement a centralized supplier performance dashboard with real-time update…" at bounding box center [269, 249] width 0 height 11
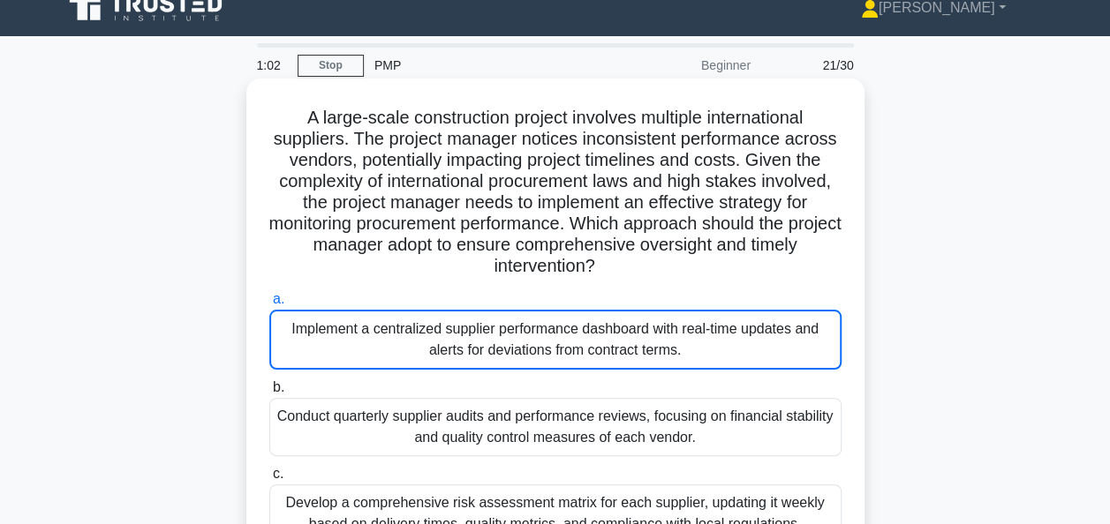
scroll to position [10, 0]
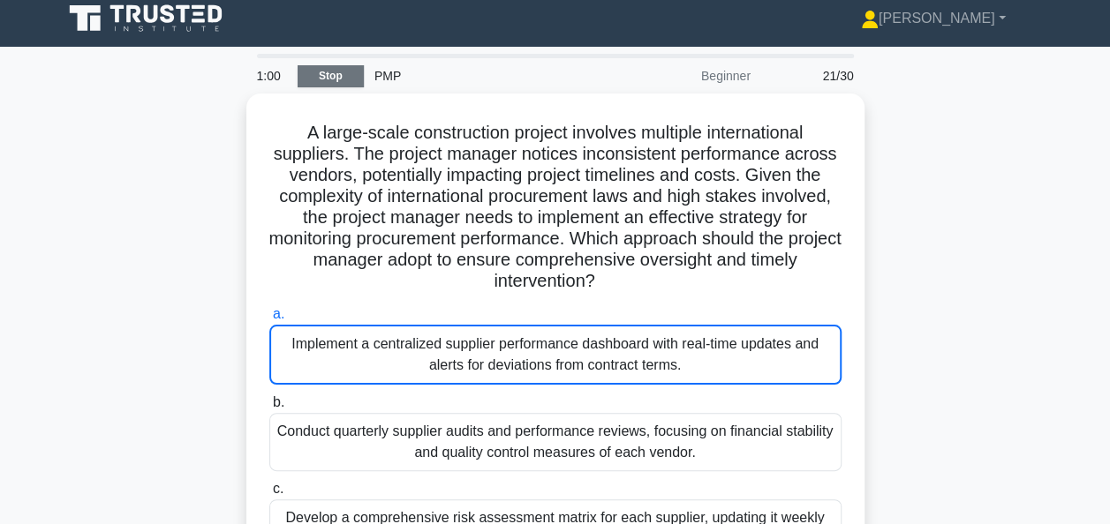
click at [332, 75] on link "Stop" at bounding box center [331, 76] width 66 height 22
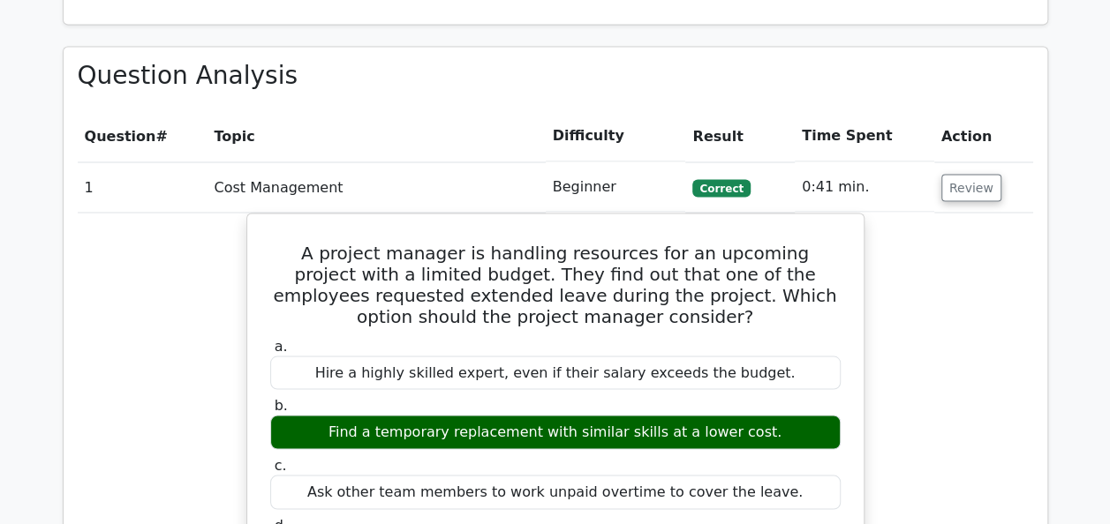
scroll to position [1503, 0]
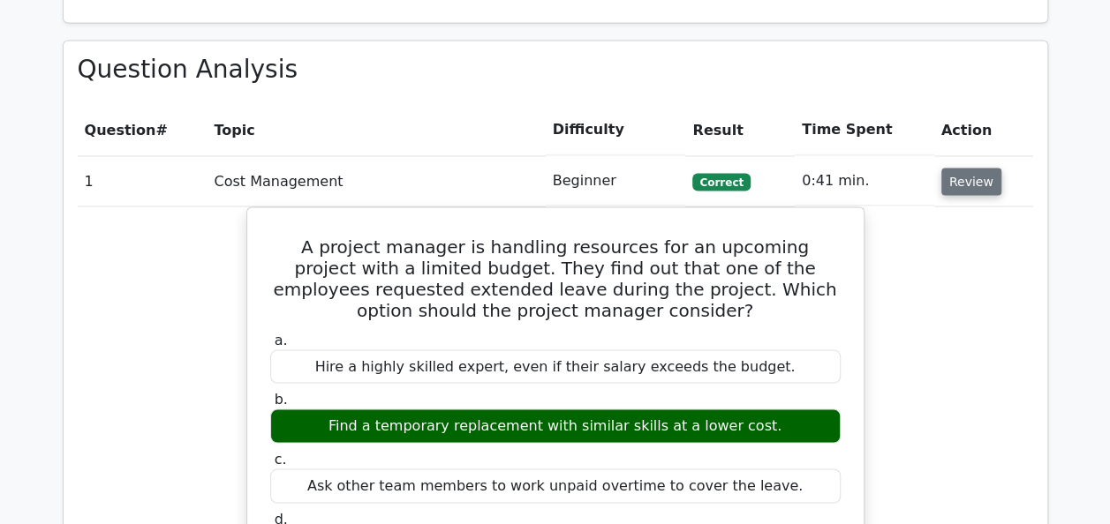
click at [968, 179] on button "Review" at bounding box center [971, 181] width 60 height 27
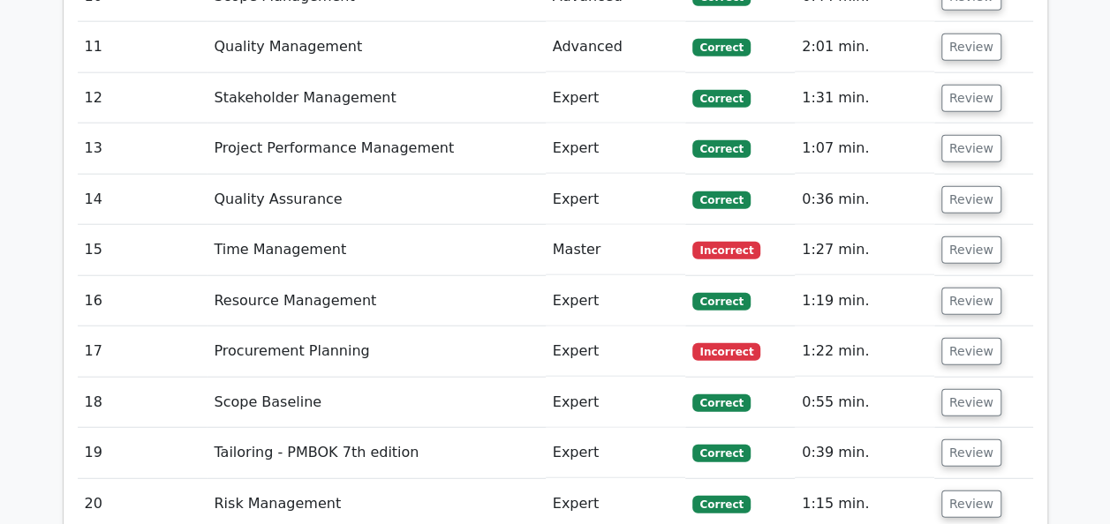
scroll to position [2147, 0]
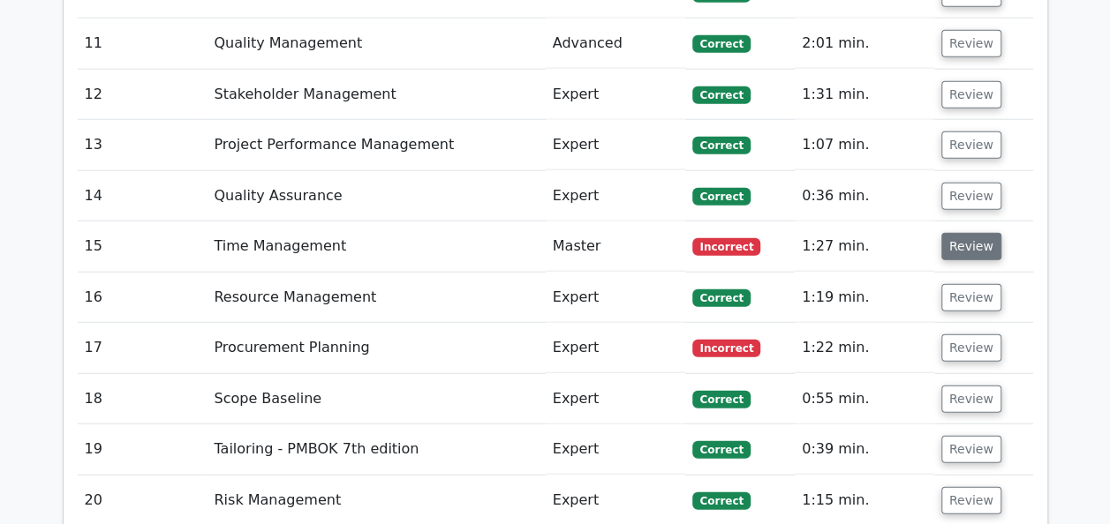
click at [962, 247] on button "Review" at bounding box center [971, 246] width 60 height 27
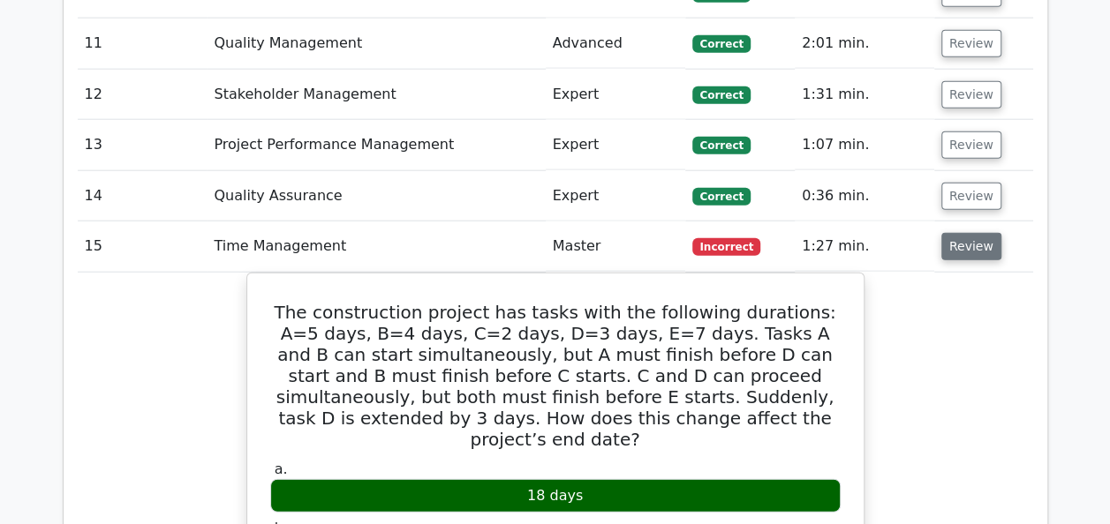
click at [962, 247] on button "Review" at bounding box center [971, 246] width 60 height 27
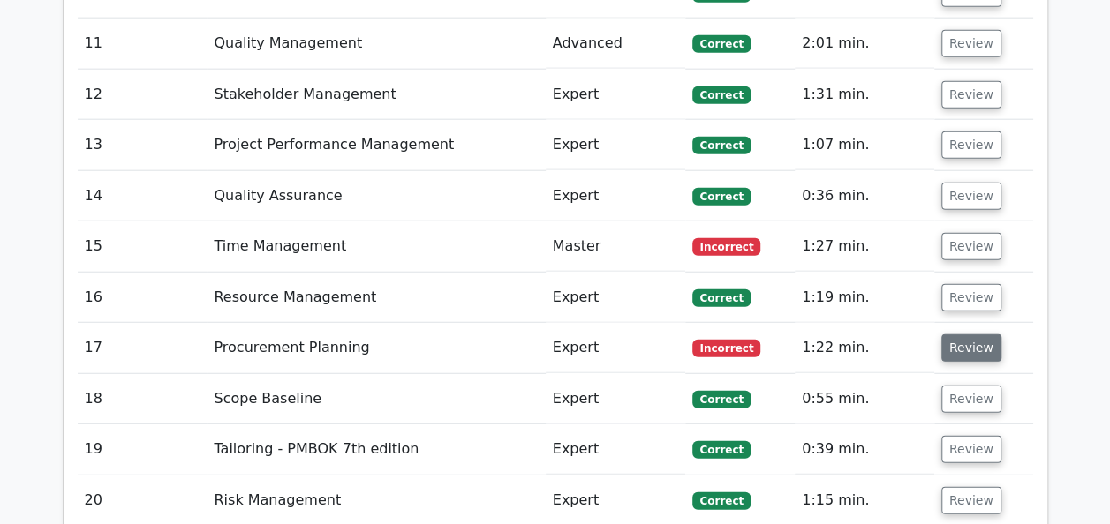
click at [968, 342] on button "Review" at bounding box center [971, 348] width 60 height 27
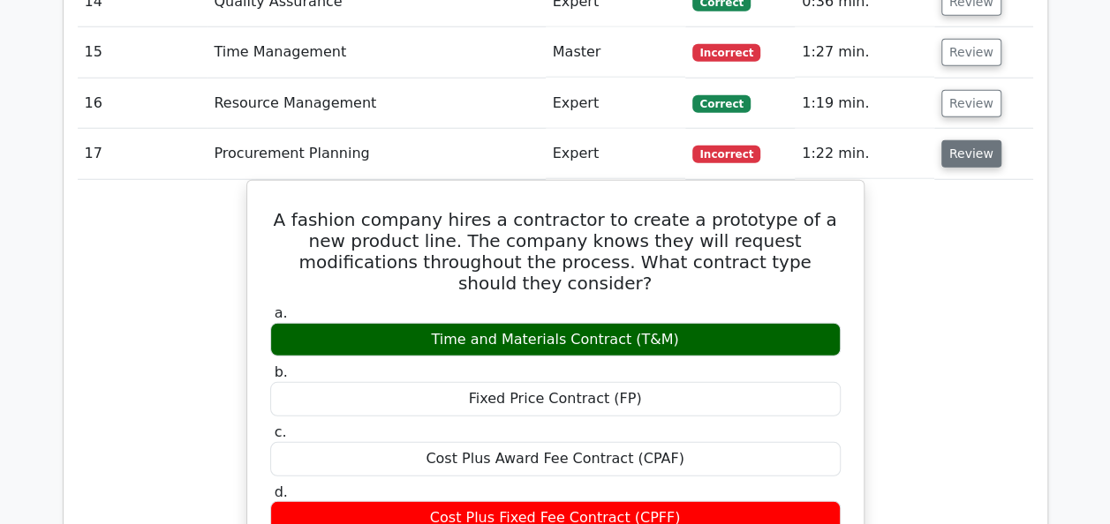
scroll to position [2343, 0]
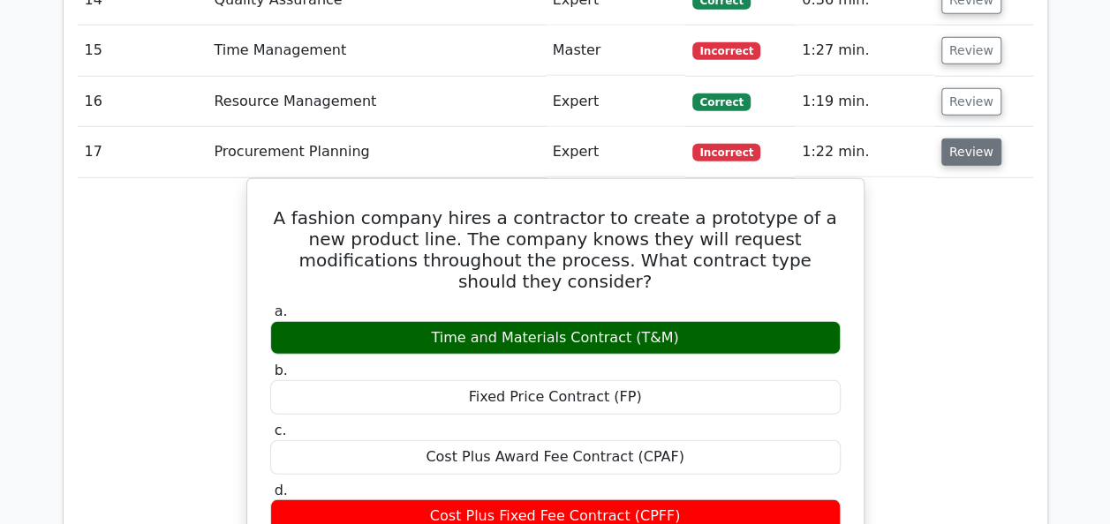
click at [960, 144] on button "Review" at bounding box center [971, 152] width 60 height 27
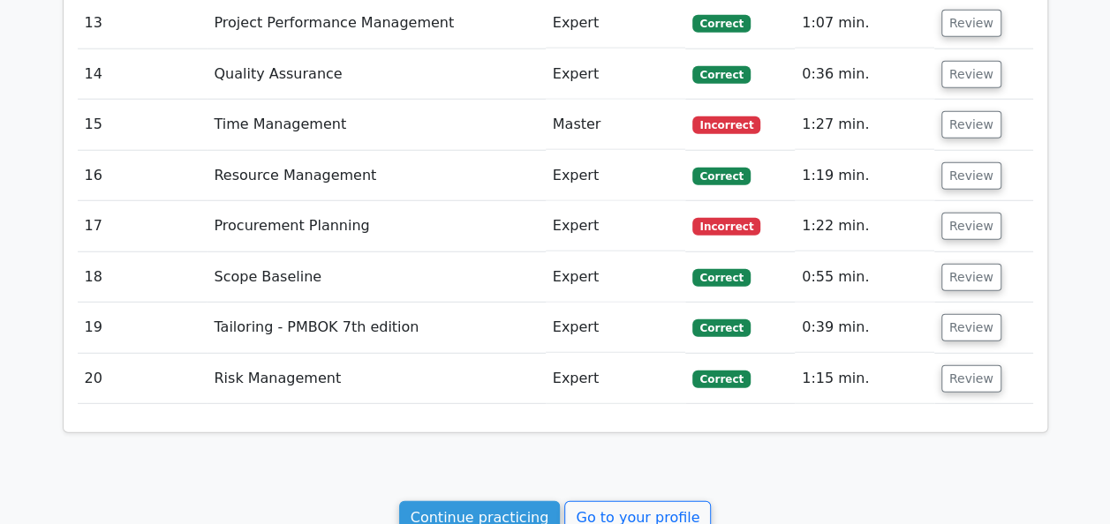
scroll to position [2271, 0]
